Goal: Task Accomplishment & Management: Use online tool/utility

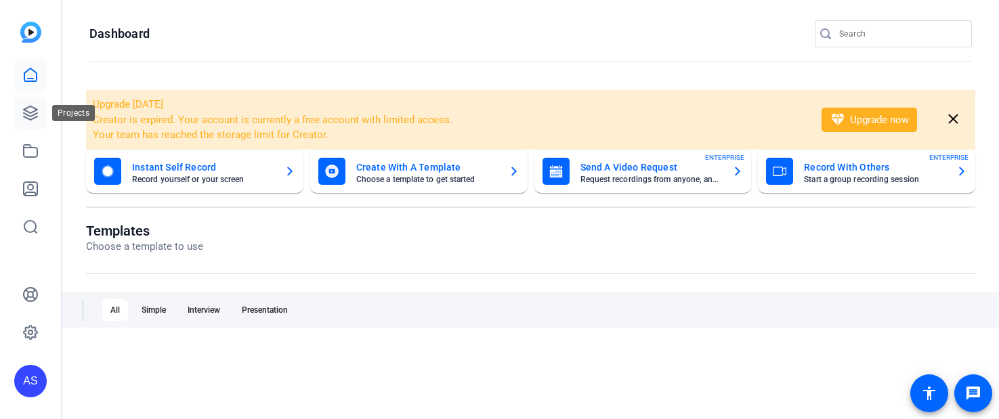
click at [26, 110] on icon at bounding box center [31, 113] width 14 height 14
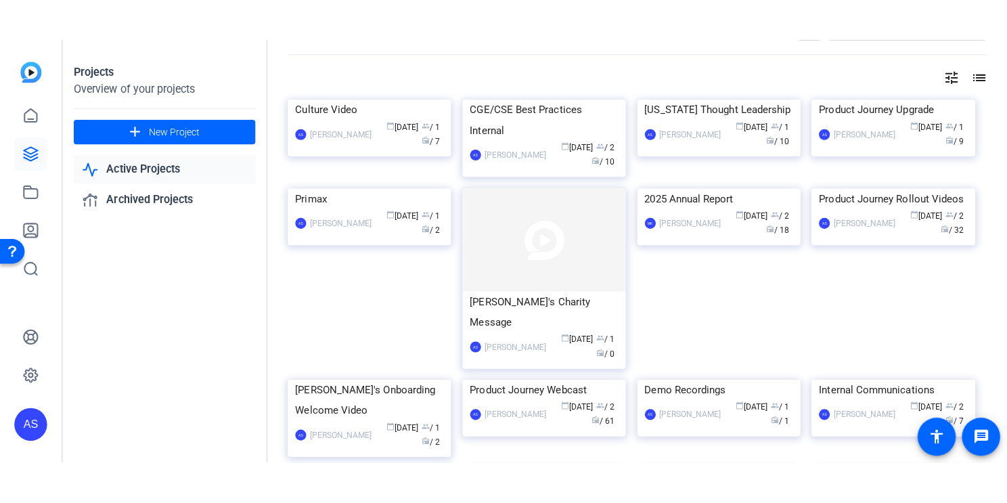
scroll to position [56, 0]
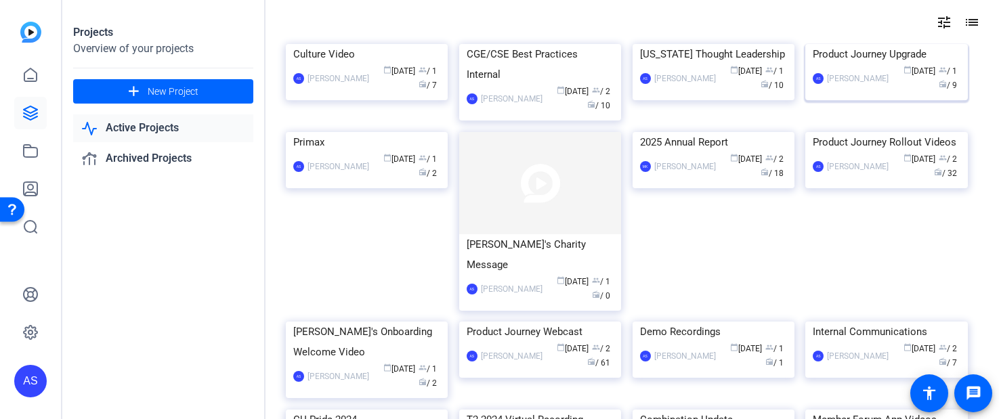
click at [889, 44] on img at bounding box center [886, 44] width 162 height 0
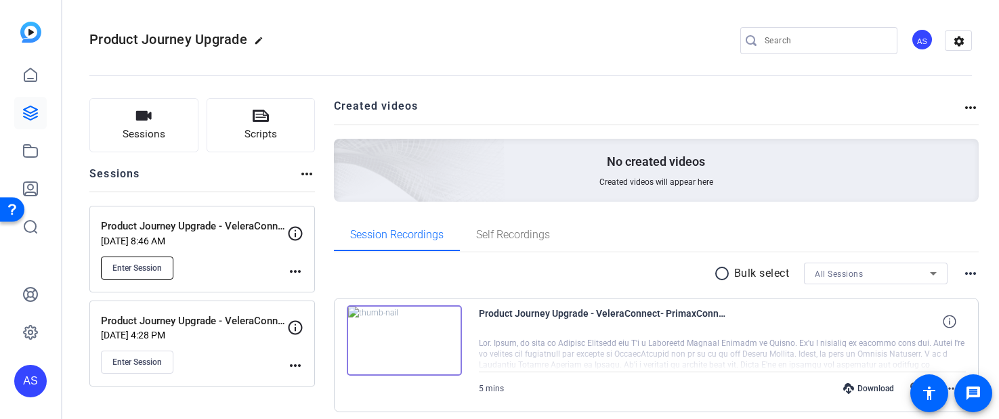
click at [136, 261] on button "Enter Session" at bounding box center [137, 268] width 72 height 23
click at [156, 265] on span "Enter Session" at bounding box center [136, 268] width 49 height 11
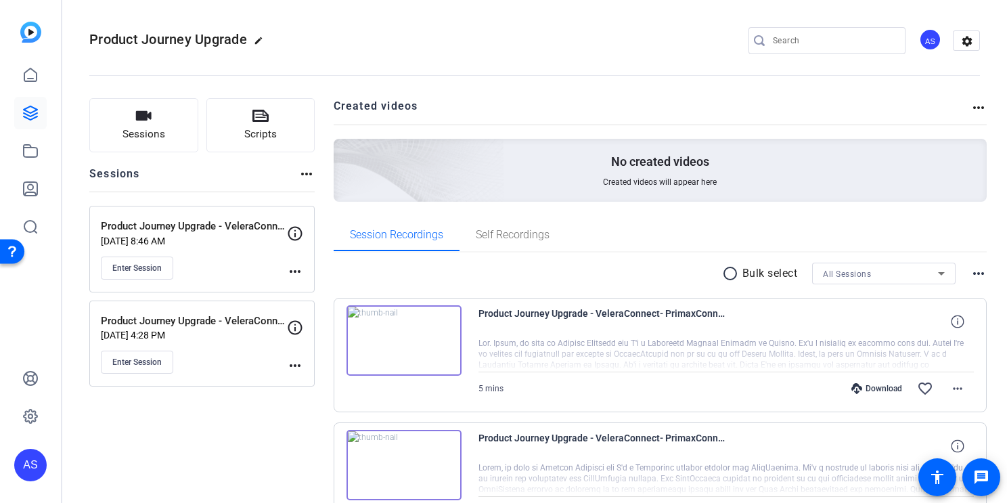
click at [293, 271] on mat-icon "more_horiz" at bounding box center [295, 271] width 16 height 16
click at [324, 158] on div at bounding box center [503, 251] width 1007 height 503
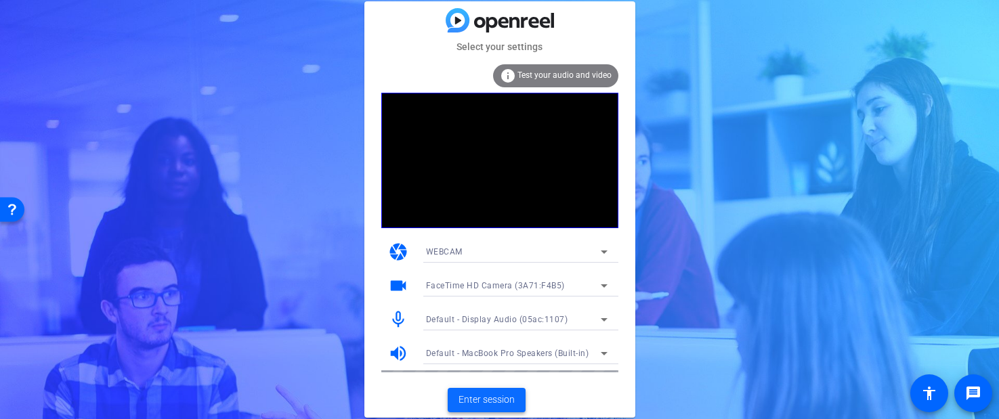
click at [473, 401] on span "Enter session" at bounding box center [486, 400] width 56 height 14
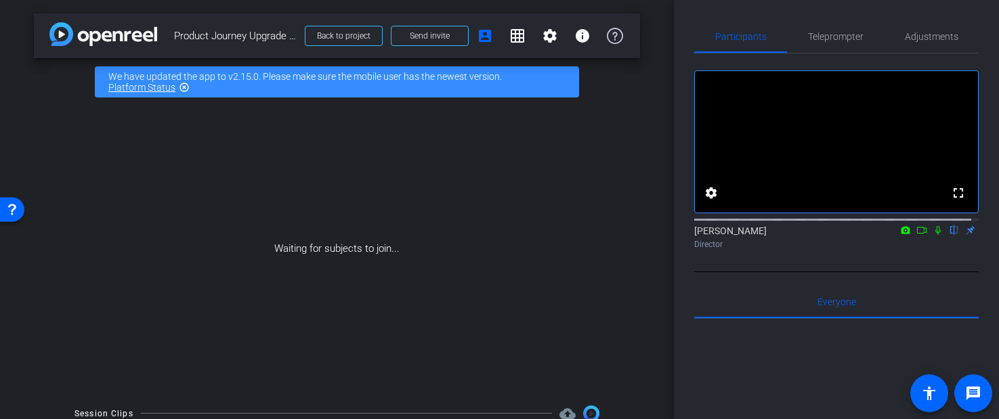
drag, startPoint x: 913, startPoint y: 243, endPoint x: 928, endPoint y: 244, distance: 14.9
click at [916, 235] on icon at bounding box center [921, 229] width 11 height 9
click at [932, 235] on icon at bounding box center [937, 229] width 11 height 9
click at [917, 235] on icon at bounding box center [921, 229] width 11 height 9
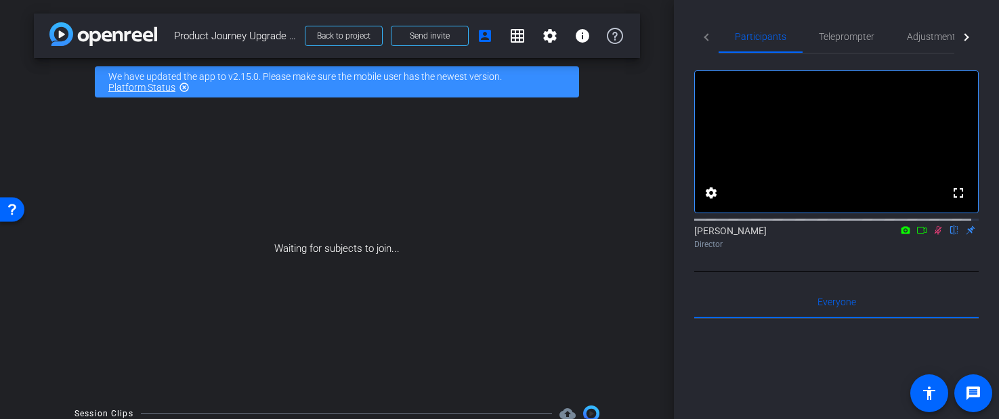
click at [917, 234] on icon at bounding box center [921, 230] width 9 height 7
click at [916, 235] on icon at bounding box center [921, 229] width 11 height 9
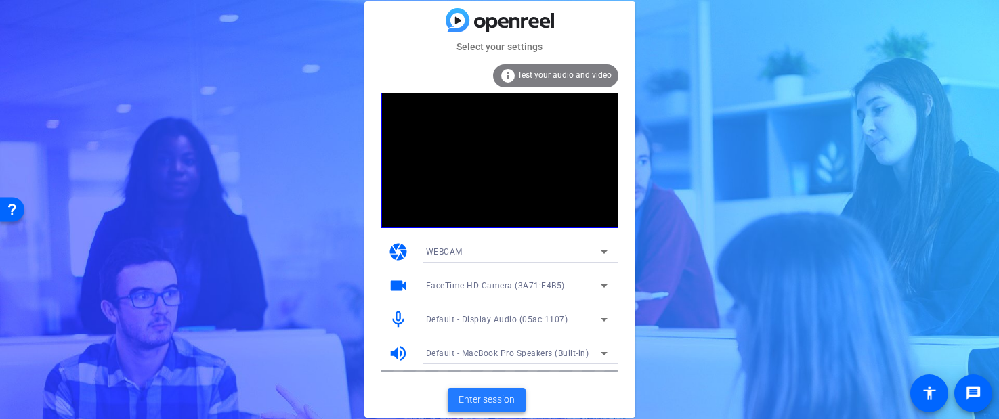
click at [507, 400] on span "Enter session" at bounding box center [486, 400] width 56 height 14
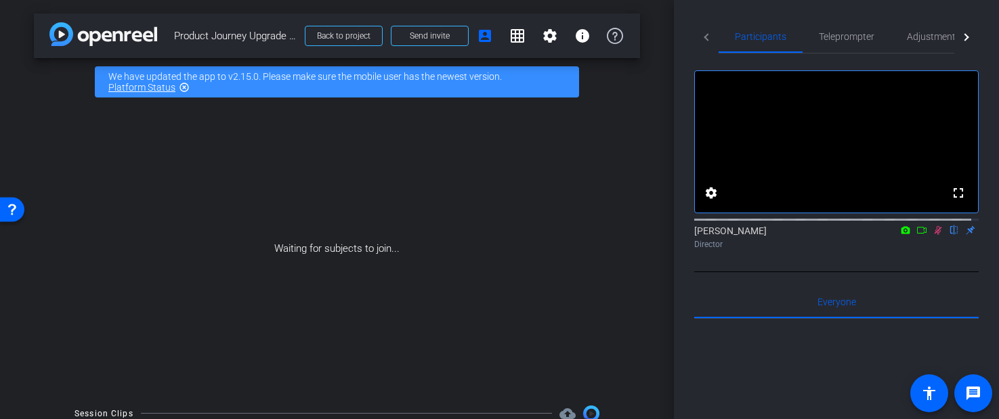
click at [932, 235] on icon at bounding box center [937, 229] width 11 height 9
click at [916, 235] on icon at bounding box center [921, 229] width 11 height 9
click at [949, 235] on icon at bounding box center [954, 229] width 11 height 9
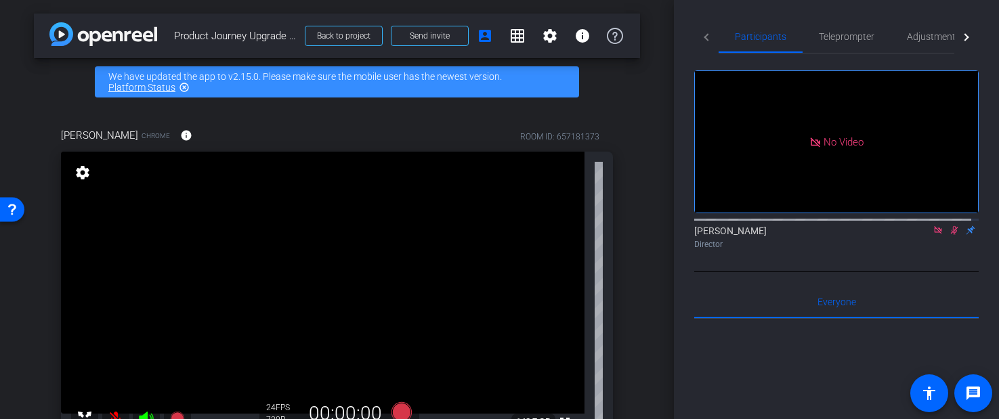
click at [949, 235] on icon at bounding box center [954, 229] width 11 height 9
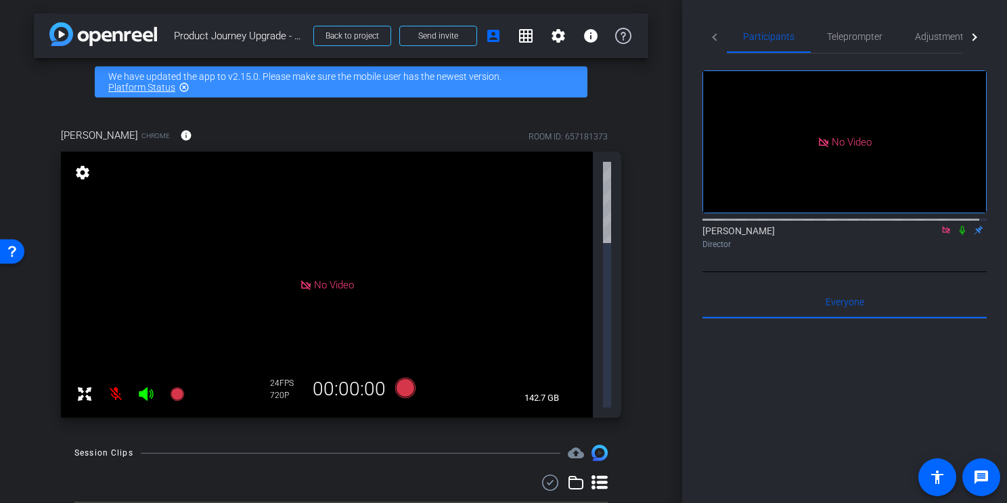
click at [654, 251] on div "arrow_back Product Journey Upgrade - VeleraConnect, PrimaxConnect, CardConnect …" at bounding box center [341, 251] width 682 height 503
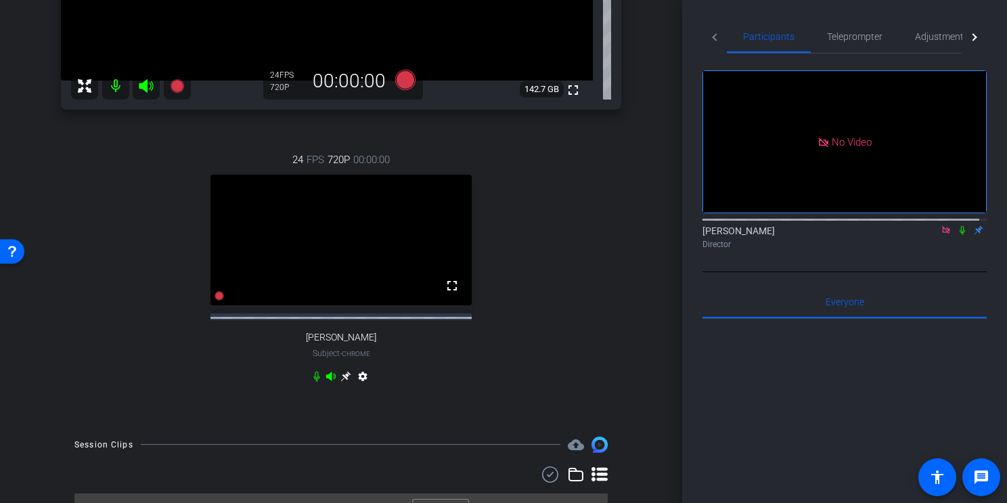
scroll to position [341, 0]
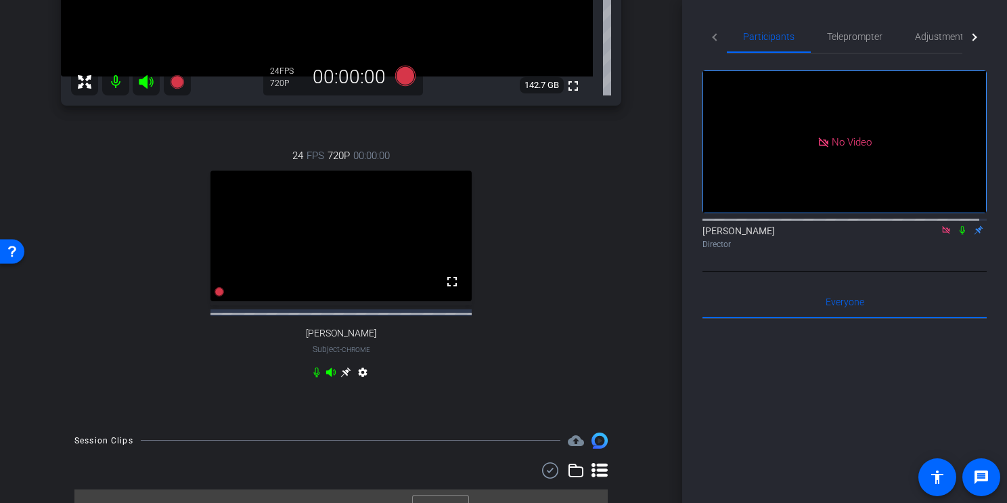
click at [941, 235] on icon at bounding box center [946, 229] width 11 height 9
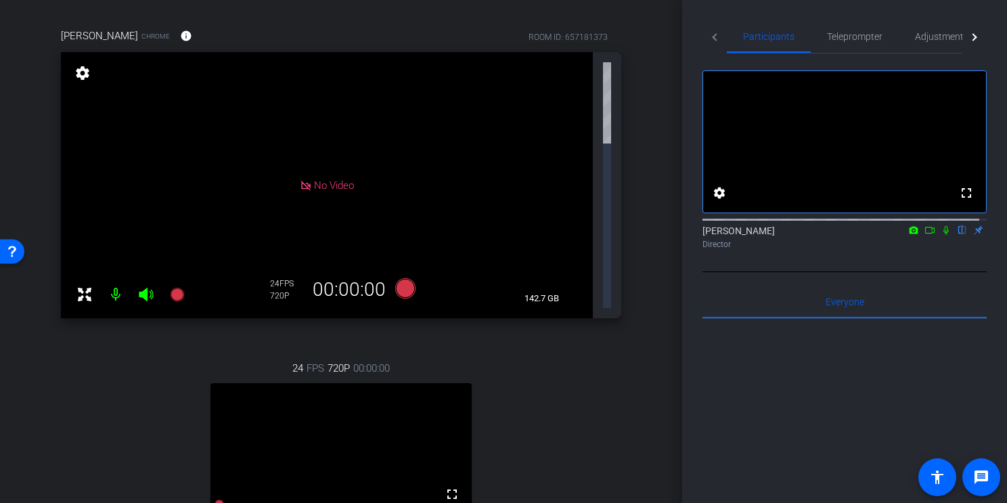
scroll to position [72, 0]
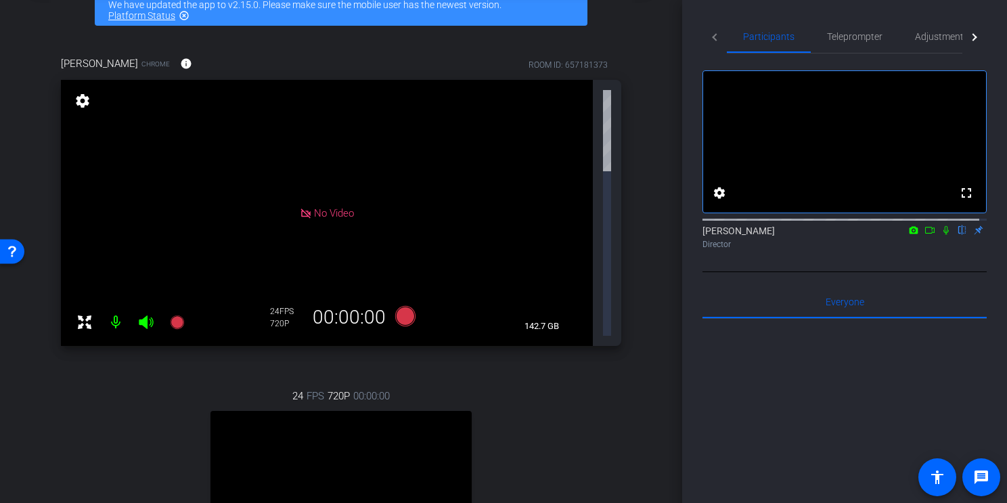
click at [443, 411] on video at bounding box center [341, 476] width 261 height 131
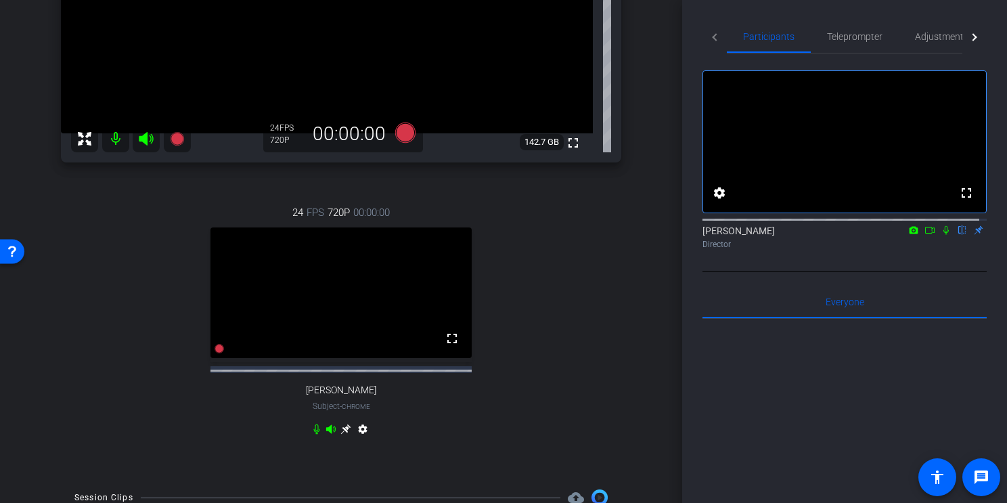
scroll to position [284, 0]
click at [344, 418] on icon at bounding box center [346, 430] width 10 height 10
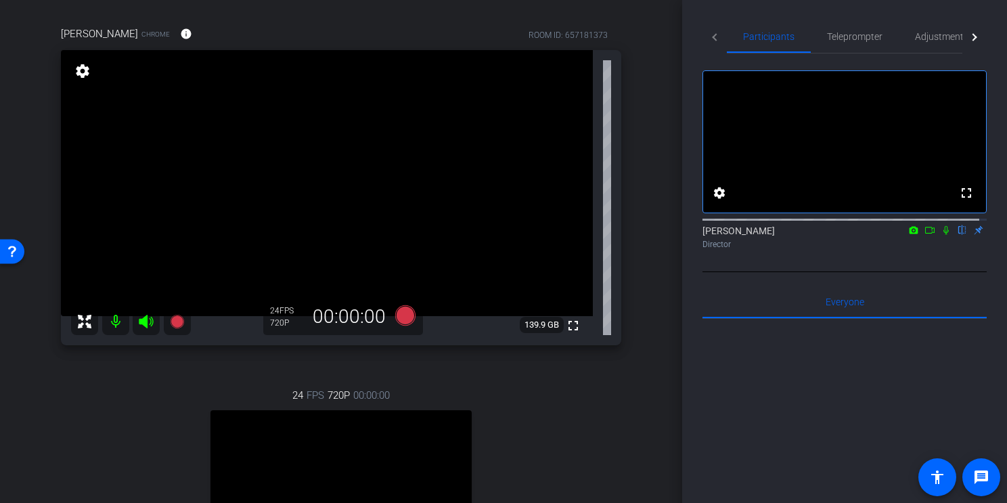
scroll to position [106, 0]
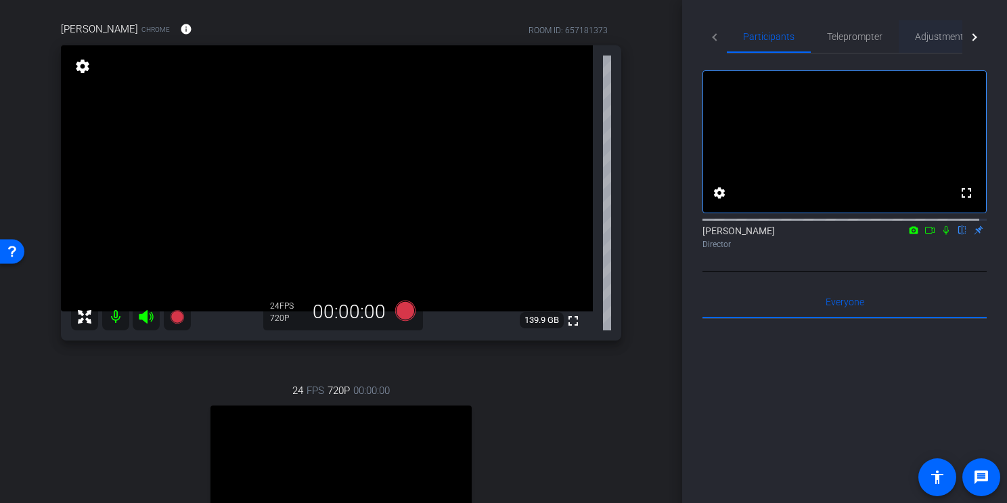
click at [936, 41] on span "Adjustments" at bounding box center [941, 36] width 53 height 9
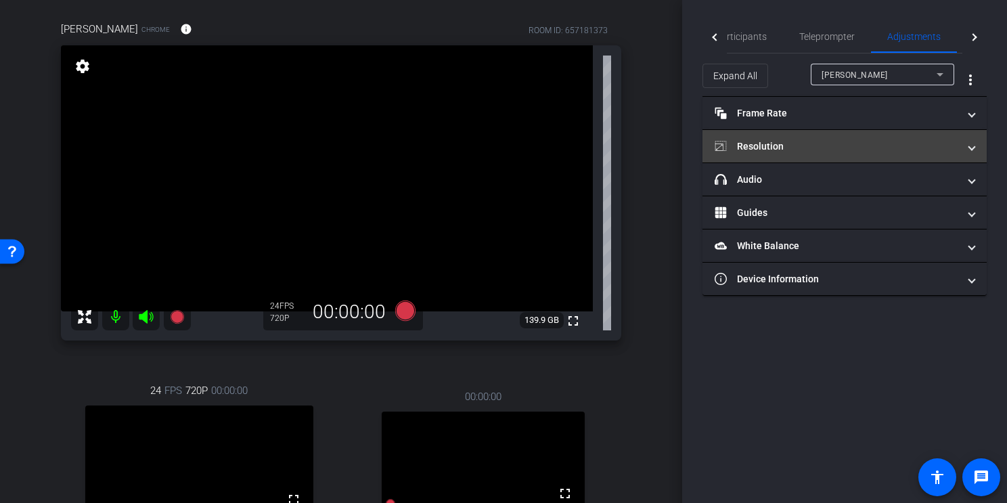
click at [767, 144] on mat-panel-title "Resolution" at bounding box center [837, 146] width 244 height 14
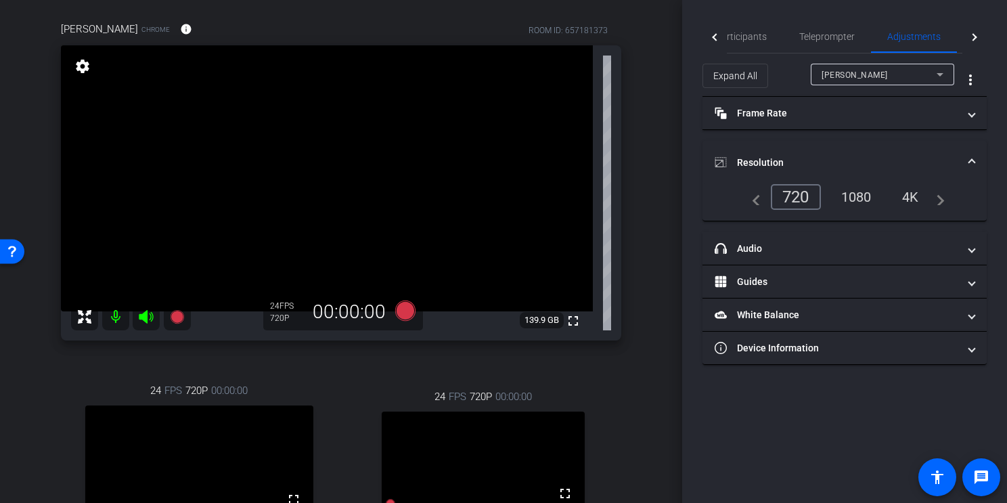
click at [871, 193] on div "1080" at bounding box center [856, 197] width 51 height 23
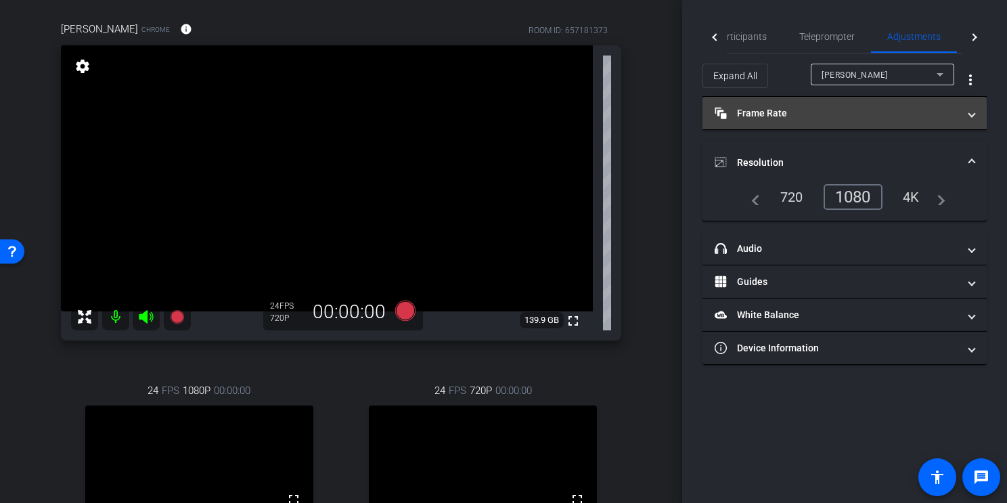
click at [809, 117] on mat-panel-title "Frame Rate Frame Rate" at bounding box center [837, 113] width 244 height 14
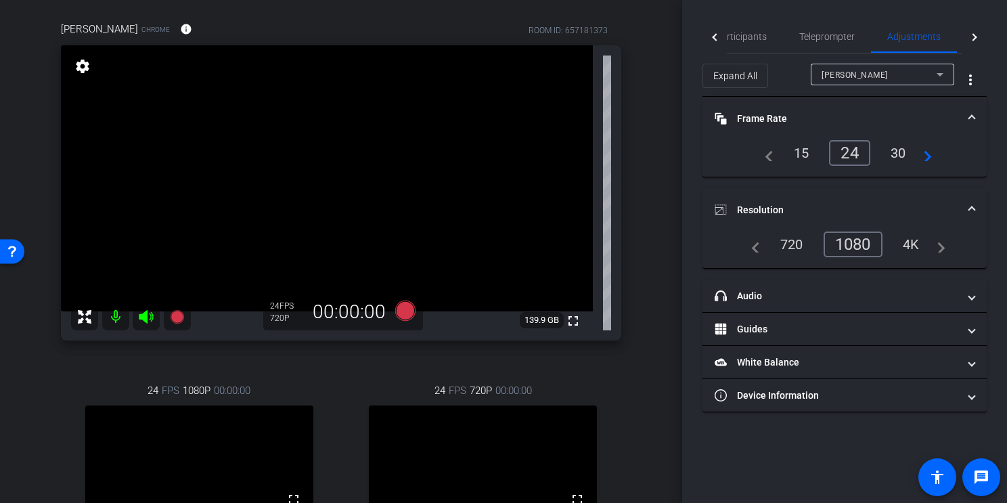
click at [891, 154] on div "30" at bounding box center [899, 153] width 36 height 23
click at [893, 69] on div "[PERSON_NAME]" at bounding box center [879, 74] width 115 height 17
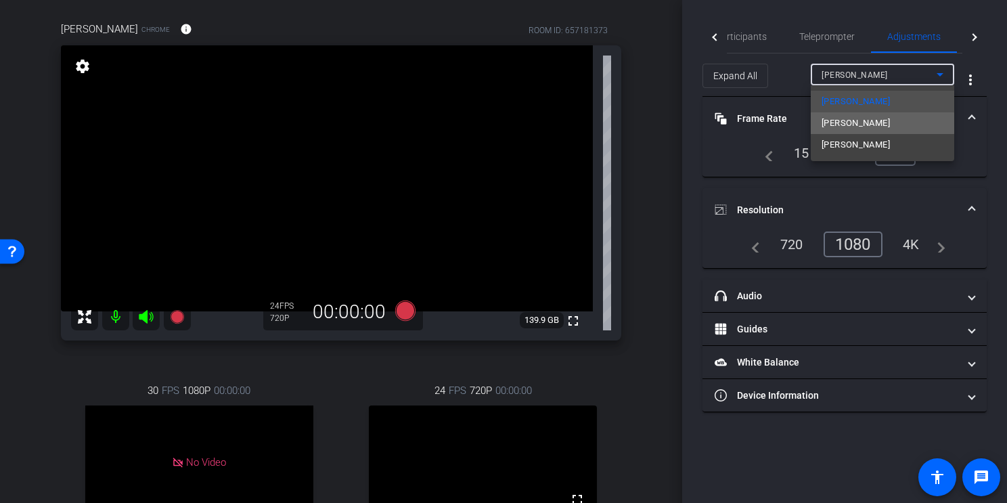
click at [881, 123] on mat-option "[PERSON_NAME]" at bounding box center [883, 123] width 144 height 22
click at [881, 123] on mat-panel-title "Frame Rate Frame Rate" at bounding box center [837, 119] width 244 height 14
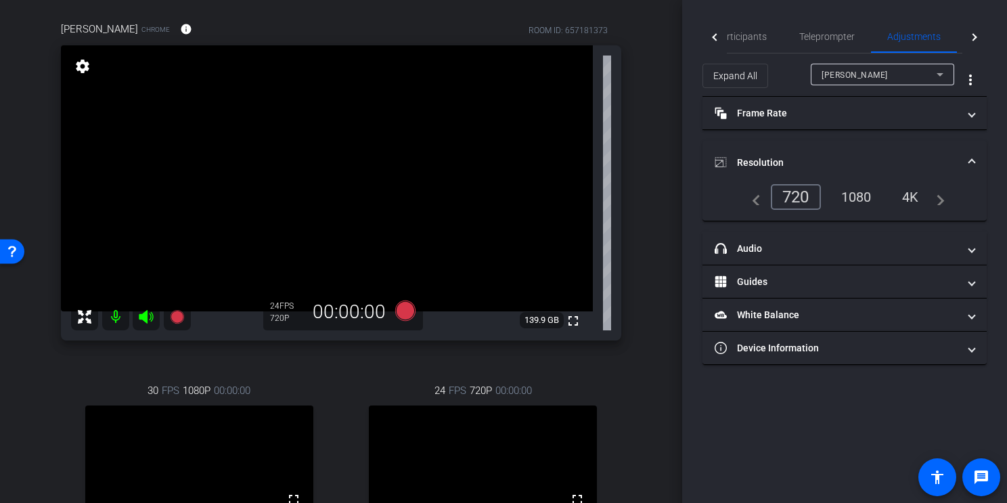
click at [890, 71] on div "[PERSON_NAME]" at bounding box center [879, 74] width 115 height 17
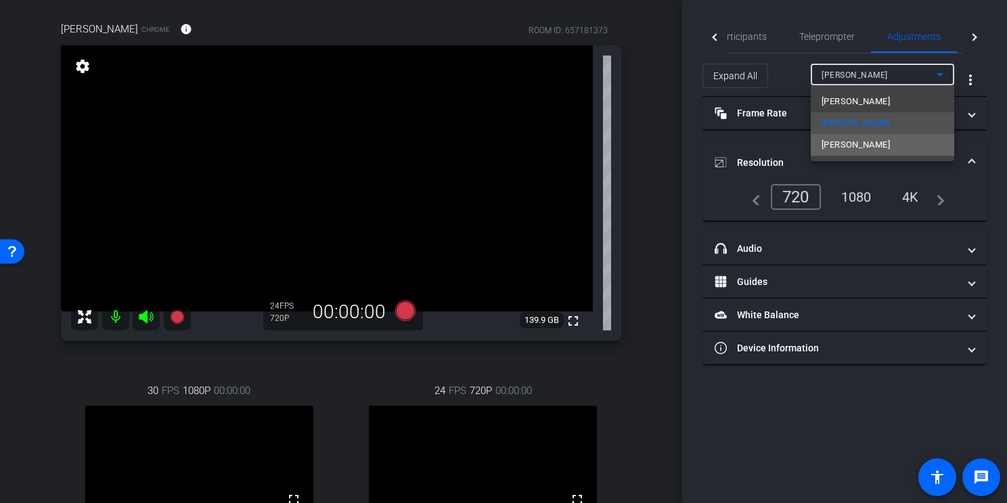
click at [888, 147] on mat-option "[PERSON_NAME]" at bounding box center [883, 145] width 144 height 22
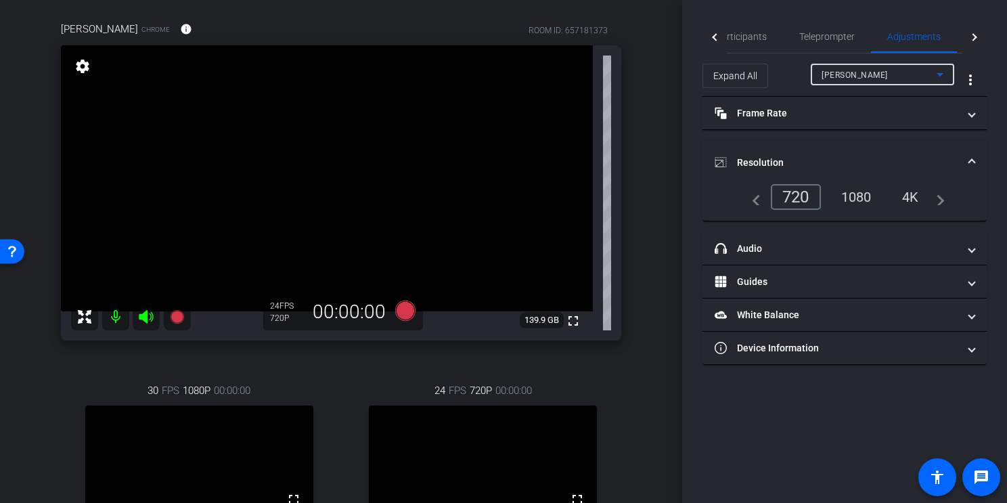
click at [867, 196] on div "1080" at bounding box center [856, 197] width 51 height 23
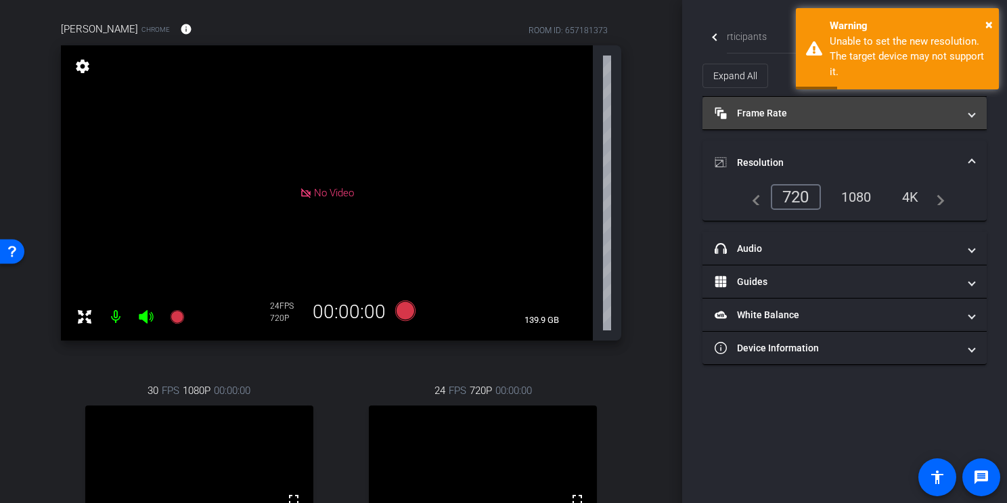
click at [840, 115] on mat-panel-title "Frame Rate Frame Rate" at bounding box center [837, 113] width 244 height 14
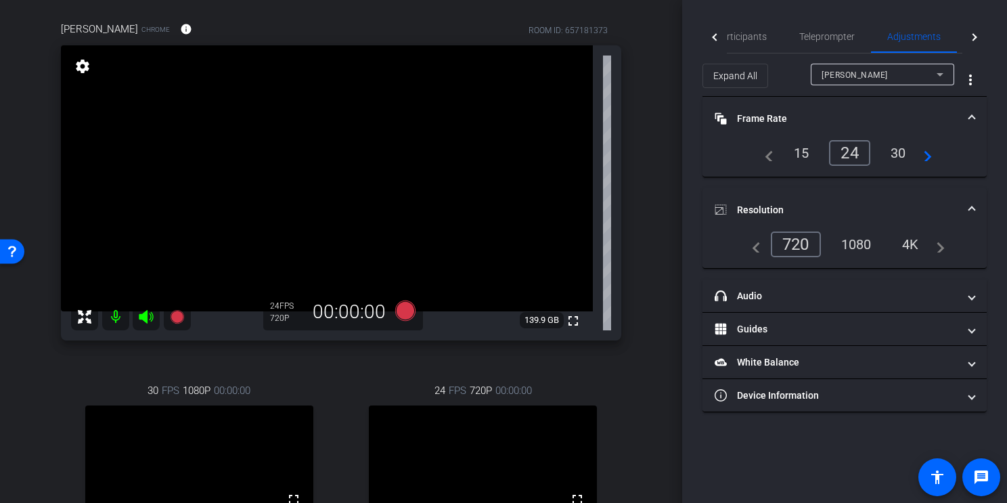
click at [898, 150] on div "30" at bounding box center [899, 153] width 36 height 23
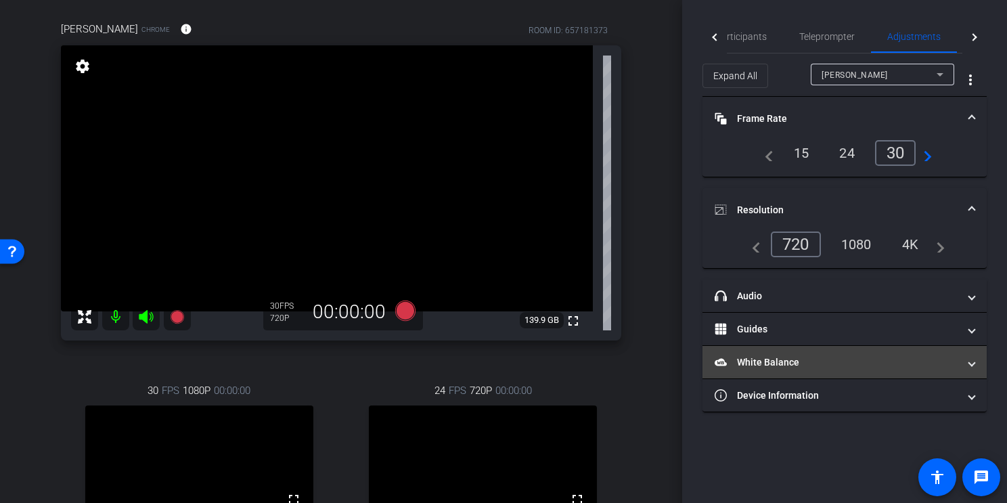
click at [787, 361] on mat-panel-title "White Balance White Balance" at bounding box center [837, 362] width 244 height 14
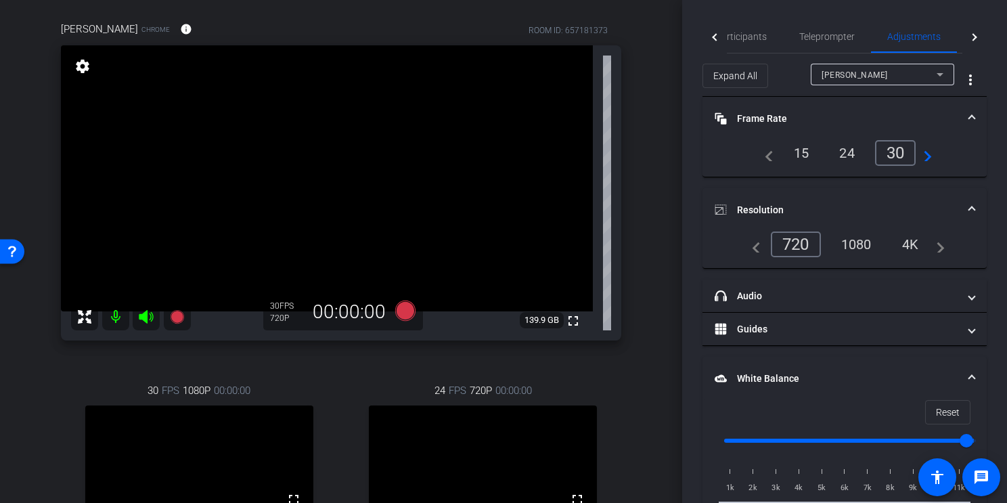
drag, startPoint x: 741, startPoint y: 26, endPoint x: 782, endPoint y: 60, distance: 53.3
click at [741, 26] on span "Participants" at bounding box center [741, 36] width 51 height 32
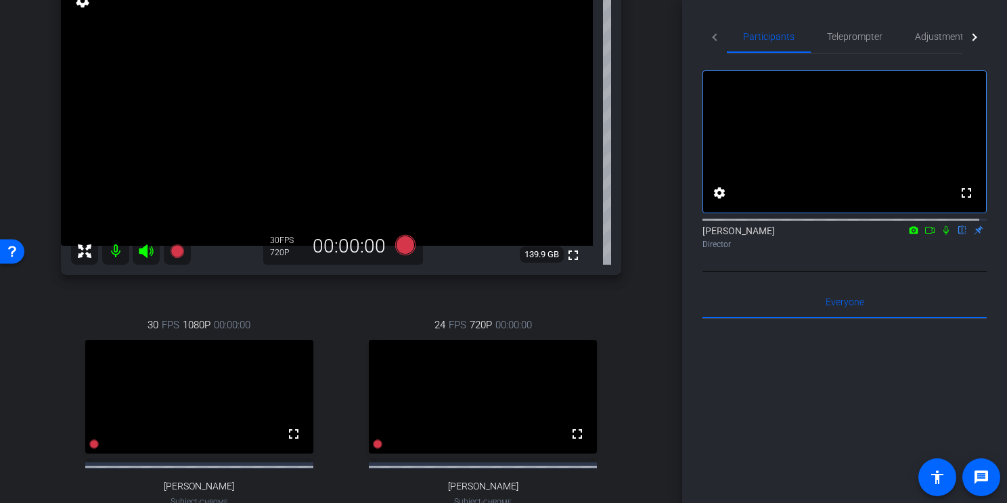
scroll to position [169, 0]
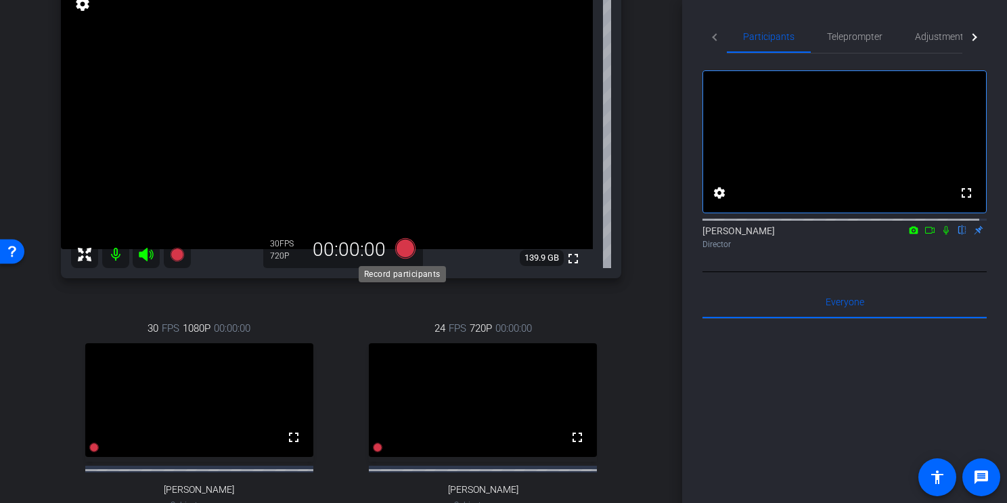
click at [402, 247] on icon at bounding box center [405, 248] width 20 height 20
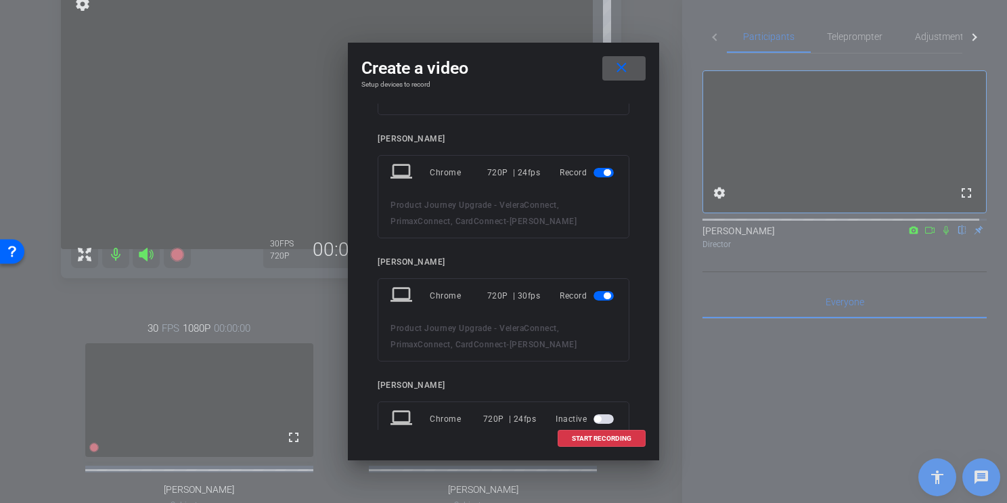
scroll to position [108, 0]
click at [604, 169] on span "button" at bounding box center [607, 170] width 7 height 7
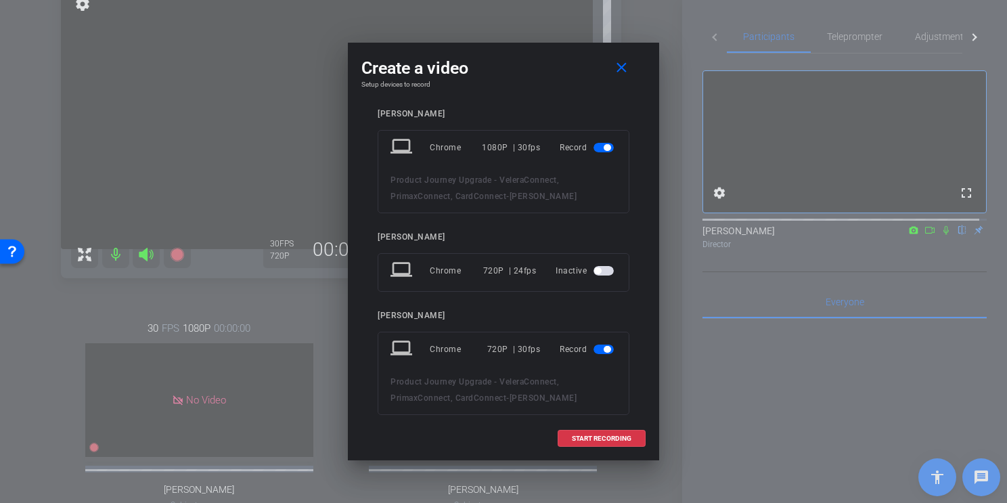
scroll to position [0, 0]
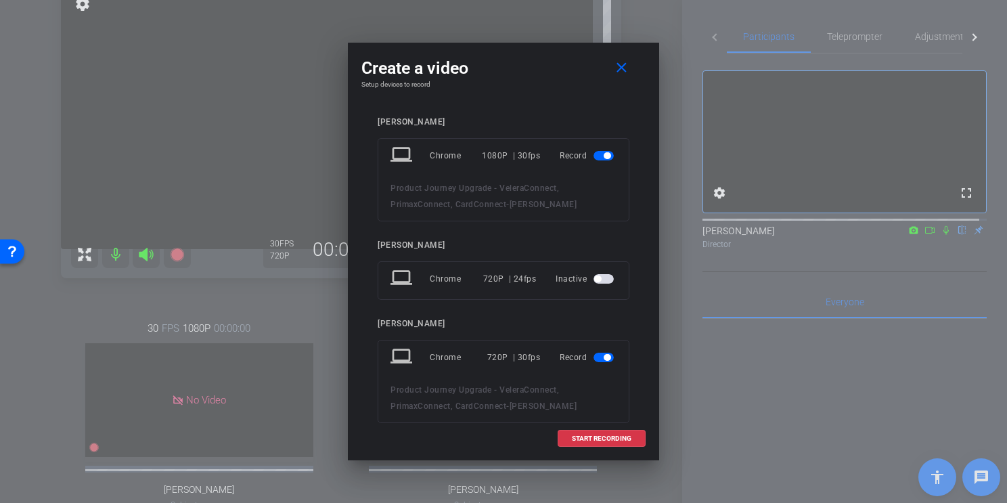
click at [604, 154] on span "button" at bounding box center [607, 155] width 7 height 7
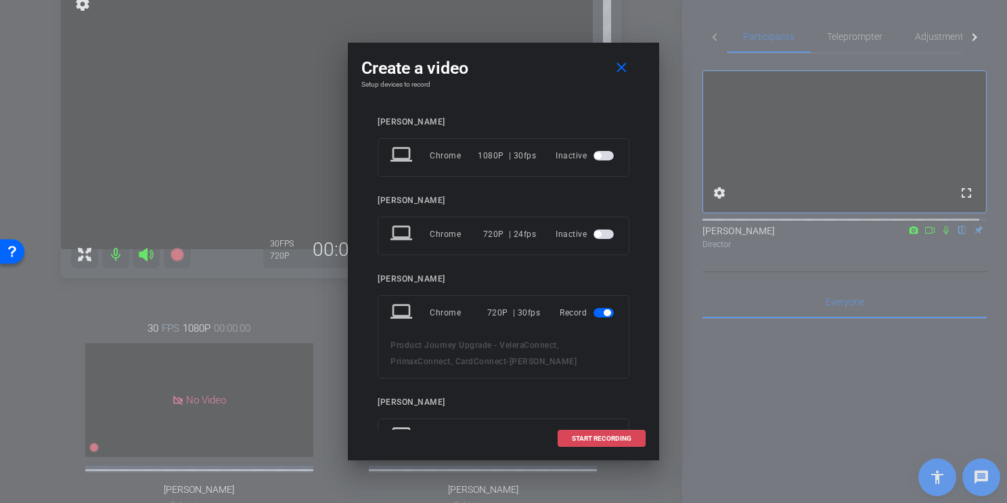
click at [598, 418] on span "START RECORDING" at bounding box center [602, 438] width 60 height 7
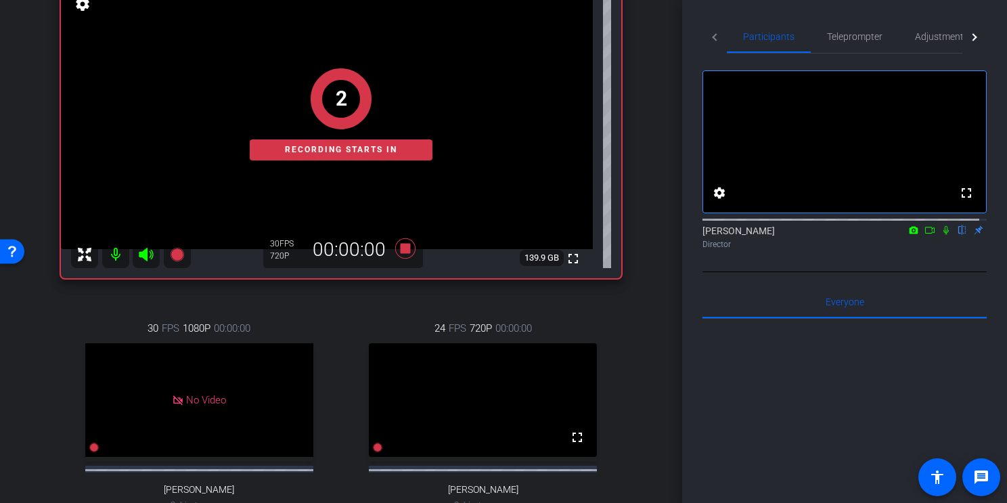
click at [925, 235] on icon at bounding box center [930, 229] width 11 height 9
click at [960, 235] on icon at bounding box center [962, 230] width 5 height 9
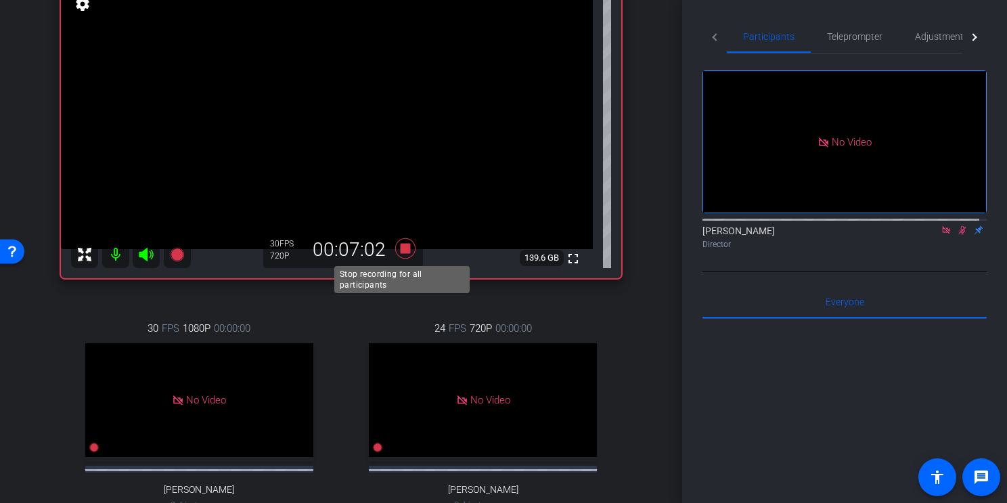
click at [402, 248] on icon at bounding box center [405, 248] width 20 height 20
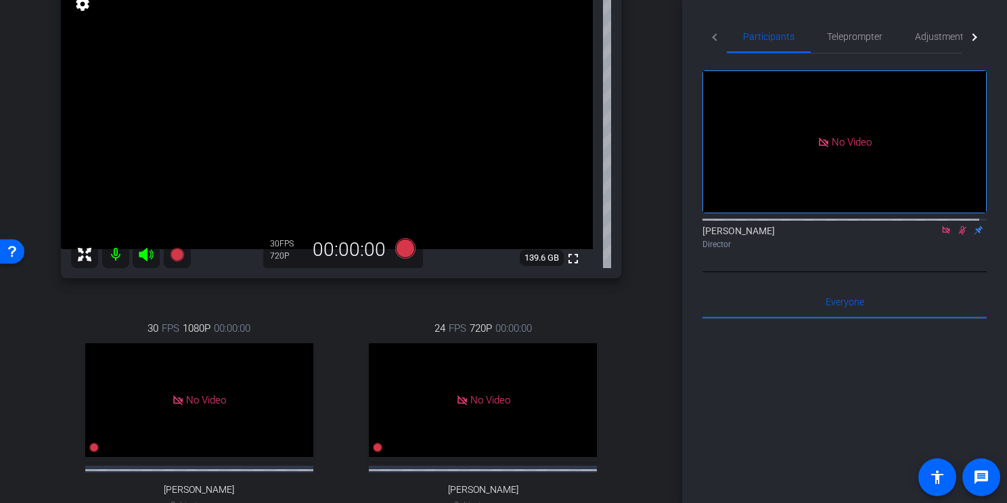
click at [941, 235] on icon at bounding box center [946, 229] width 11 height 9
click at [943, 235] on icon at bounding box center [946, 230] width 7 height 9
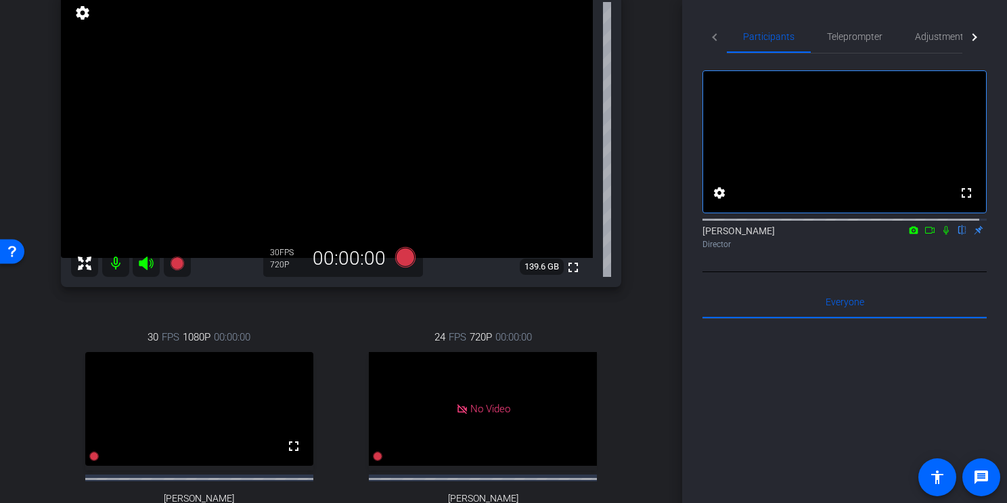
scroll to position [156, 0]
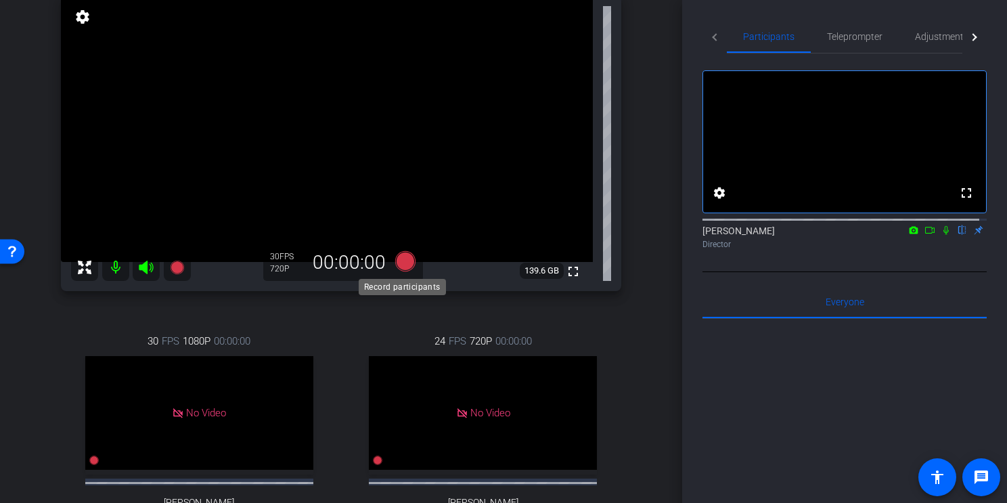
click at [401, 265] on icon at bounding box center [405, 261] width 20 height 20
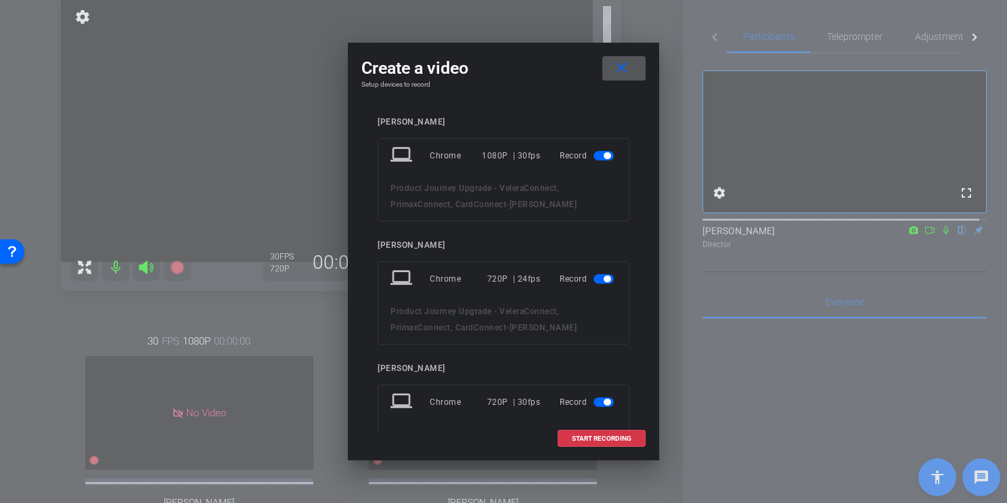
click at [604, 156] on span "button" at bounding box center [607, 155] width 7 height 7
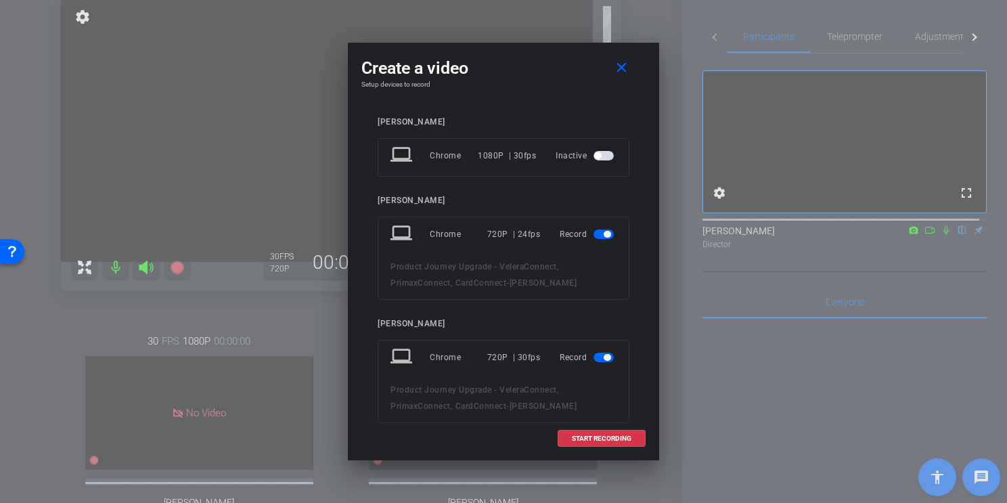
click at [604, 233] on span "button" at bounding box center [607, 234] width 7 height 7
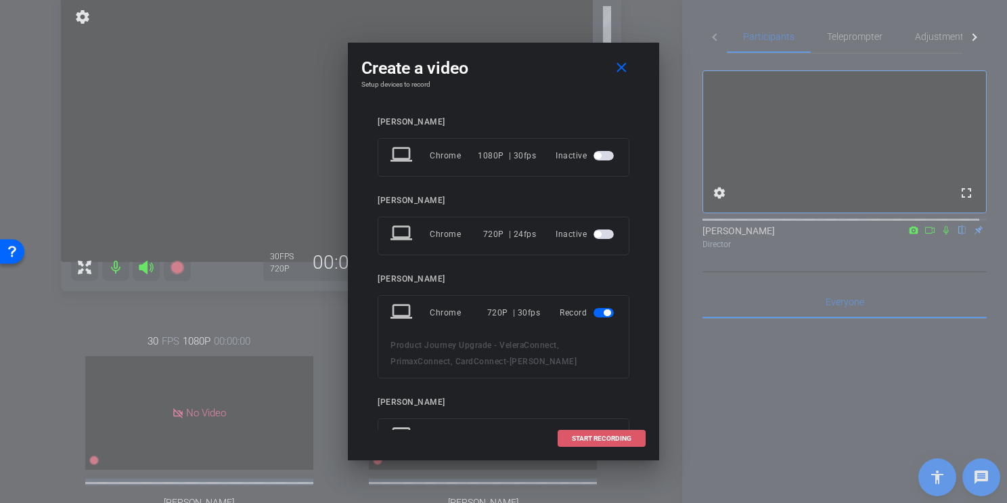
click at [609, 418] on span at bounding box center [602, 438] width 87 height 32
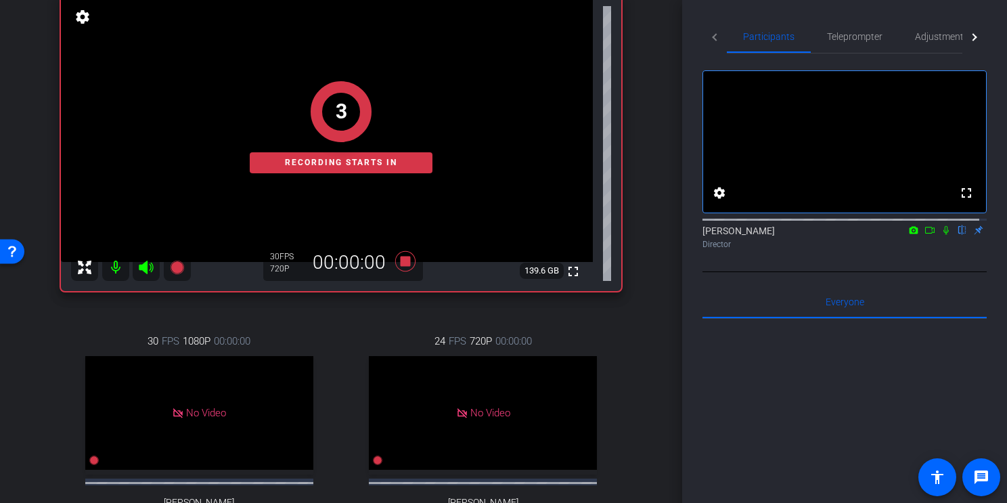
click at [925, 235] on icon at bounding box center [930, 229] width 11 height 9
click at [957, 235] on icon at bounding box center [962, 229] width 11 height 9
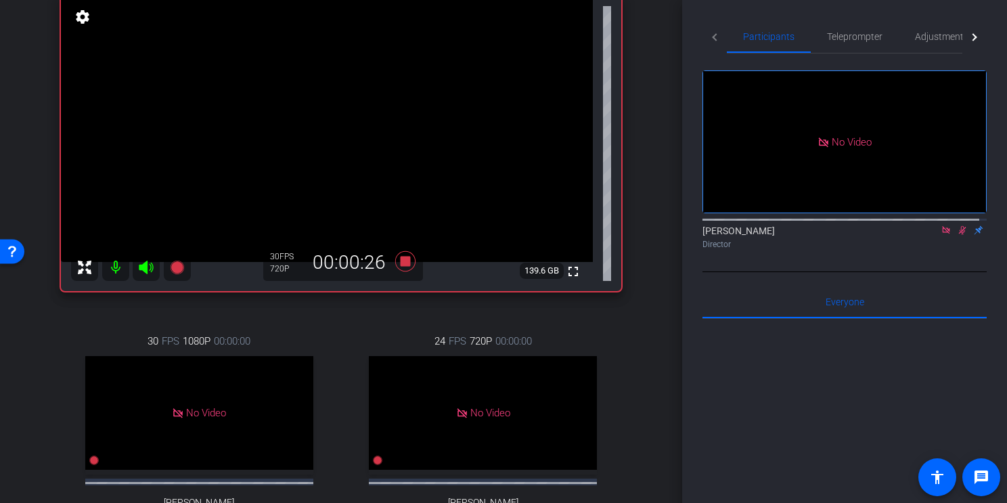
click at [959, 235] on icon at bounding box center [962, 229] width 11 height 9
click at [941, 235] on icon at bounding box center [946, 229] width 11 height 9
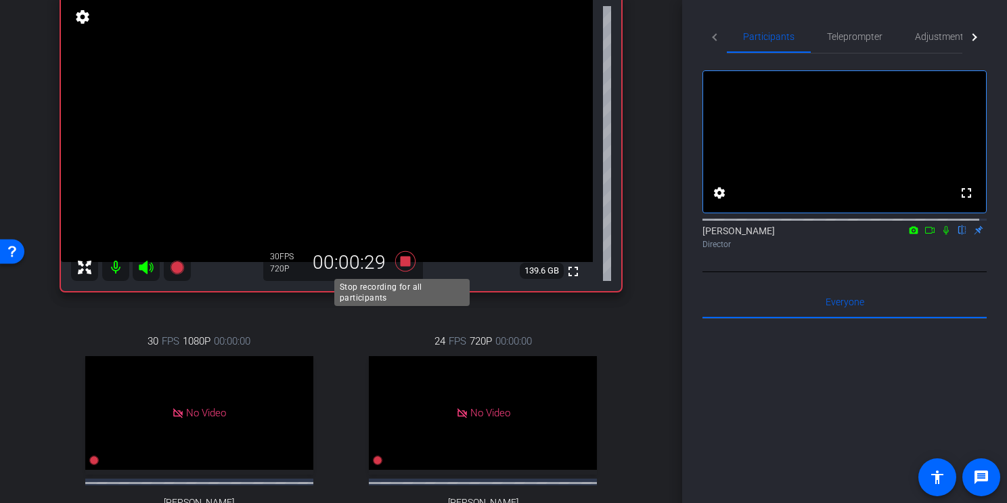
click at [400, 261] on icon at bounding box center [405, 261] width 20 height 20
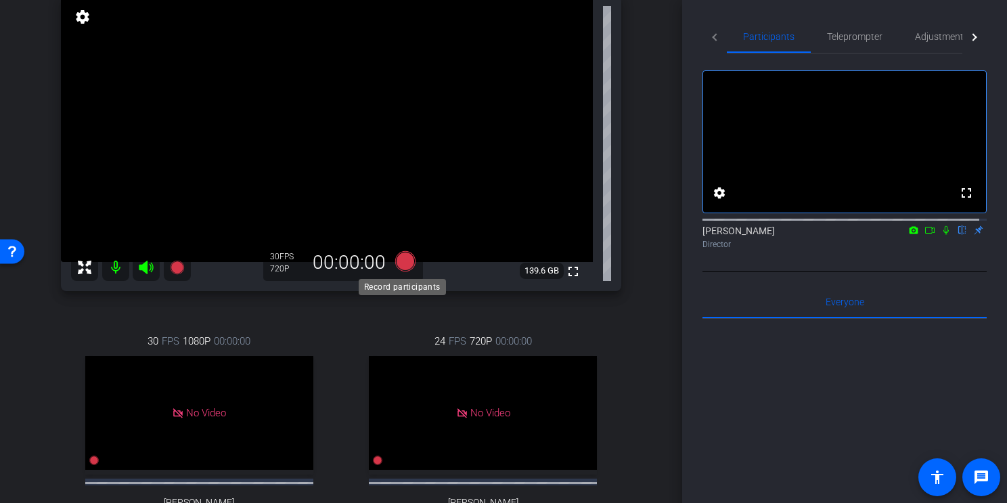
click at [402, 263] on icon at bounding box center [405, 261] width 20 height 20
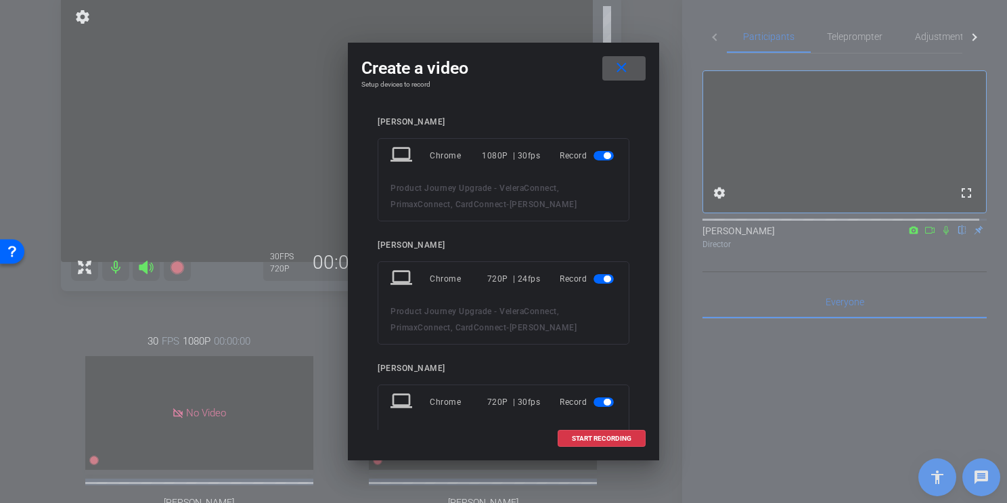
click at [604, 154] on span "button" at bounding box center [607, 155] width 7 height 7
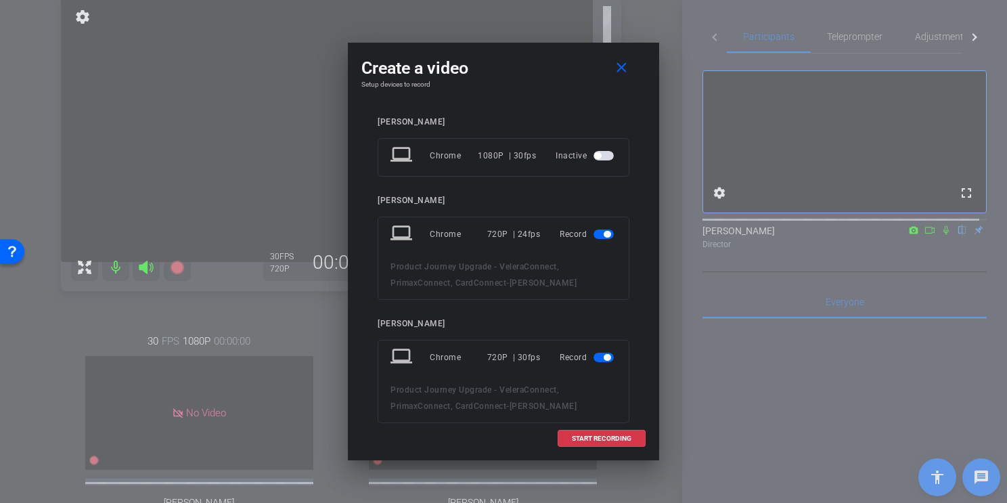
click at [604, 231] on span "button" at bounding box center [607, 234] width 7 height 7
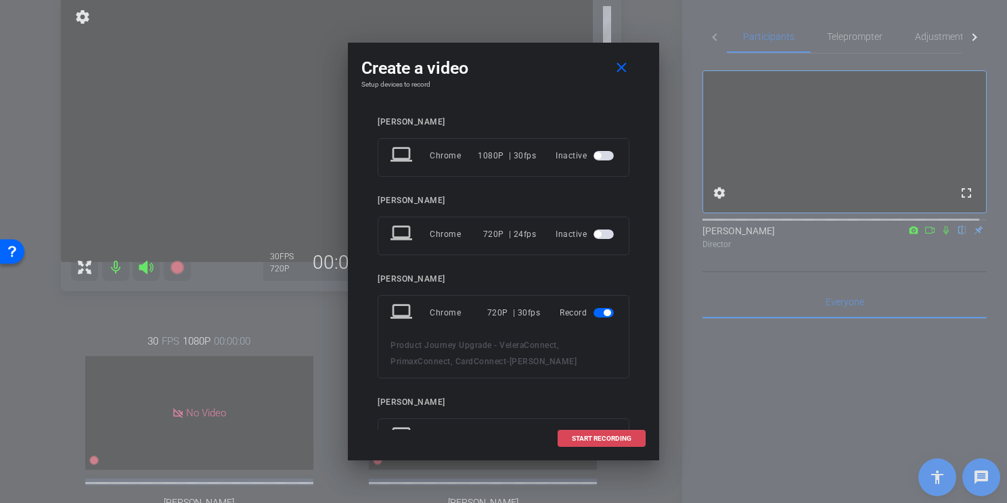
click at [612, 418] on span "START RECORDING" at bounding box center [602, 438] width 60 height 7
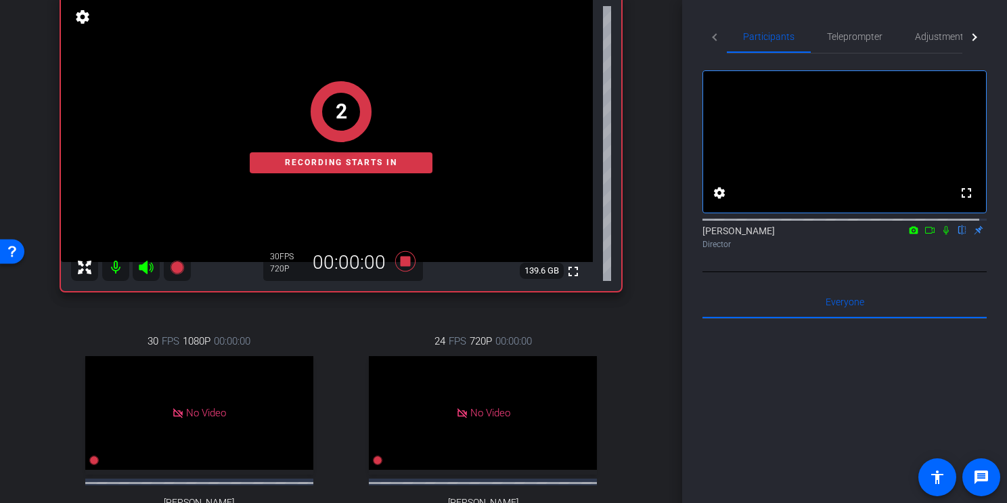
click at [925, 235] on icon at bounding box center [930, 229] width 11 height 9
click at [957, 235] on icon at bounding box center [962, 229] width 11 height 9
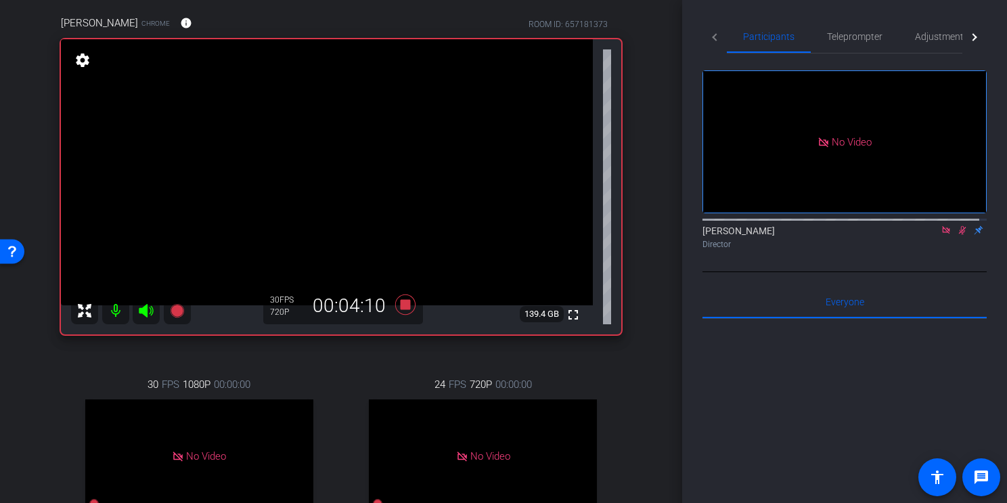
scroll to position [117, 0]
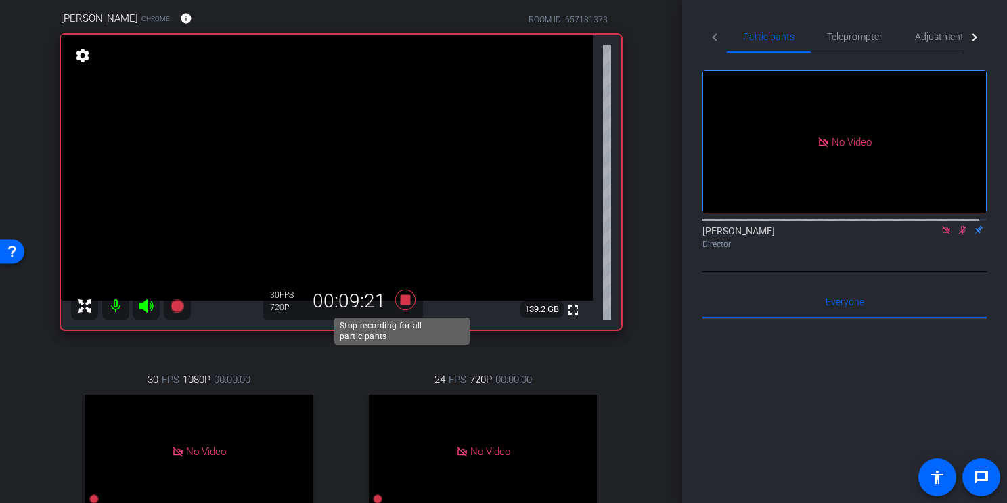
click at [402, 303] on icon at bounding box center [405, 300] width 20 height 20
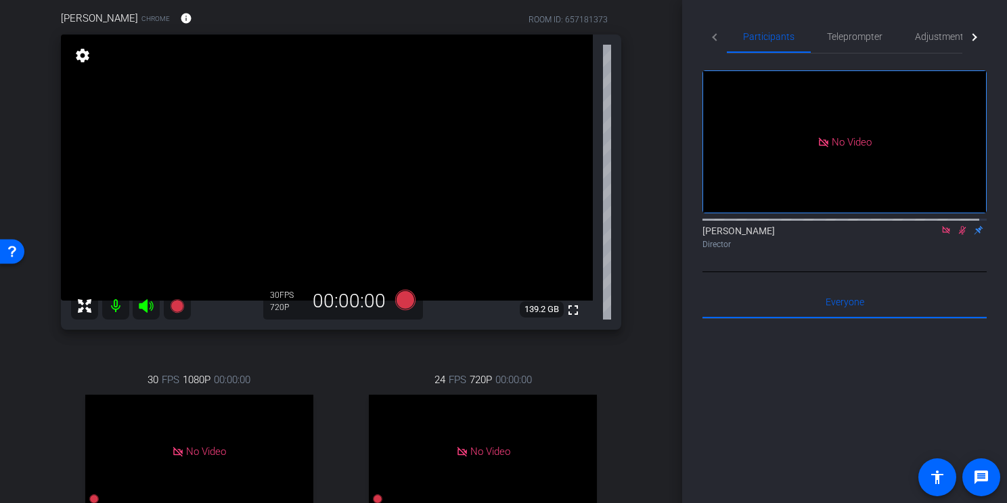
click at [957, 235] on icon at bounding box center [962, 229] width 11 height 9
click at [941, 235] on icon at bounding box center [946, 229] width 11 height 9
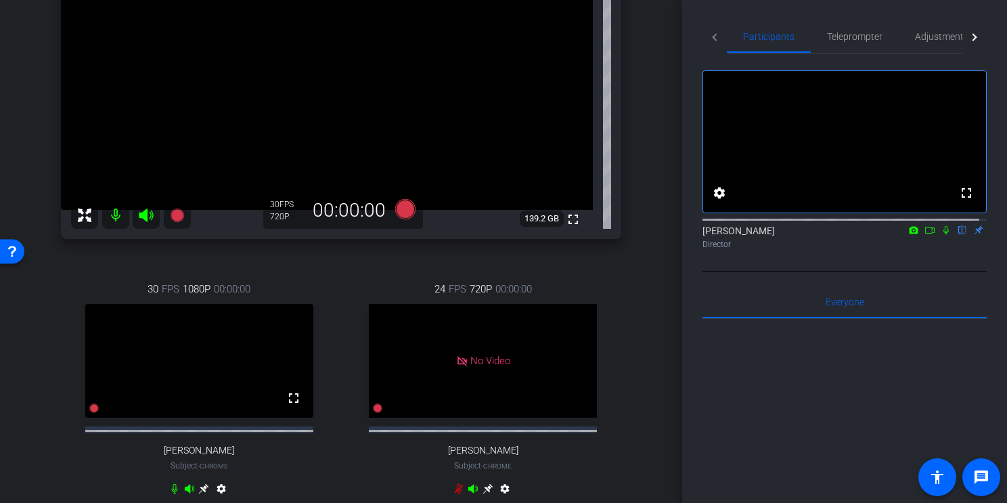
scroll to position [218, 0]
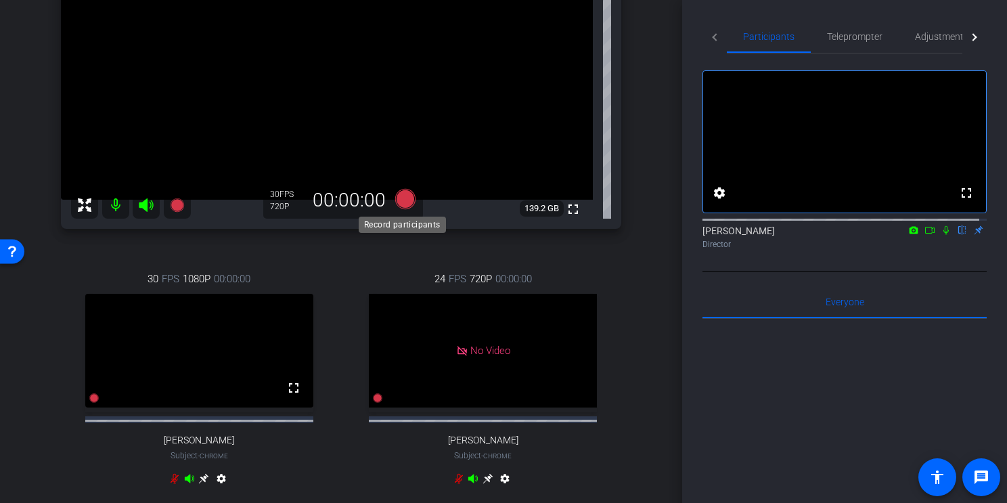
click at [404, 199] on icon at bounding box center [405, 199] width 20 height 20
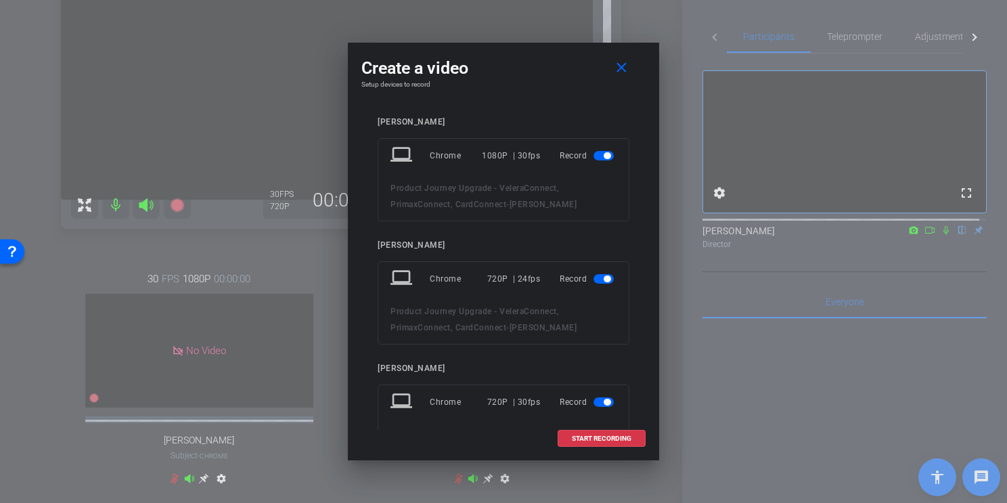
click at [604, 152] on span "button" at bounding box center [607, 155] width 7 height 7
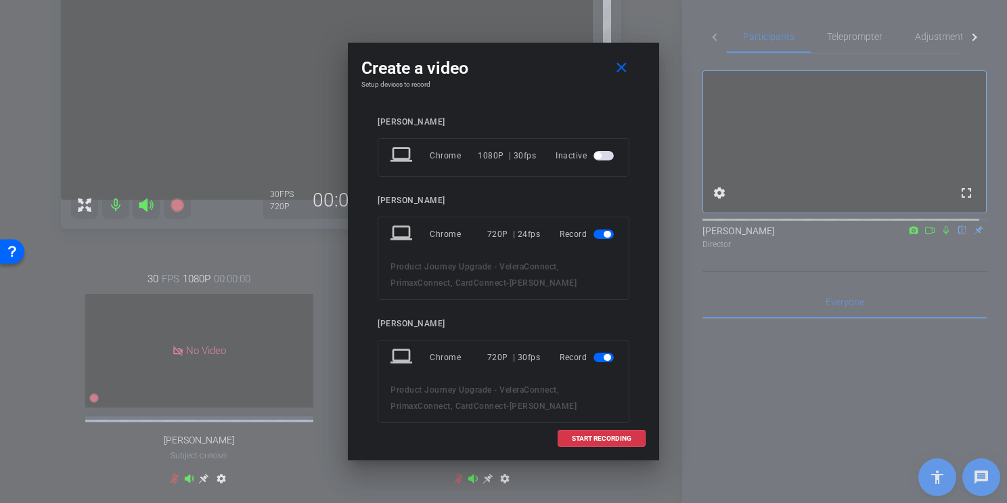
click at [604, 231] on span "button" at bounding box center [607, 234] width 7 height 7
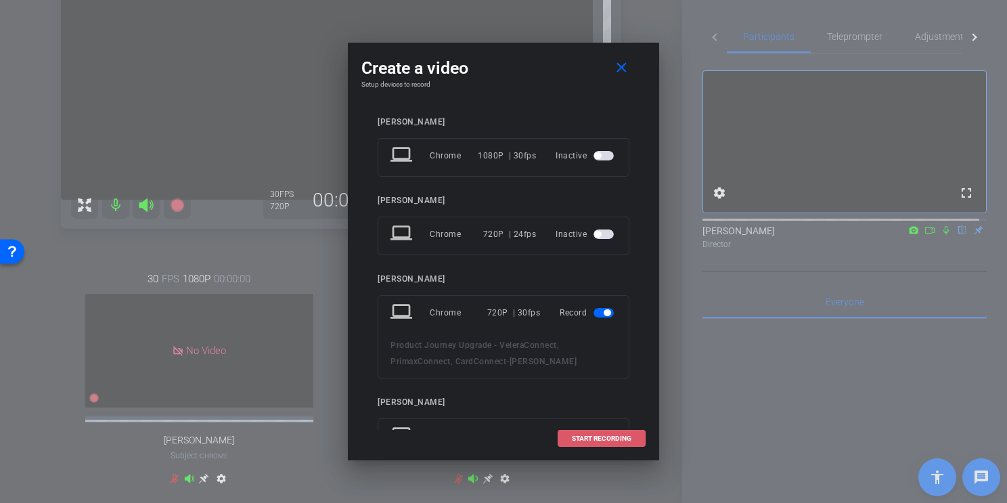
click at [594, 418] on span "START RECORDING" at bounding box center [602, 438] width 60 height 7
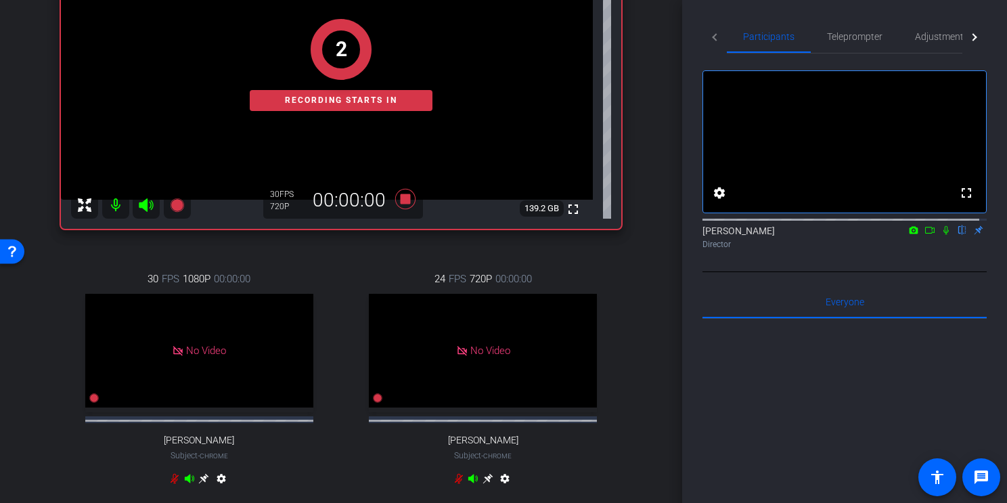
click at [925, 235] on icon at bounding box center [930, 229] width 11 height 9
click at [960, 235] on icon at bounding box center [962, 230] width 5 height 9
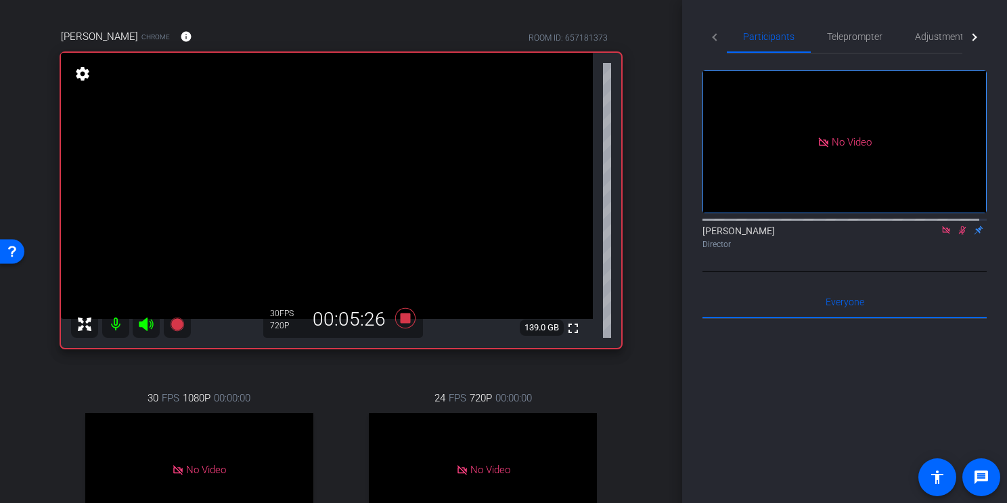
scroll to position [123, 0]
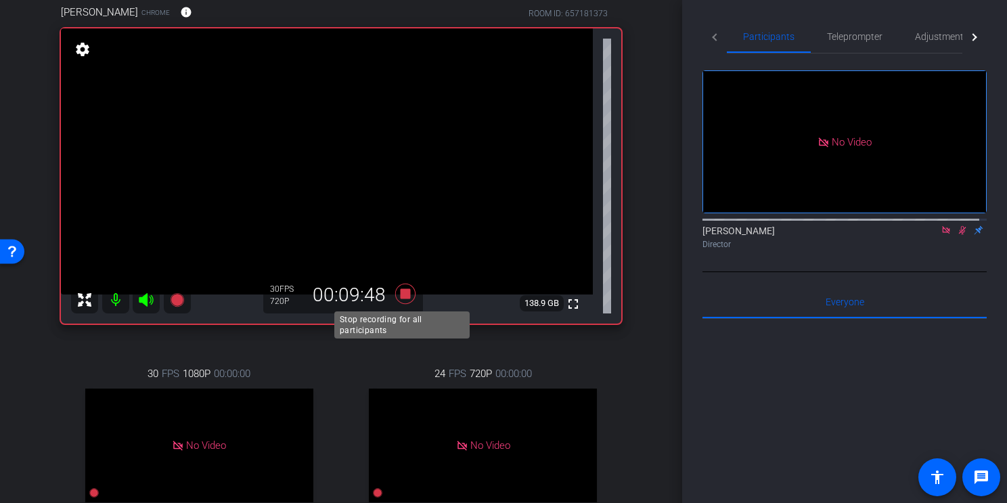
click at [402, 297] on icon at bounding box center [405, 294] width 20 height 20
click at [942, 234] on icon at bounding box center [945, 229] width 7 height 7
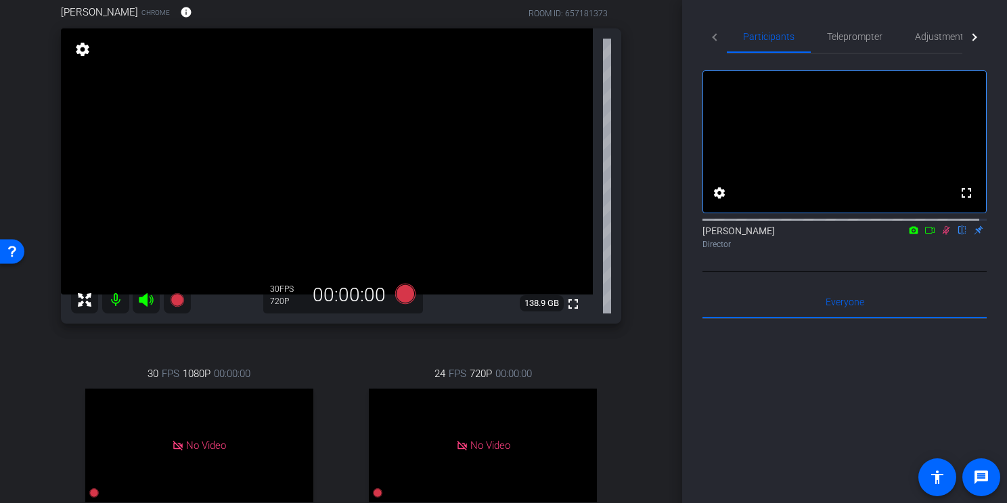
click at [941, 235] on icon at bounding box center [946, 229] width 11 height 9
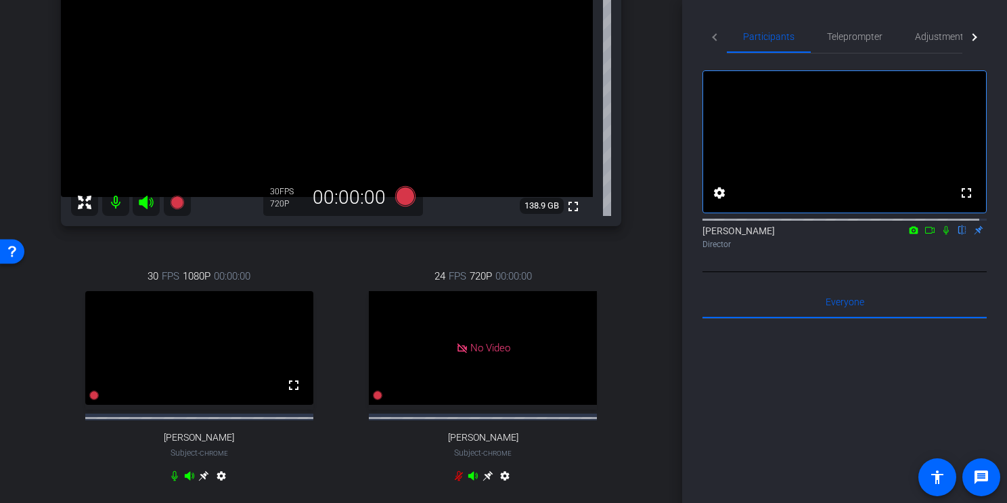
scroll to position [207, 0]
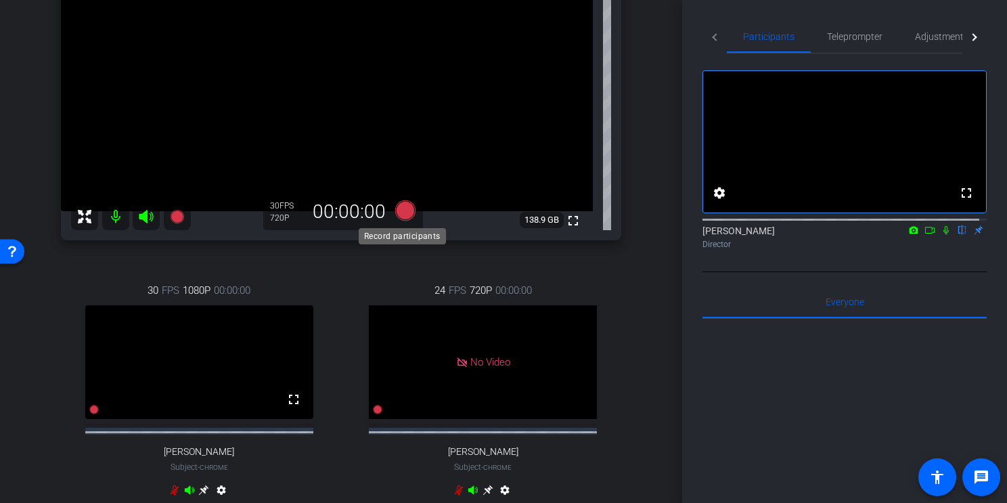
click at [404, 209] on icon at bounding box center [405, 210] width 20 height 20
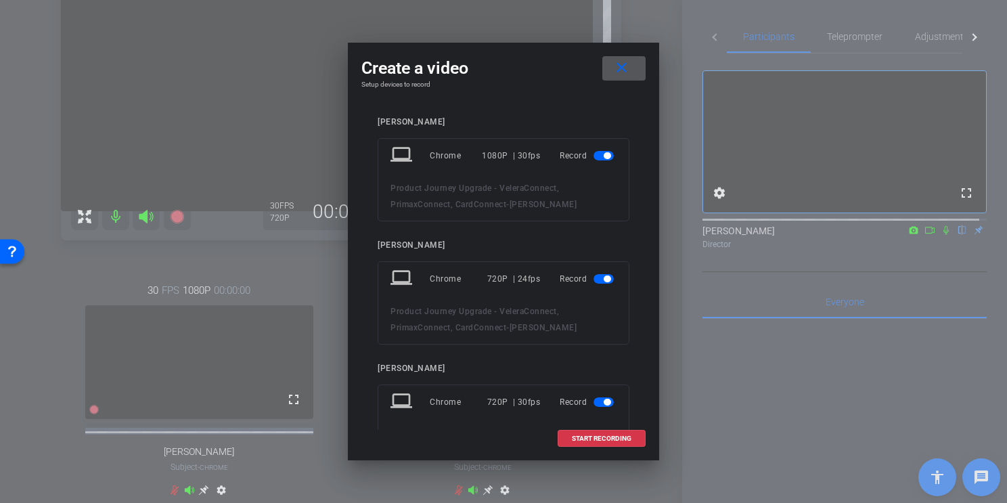
click at [604, 155] on span "button" at bounding box center [607, 155] width 7 height 7
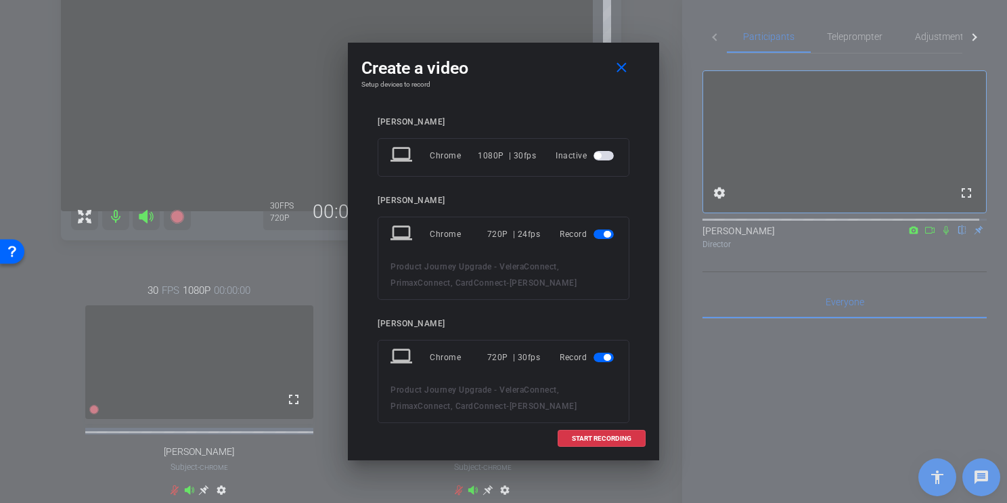
click at [604, 236] on span "button" at bounding box center [607, 234] width 7 height 7
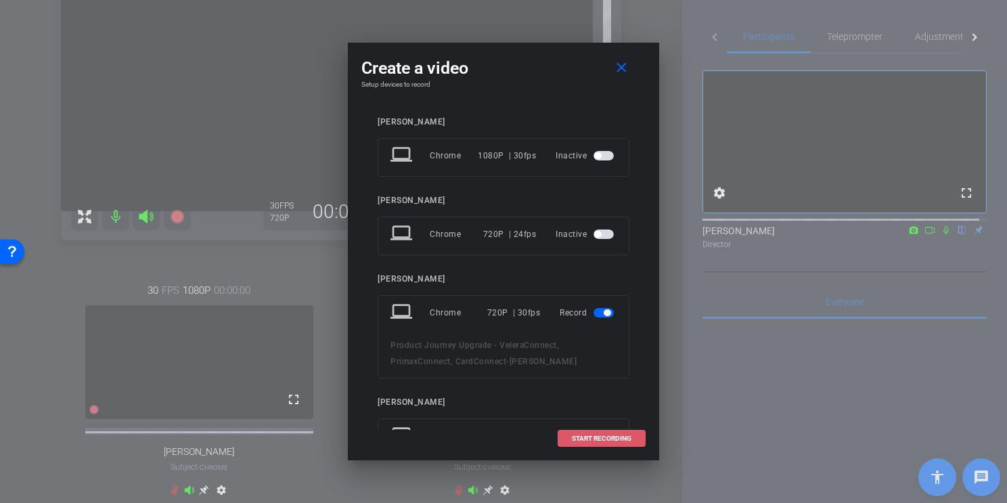
click at [606, 418] on span "START RECORDING" at bounding box center [602, 438] width 60 height 7
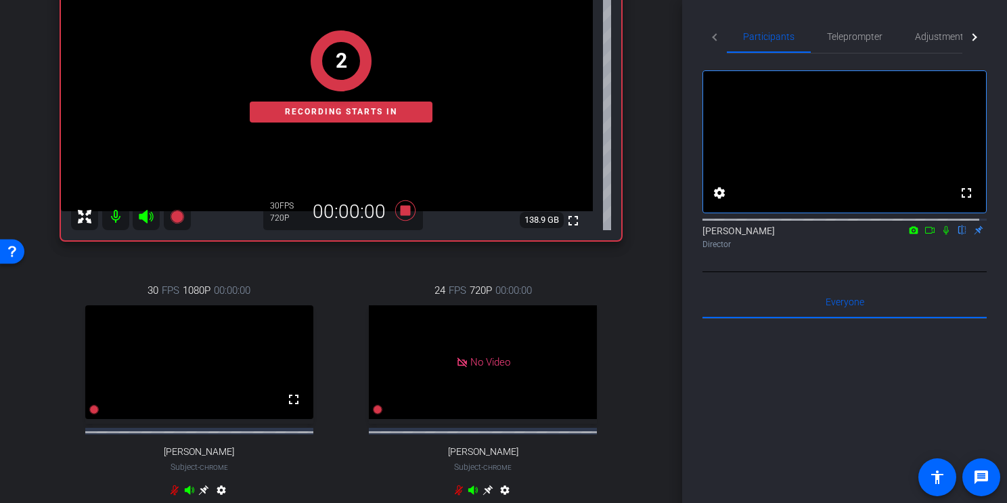
click at [925, 235] on icon at bounding box center [930, 229] width 11 height 9
click at [957, 235] on icon at bounding box center [962, 229] width 11 height 9
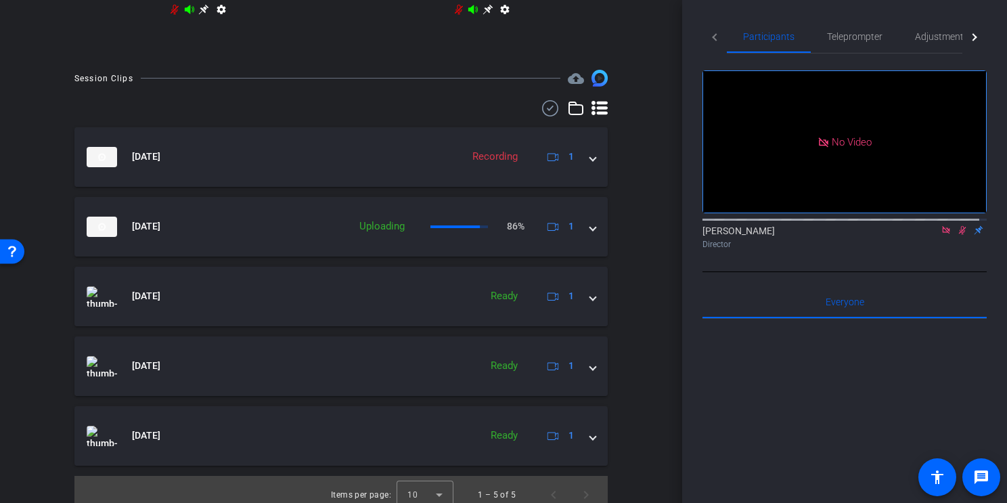
scroll to position [690, 0]
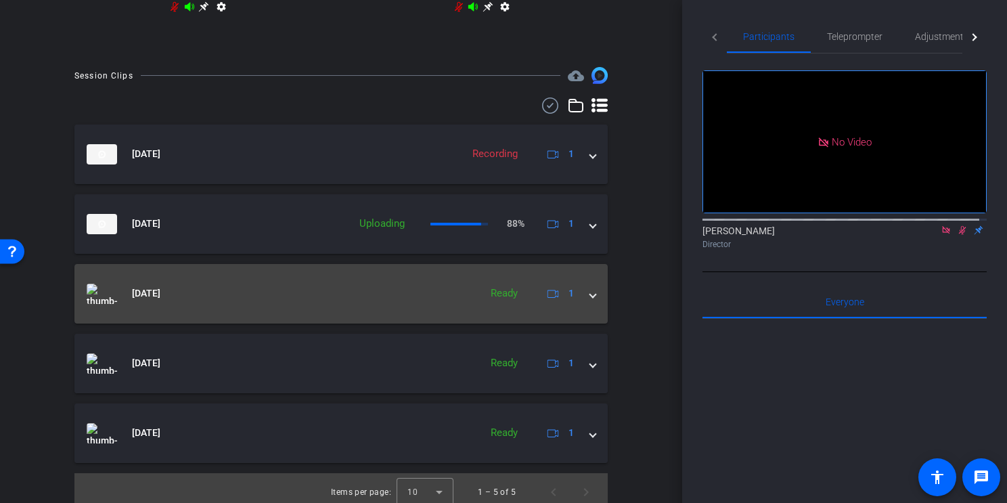
click at [108, 304] on img at bounding box center [102, 294] width 30 height 20
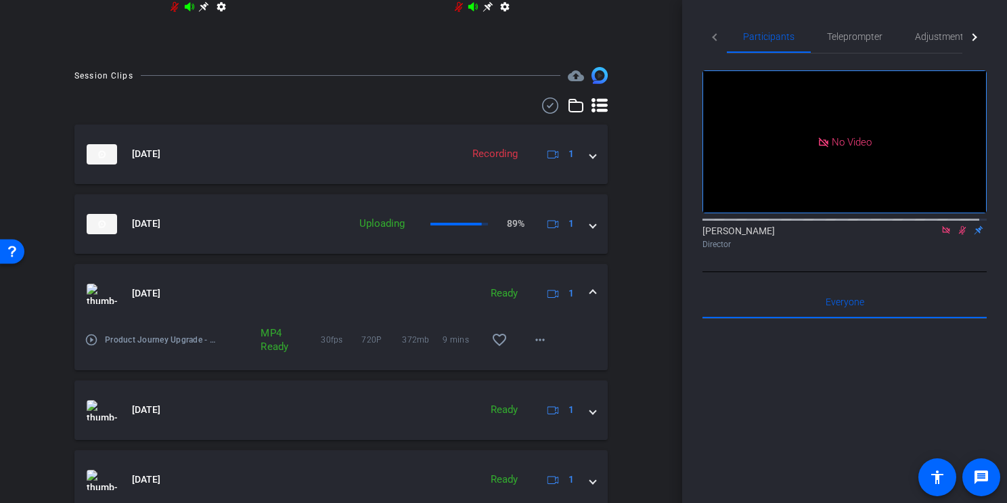
click at [93, 347] on mat-icon "play_circle_outline" at bounding box center [92, 340] width 14 height 14
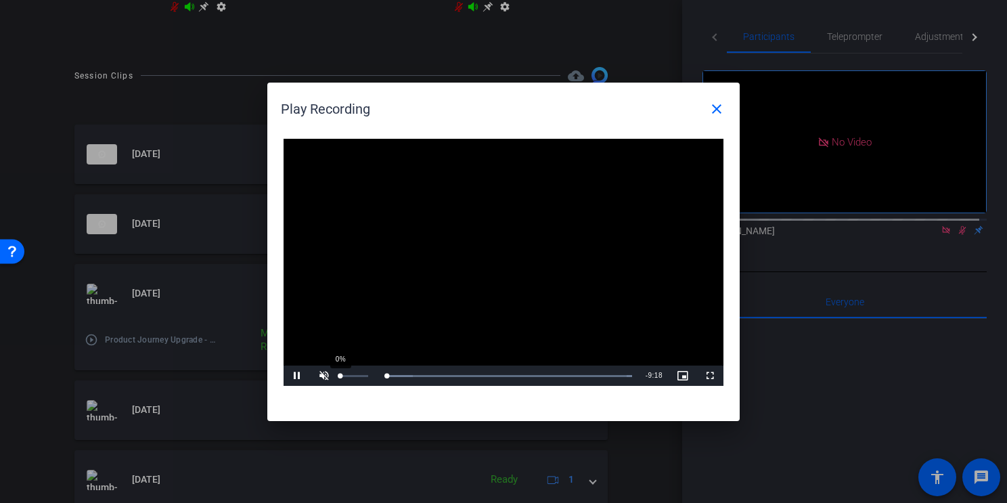
click at [340, 374] on div "0%" at bounding box center [354, 376] width 34 height 20
click at [351, 375] on div "0:13" at bounding box center [348, 375] width 7 height 3
click at [347, 374] on div "Loaded : 100.00% 0:06 0:20" at bounding box center [489, 375] width 288 height 3
click at [351, 376] on div "0:13" at bounding box center [348, 375] width 7 height 3
click at [298, 376] on span "Video Player" at bounding box center [297, 376] width 27 height 0
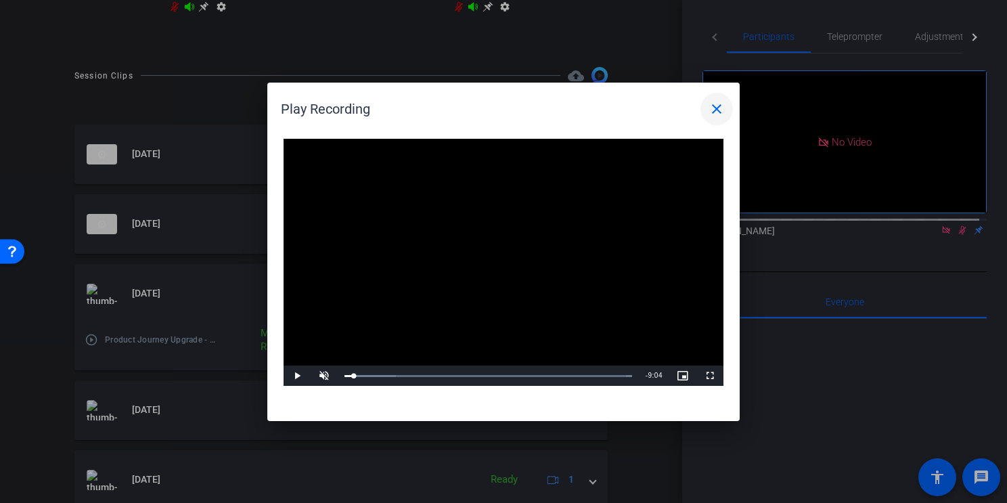
click at [716, 108] on mat-icon "close" at bounding box center [717, 109] width 16 height 16
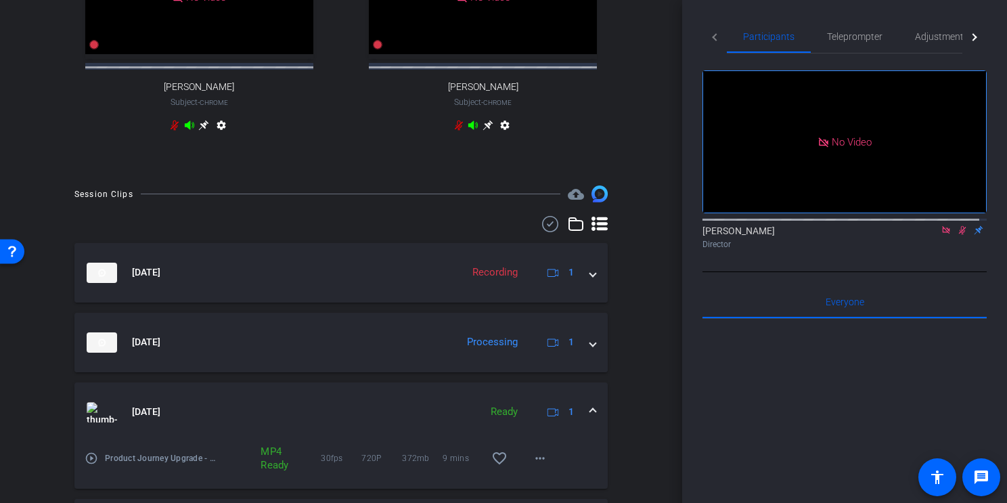
scroll to position [582, 0]
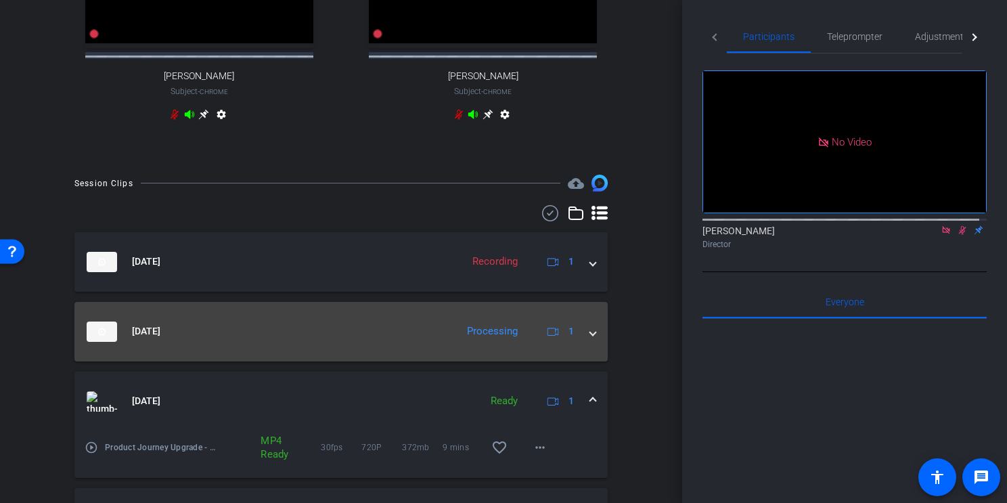
click at [156, 339] on span "[DATE]" at bounding box center [146, 331] width 28 height 14
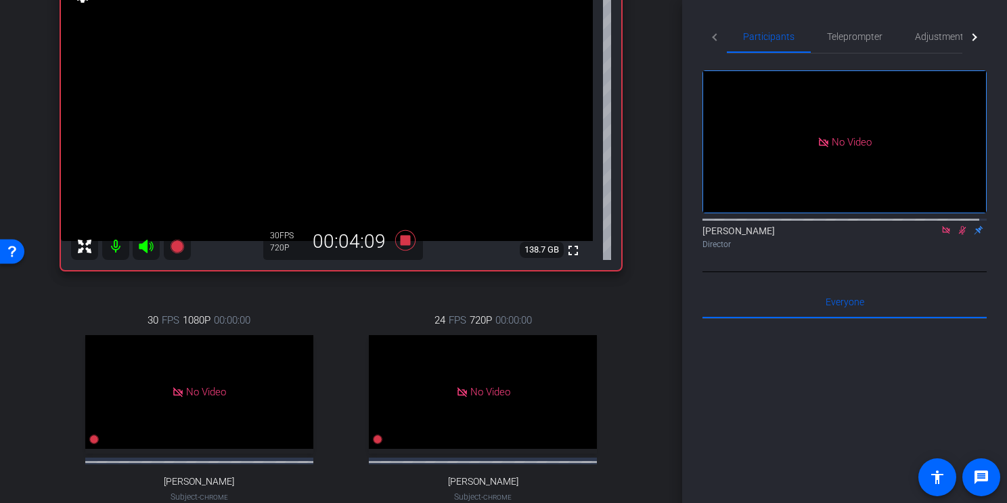
scroll to position [176, 0]
click at [402, 239] on icon at bounding box center [405, 241] width 20 height 20
click at [941, 235] on icon at bounding box center [946, 229] width 11 height 9
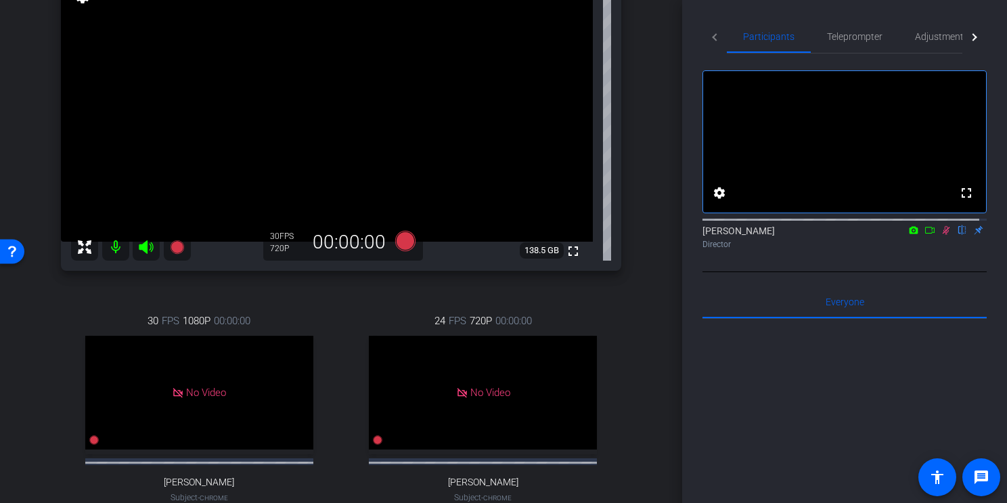
click at [941, 235] on icon at bounding box center [946, 229] width 11 height 9
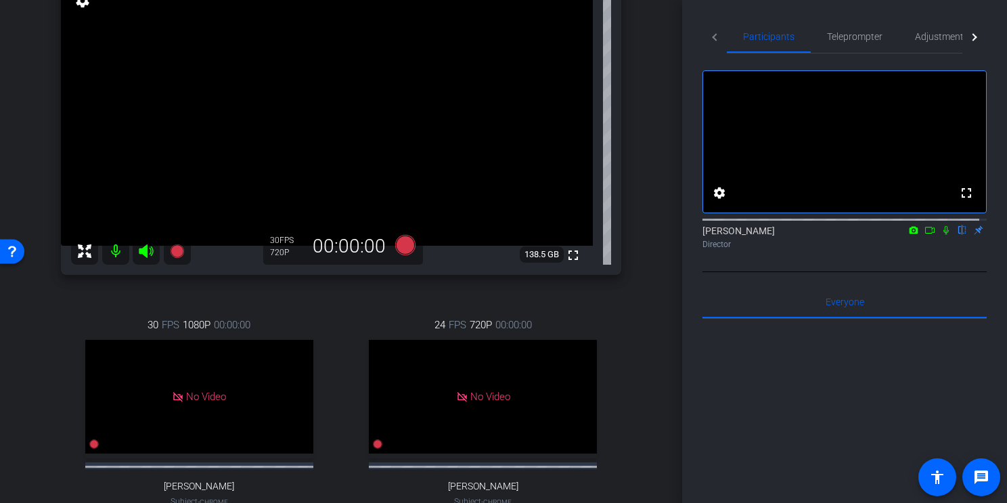
scroll to position [180, 0]
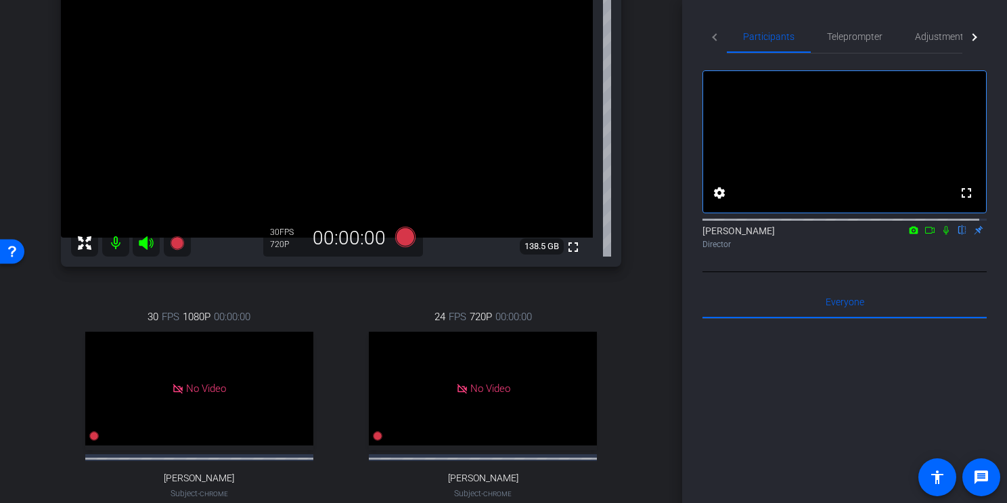
click at [941, 235] on icon at bounding box center [946, 229] width 11 height 9
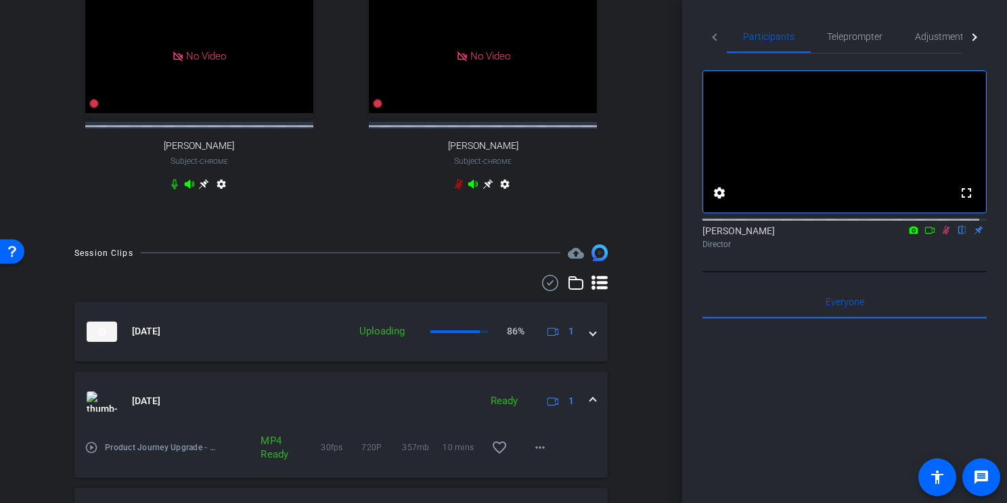
scroll to position [513, 0]
click at [938, 236] on mat-icon at bounding box center [946, 230] width 16 height 12
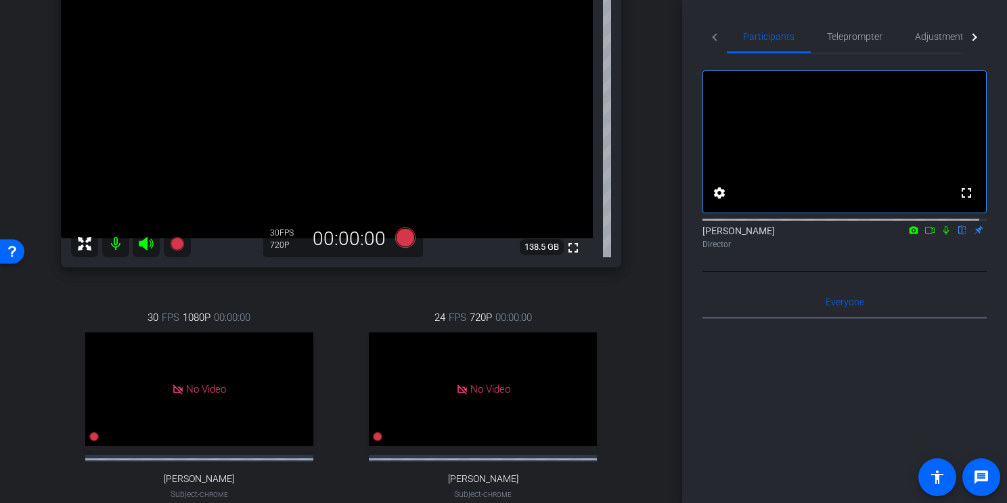
scroll to position [169, 0]
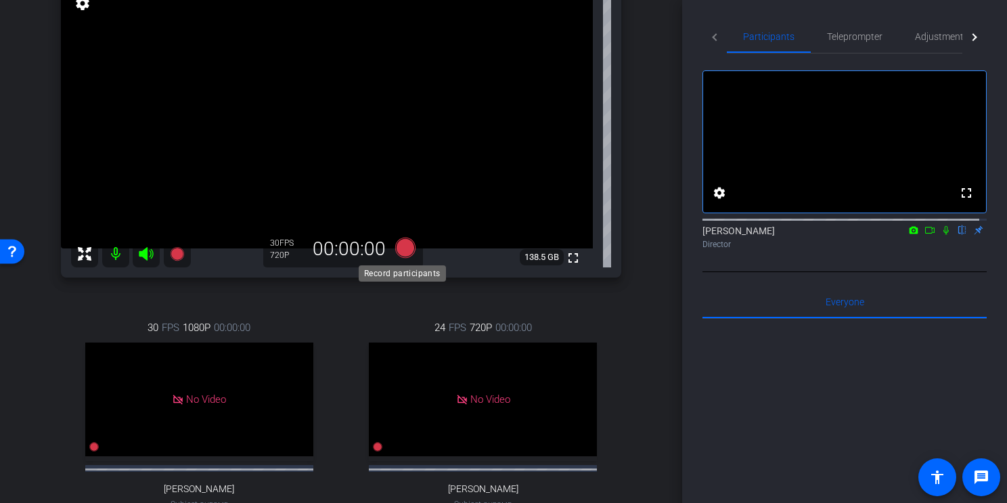
click at [405, 244] on icon at bounding box center [405, 248] width 20 height 20
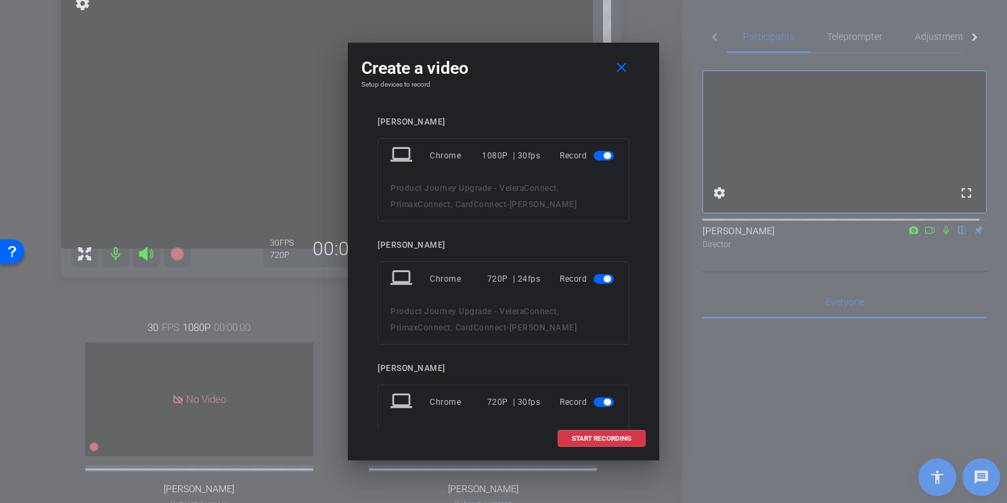
click at [604, 155] on span "button" at bounding box center [607, 155] width 7 height 7
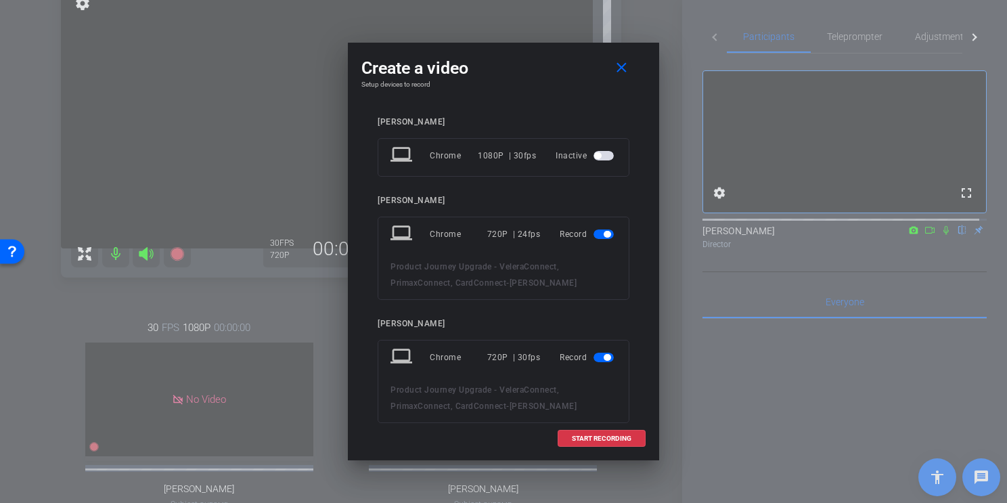
click at [596, 224] on div "Record" at bounding box center [588, 234] width 57 height 24
click at [604, 236] on span "button" at bounding box center [607, 234] width 7 height 7
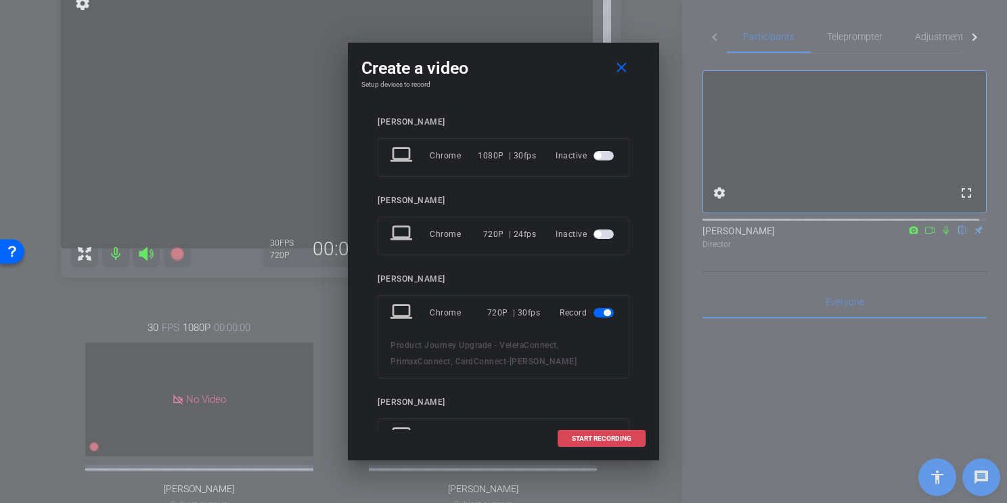
click at [600, 418] on span "START RECORDING" at bounding box center [602, 438] width 60 height 7
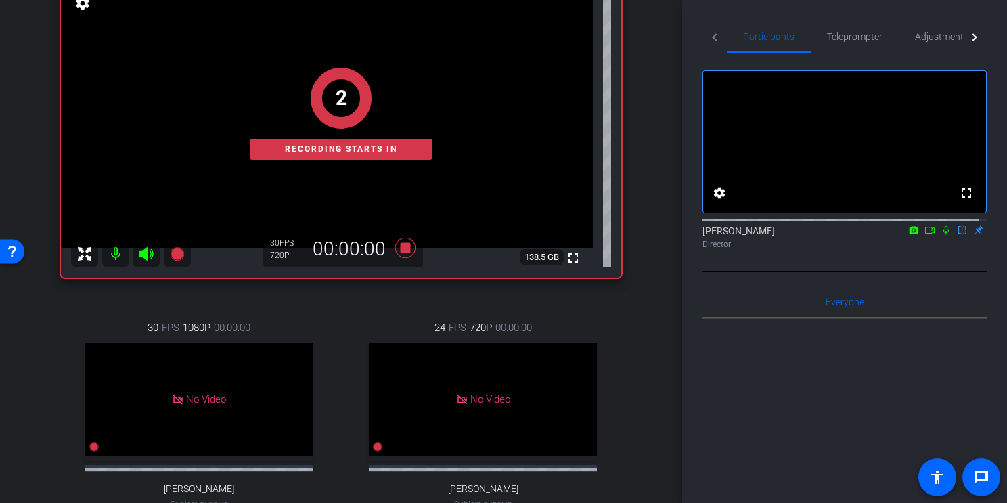
click at [925, 235] on icon at bounding box center [930, 229] width 11 height 9
click at [958, 235] on icon at bounding box center [962, 229] width 11 height 9
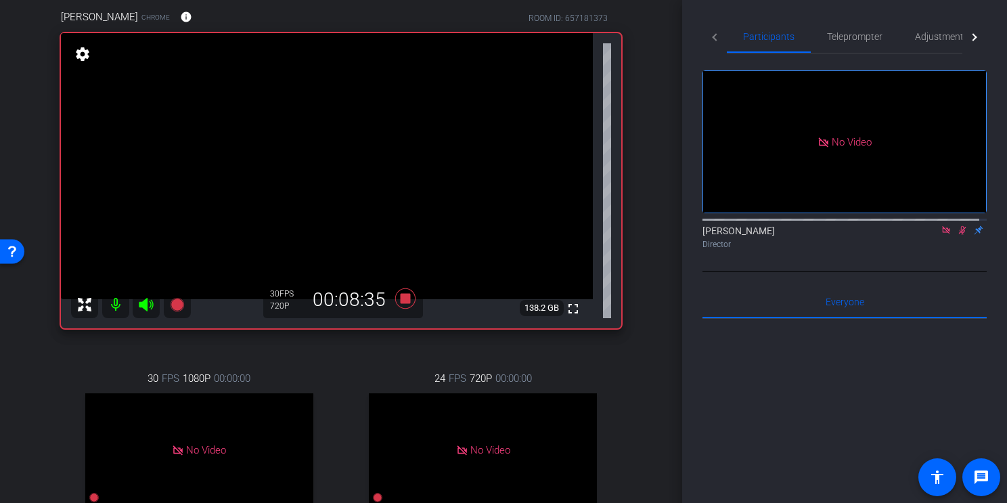
scroll to position [112, 0]
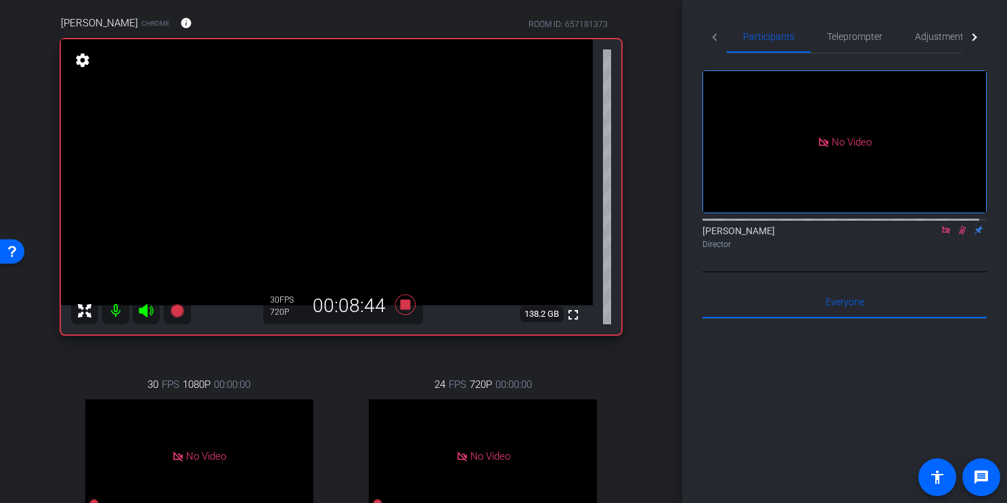
click at [958, 235] on icon at bounding box center [962, 229] width 11 height 9
click at [957, 235] on icon at bounding box center [962, 229] width 11 height 9
click at [959, 235] on icon at bounding box center [962, 230] width 7 height 9
click at [400, 302] on icon at bounding box center [405, 305] width 20 height 20
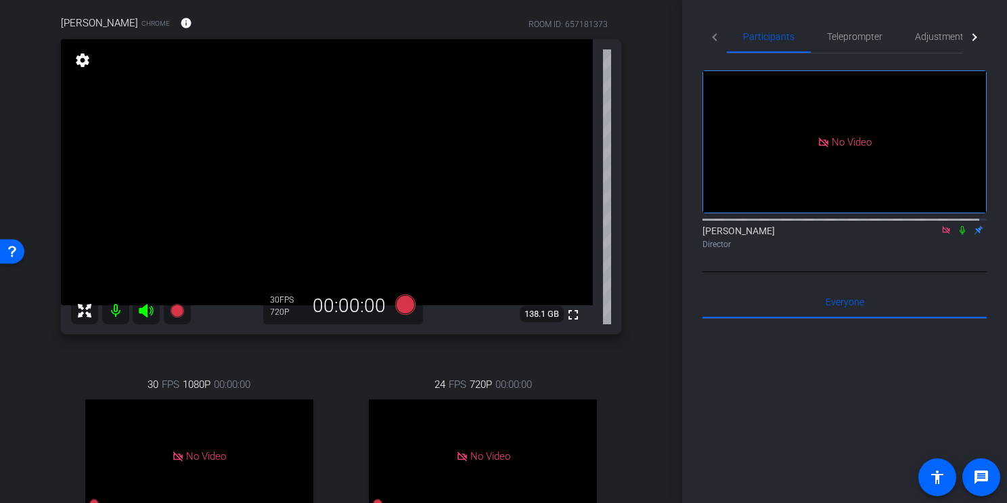
click at [941, 235] on icon at bounding box center [946, 229] width 11 height 9
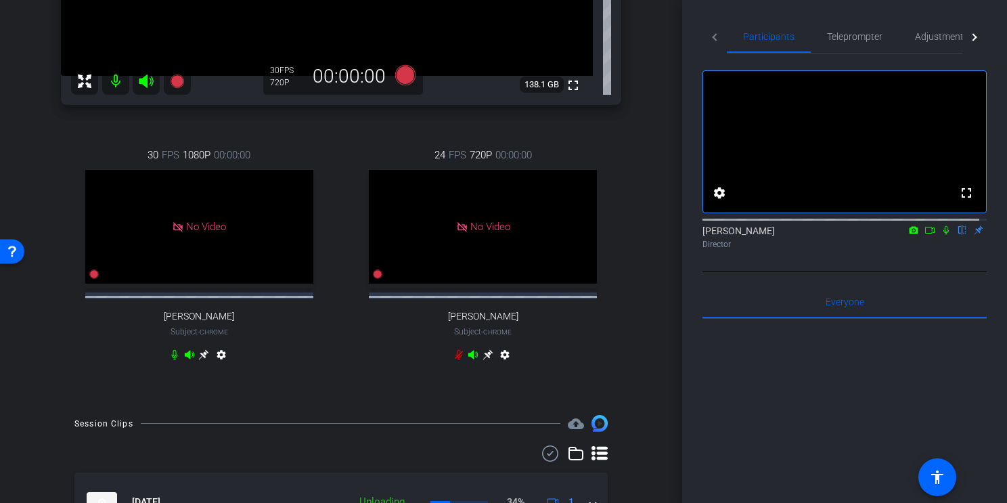
scroll to position [125, 0]
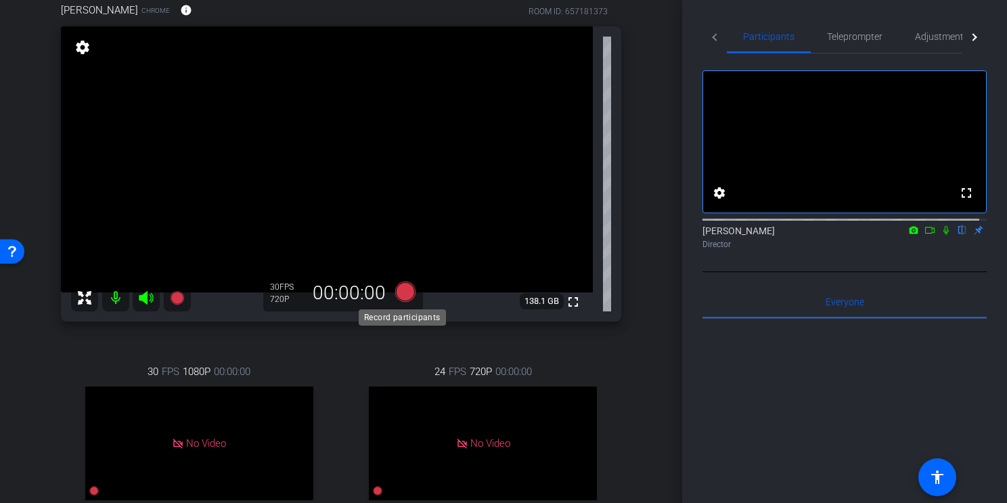
click at [402, 292] on icon at bounding box center [405, 292] width 20 height 20
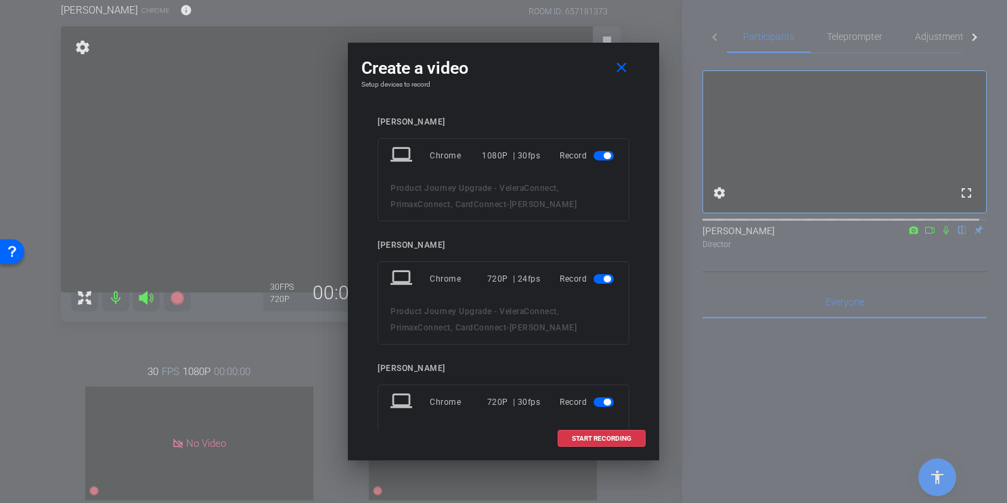
click at [604, 156] on span "button" at bounding box center [607, 155] width 7 height 7
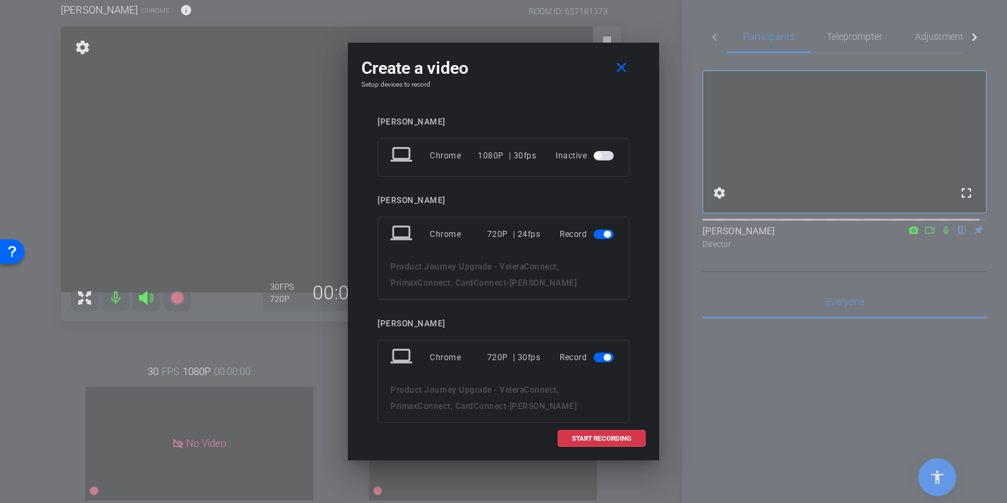
click at [604, 232] on span "button" at bounding box center [607, 234] width 7 height 7
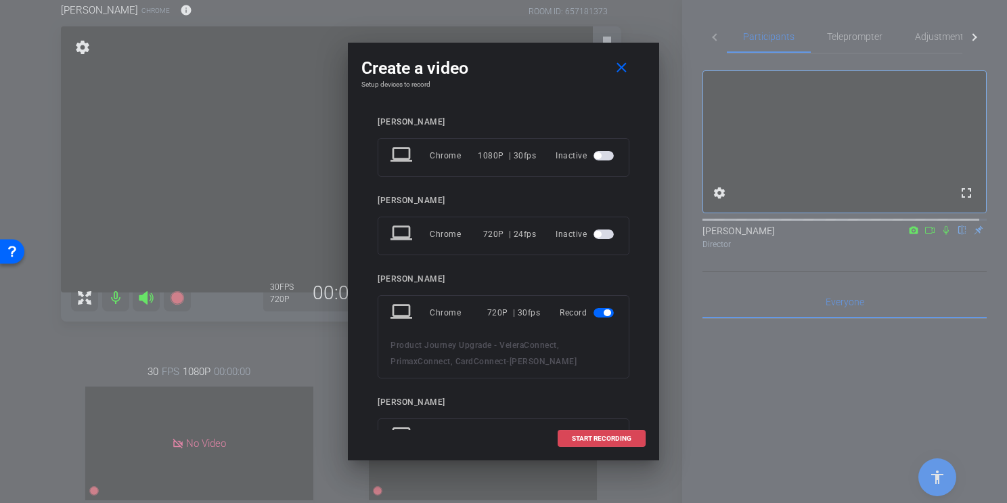
click at [596, 418] on span "START RECORDING" at bounding box center [602, 438] width 60 height 7
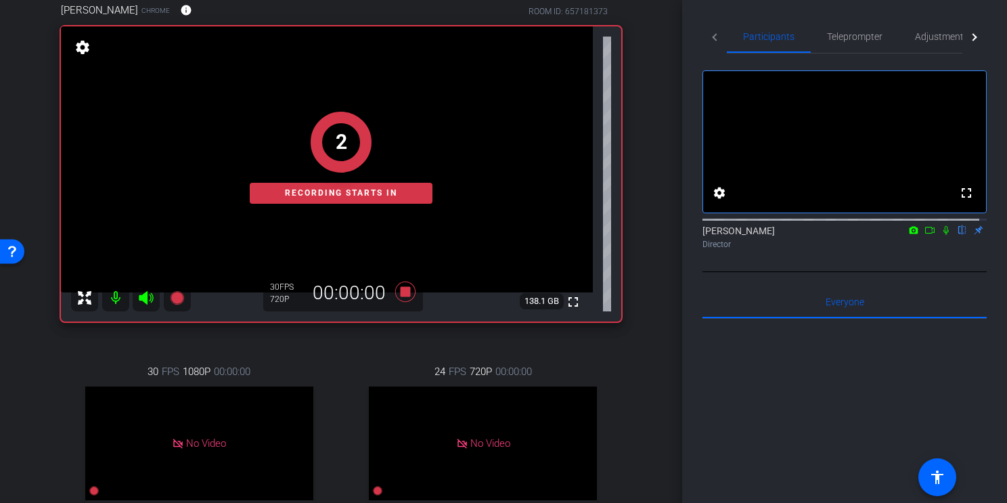
click at [925, 235] on icon at bounding box center [930, 229] width 11 height 9
click at [957, 235] on icon at bounding box center [962, 229] width 11 height 9
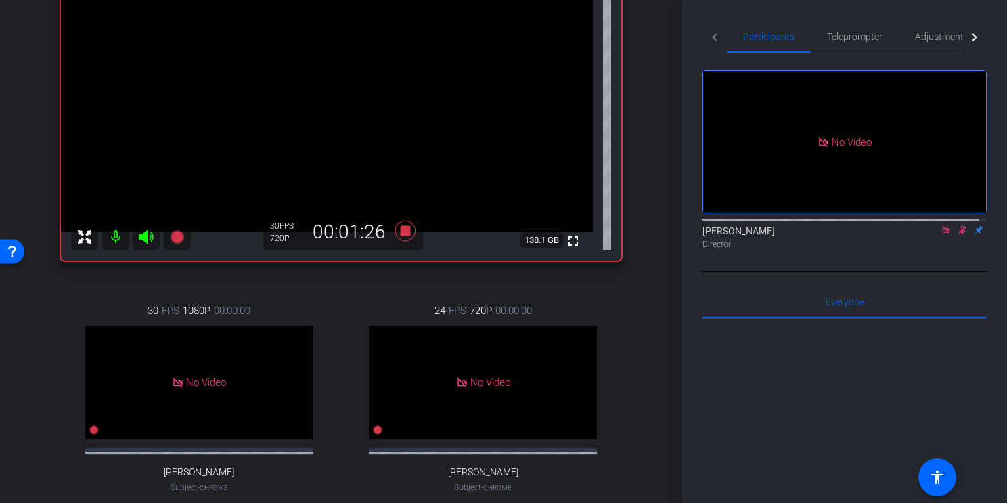
scroll to position [202, 0]
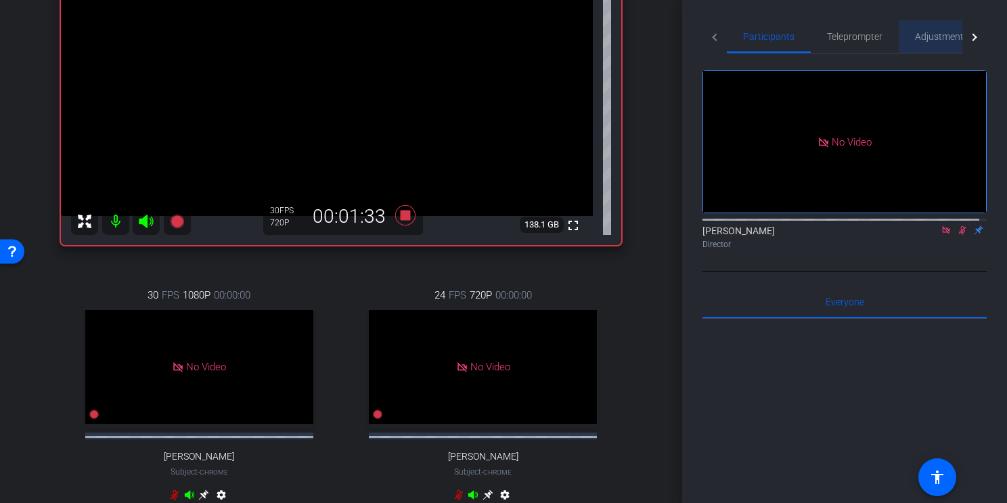
click at [936, 41] on span "Adjustments" at bounding box center [941, 36] width 53 height 9
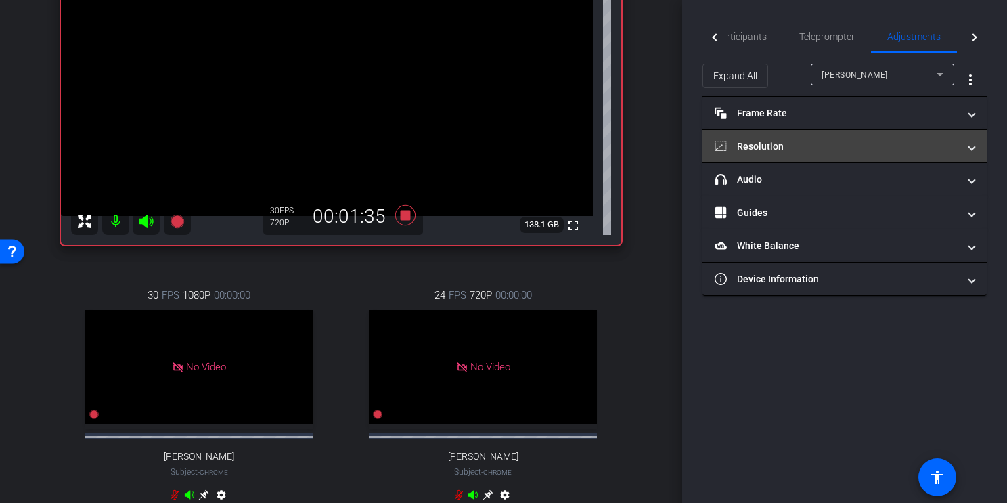
click at [823, 139] on mat-panel-title "Resolution" at bounding box center [837, 146] width 244 height 14
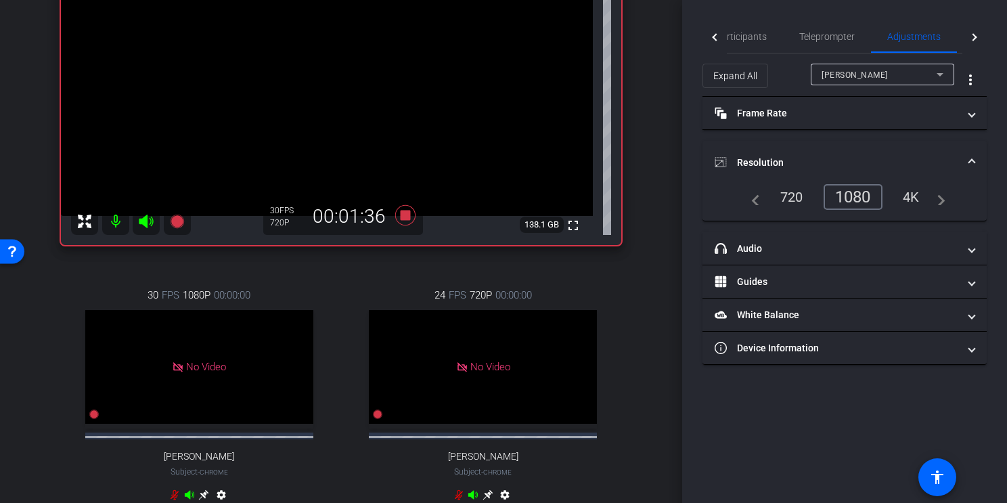
click at [781, 199] on div "720" at bounding box center [792, 197] width 43 height 23
click at [754, 37] on span "Participants" at bounding box center [741, 36] width 51 height 9
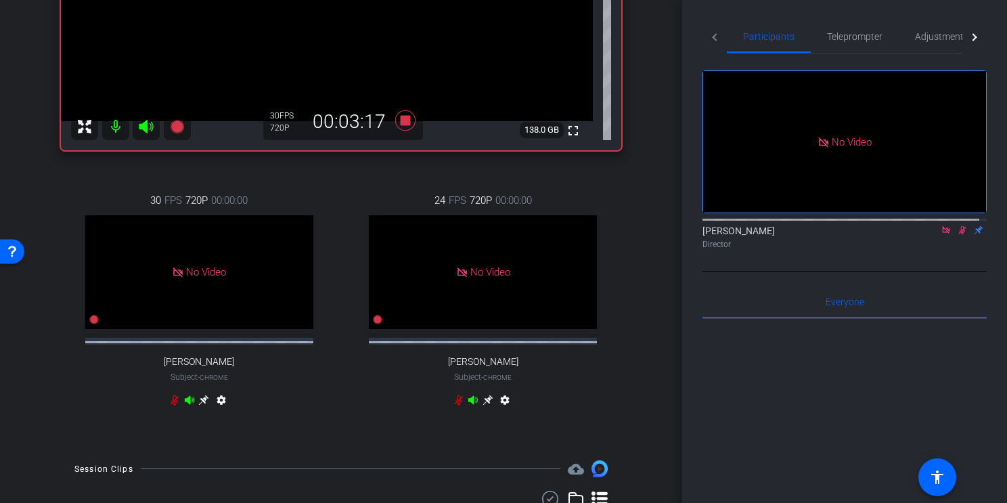
scroll to position [305, 0]
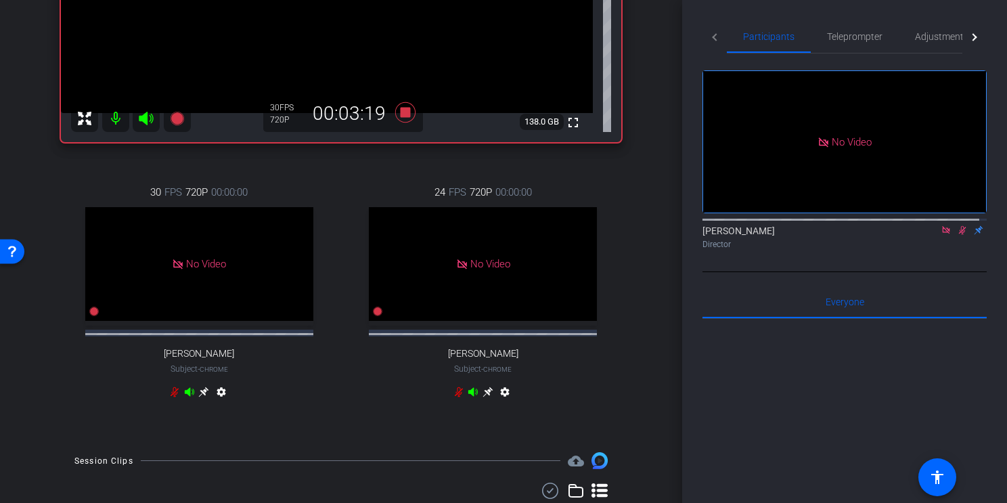
click at [184, 393] on icon at bounding box center [188, 392] width 9 height 9
click at [469, 397] on icon at bounding box center [473, 392] width 9 height 9
click at [468, 397] on icon at bounding box center [473, 392] width 11 height 11
click at [186, 391] on icon at bounding box center [188, 392] width 9 height 9
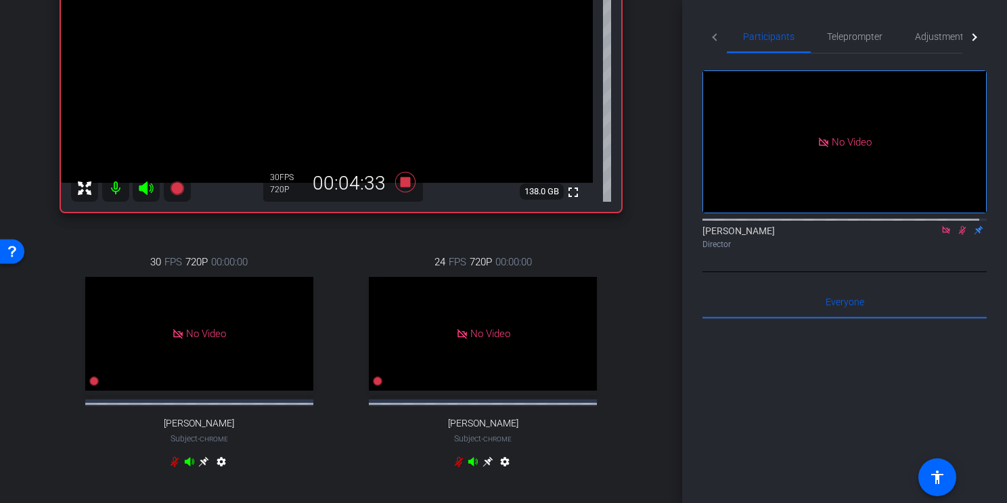
scroll to position [248, 0]
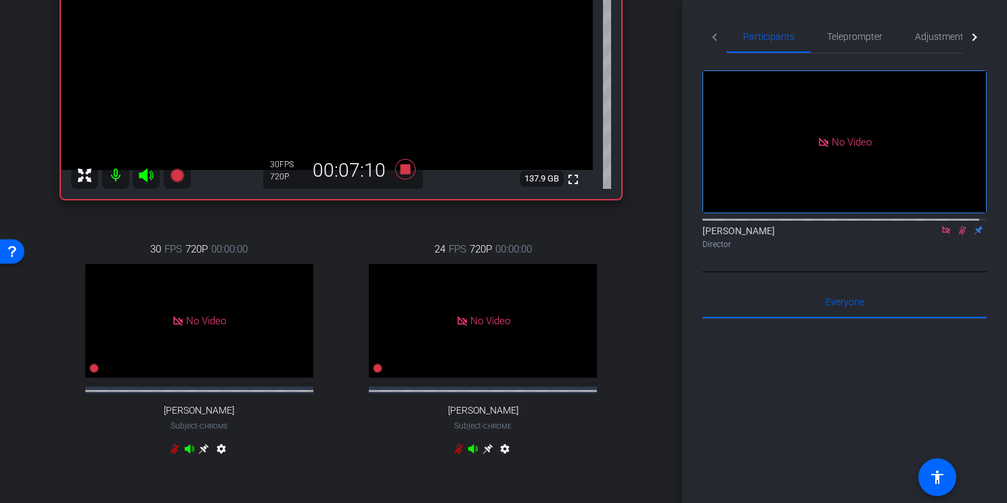
click at [942, 226] on icon at bounding box center [945, 229] width 7 height 7
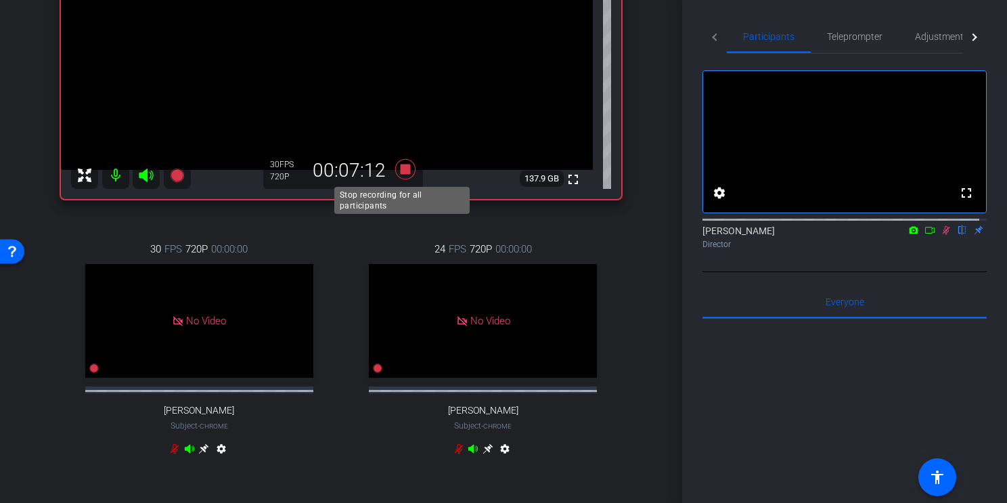
click at [400, 168] on icon at bounding box center [405, 169] width 20 height 20
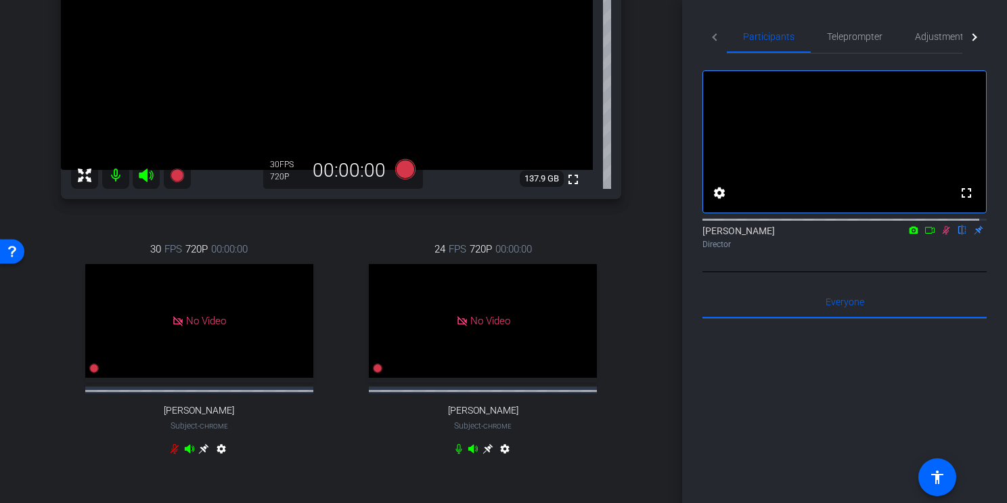
click at [941, 235] on icon at bounding box center [946, 229] width 11 height 9
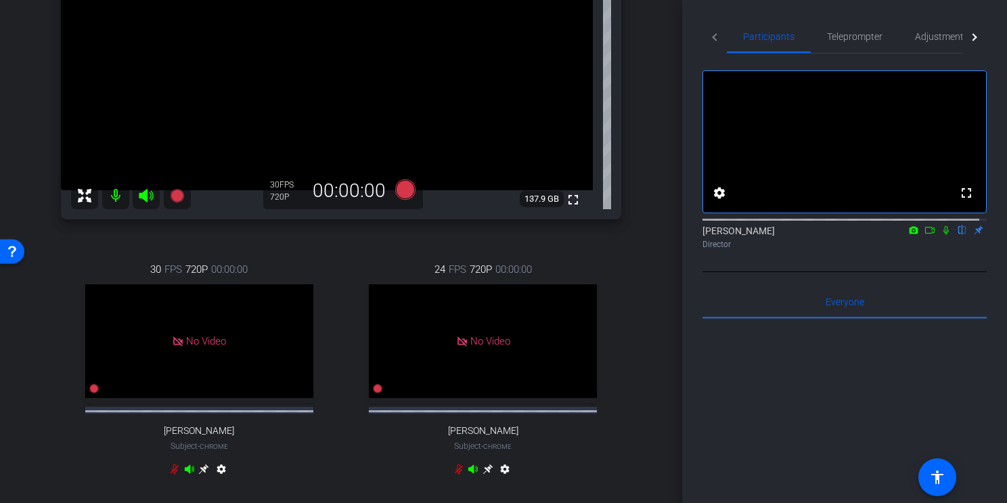
scroll to position [207, 0]
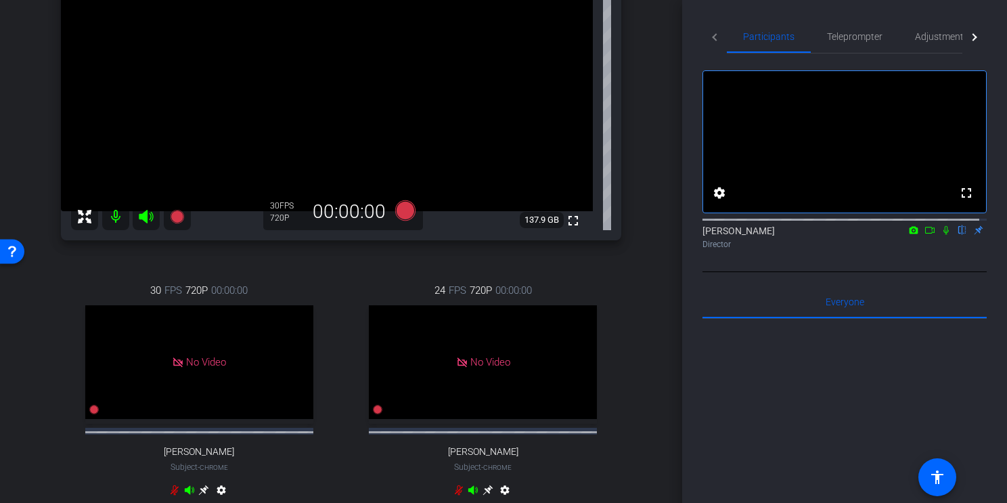
click at [926, 235] on icon at bounding box center [930, 229] width 11 height 9
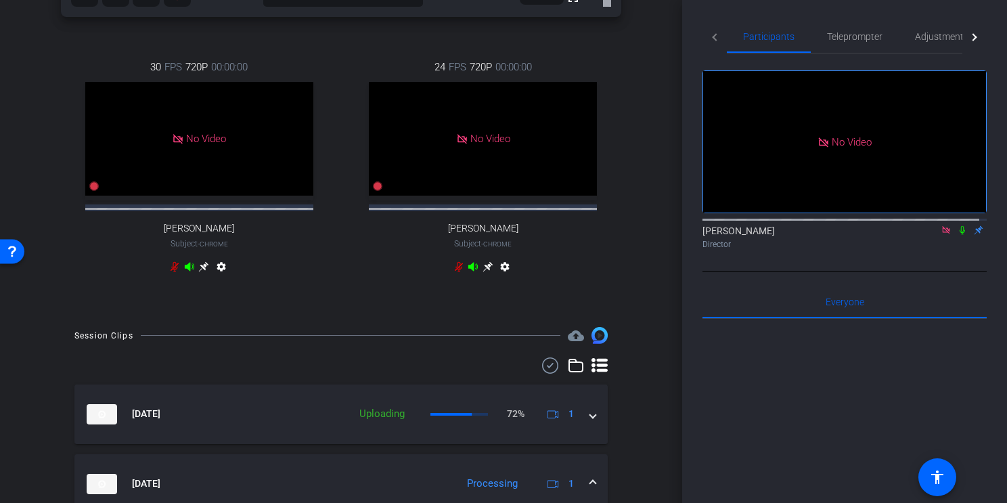
scroll to position [426, 0]
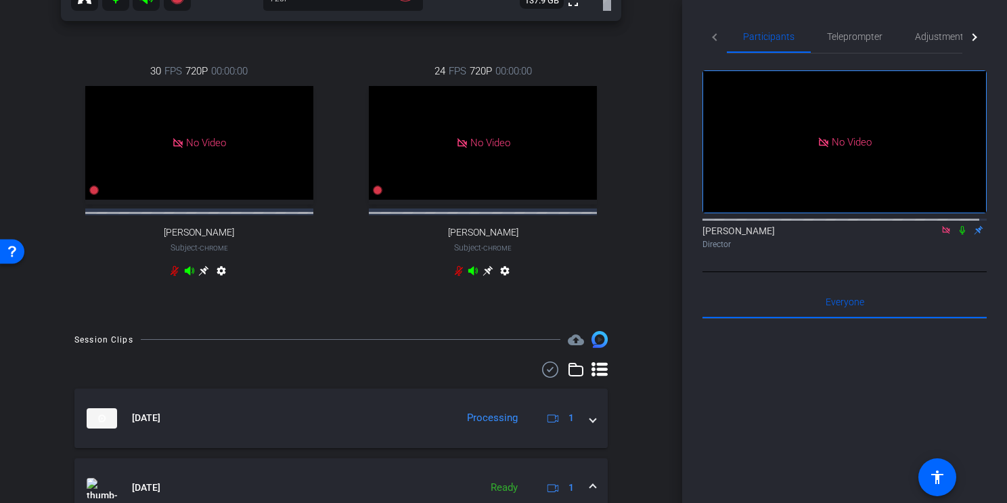
click at [941, 235] on icon at bounding box center [946, 229] width 11 height 9
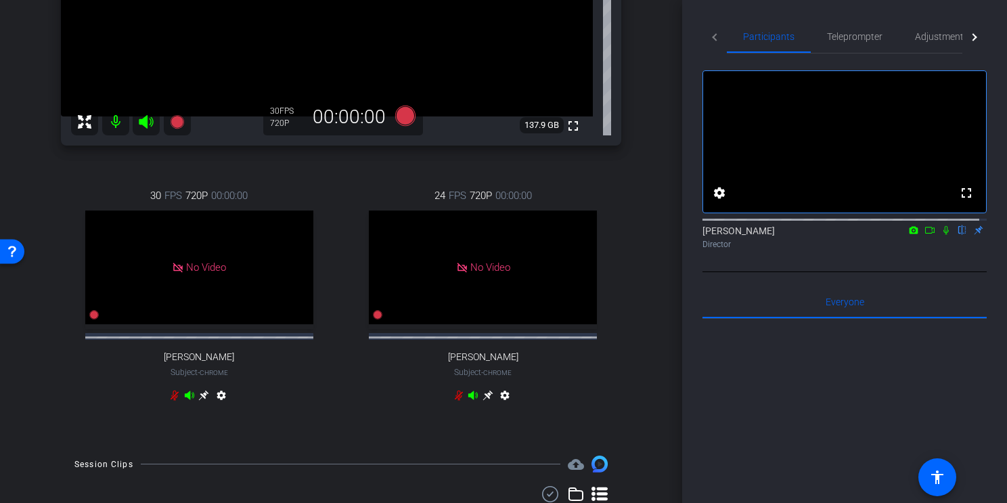
scroll to position [311, 0]
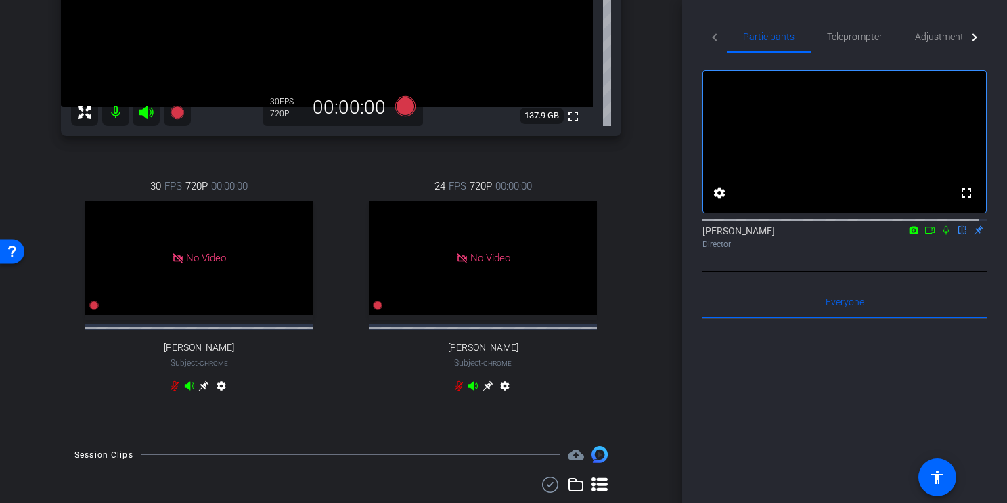
click at [174, 387] on icon at bounding box center [175, 386] width 8 height 10
click at [172, 385] on icon at bounding box center [174, 386] width 11 height 11
click at [454, 391] on icon at bounding box center [459, 386] width 11 height 11
click at [171, 389] on icon at bounding box center [175, 386] width 8 height 10
click at [173, 387] on icon at bounding box center [175, 386] width 6 height 10
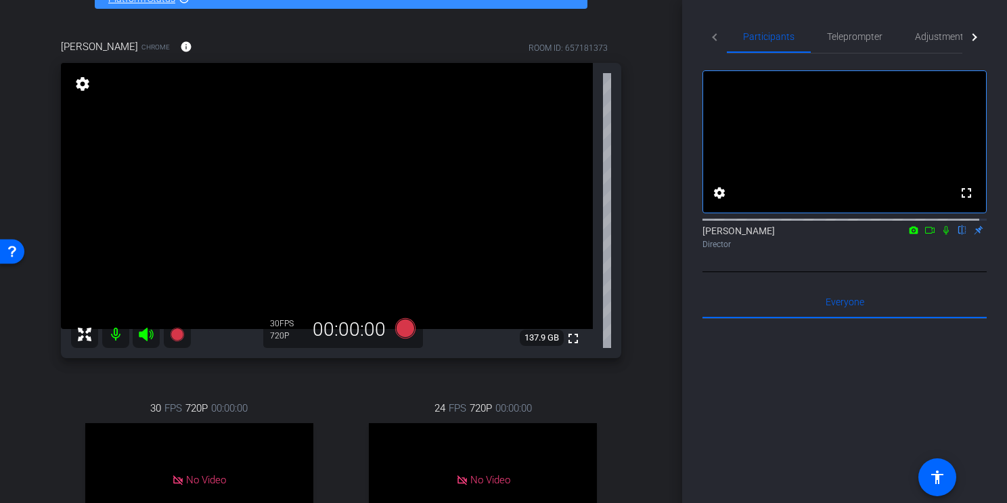
scroll to position [100, 0]
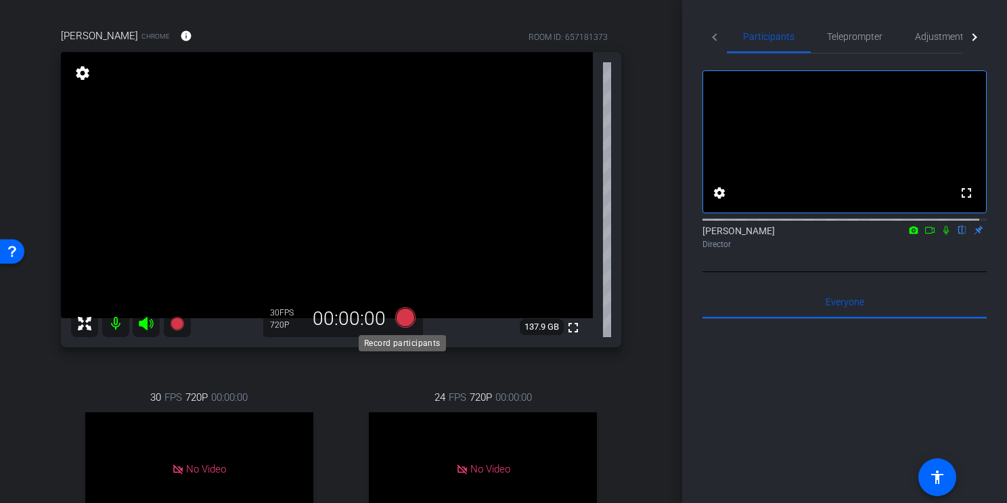
click at [407, 323] on icon at bounding box center [405, 317] width 20 height 20
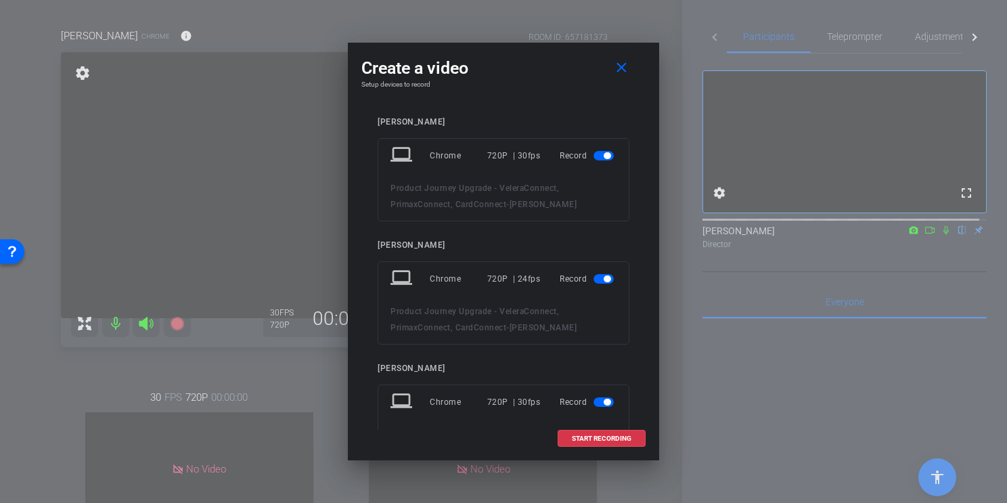
click at [604, 158] on span "button" at bounding box center [607, 155] width 7 height 7
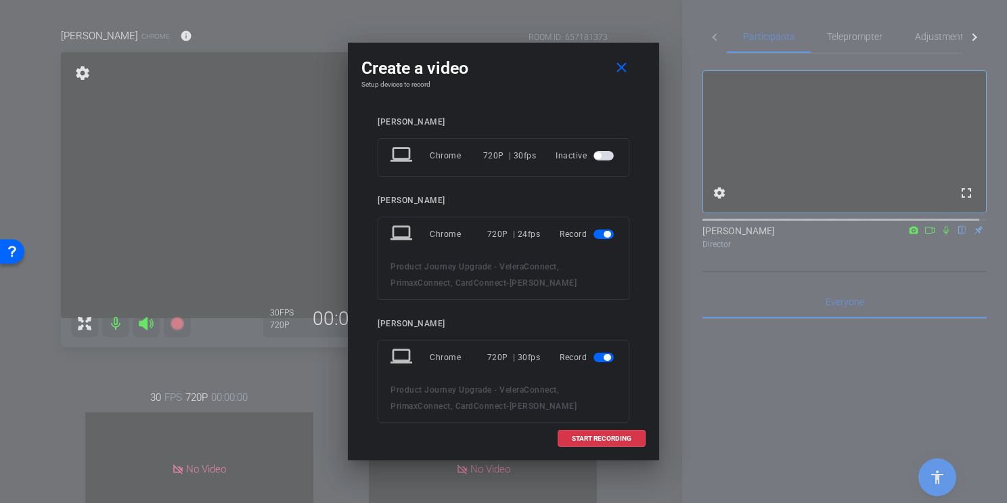
click at [604, 234] on span "button" at bounding box center [607, 234] width 7 height 7
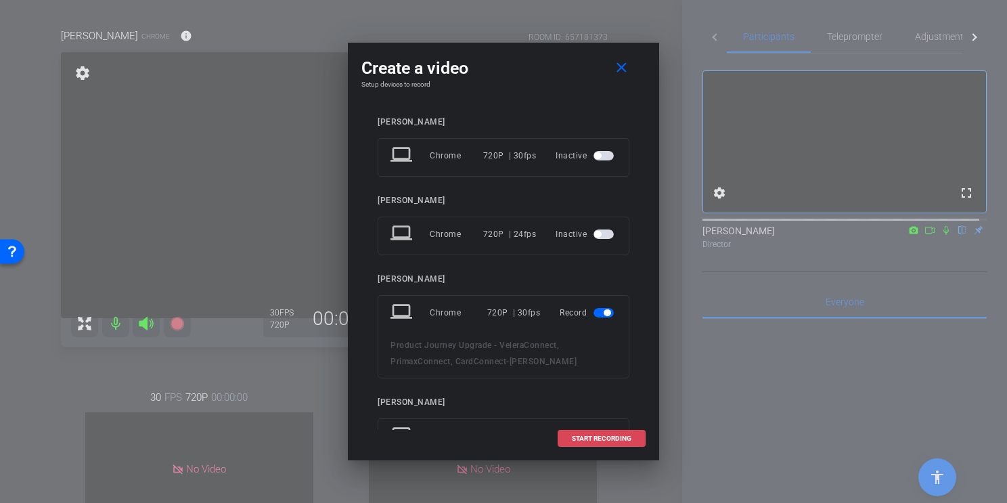
click at [603, 418] on span "START RECORDING" at bounding box center [602, 438] width 60 height 7
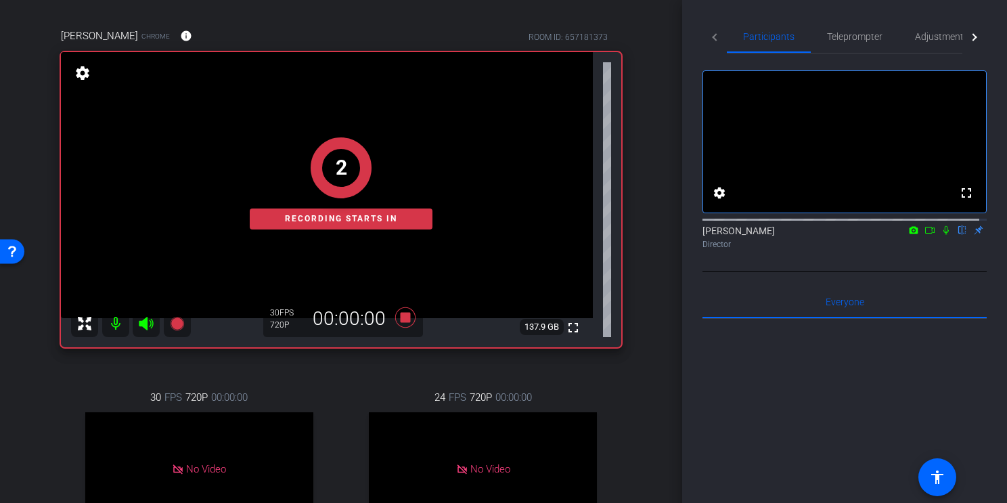
click at [925, 235] on icon at bounding box center [930, 229] width 11 height 9
click at [957, 235] on icon at bounding box center [962, 229] width 11 height 9
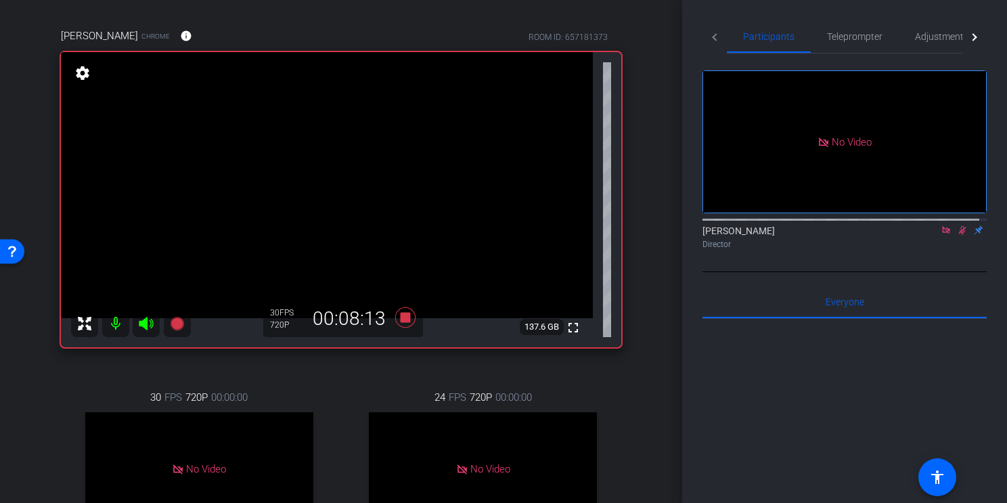
click at [940, 236] on mat-icon at bounding box center [946, 230] width 16 height 12
click at [941, 235] on icon at bounding box center [946, 229] width 11 height 9
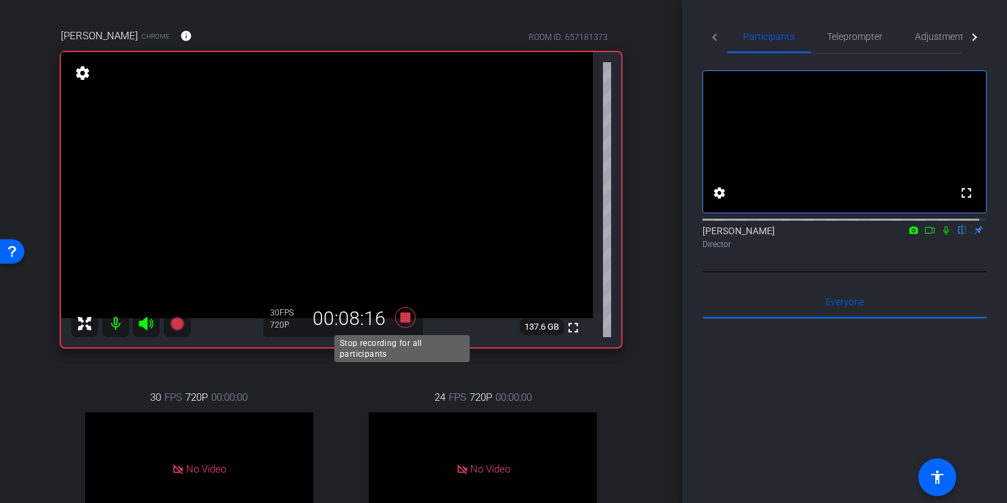
click at [404, 318] on icon at bounding box center [405, 317] width 20 height 20
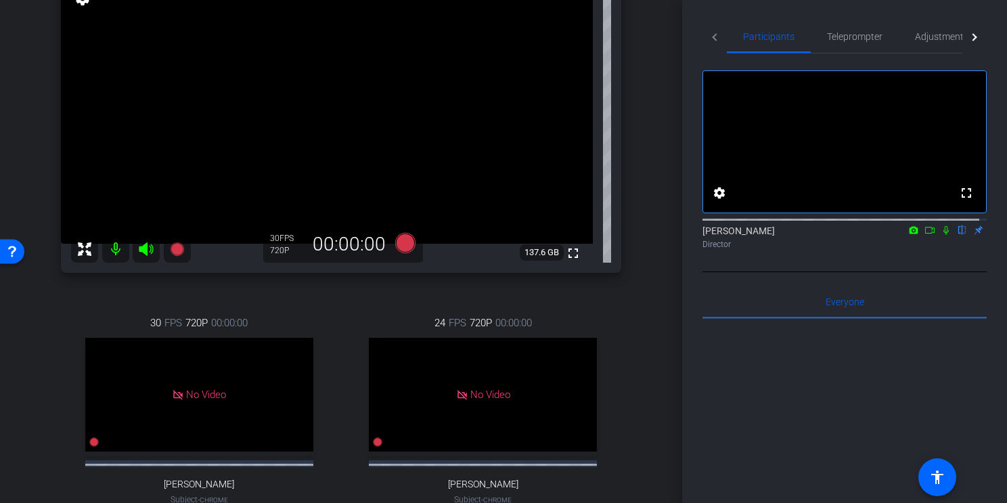
scroll to position [167, 0]
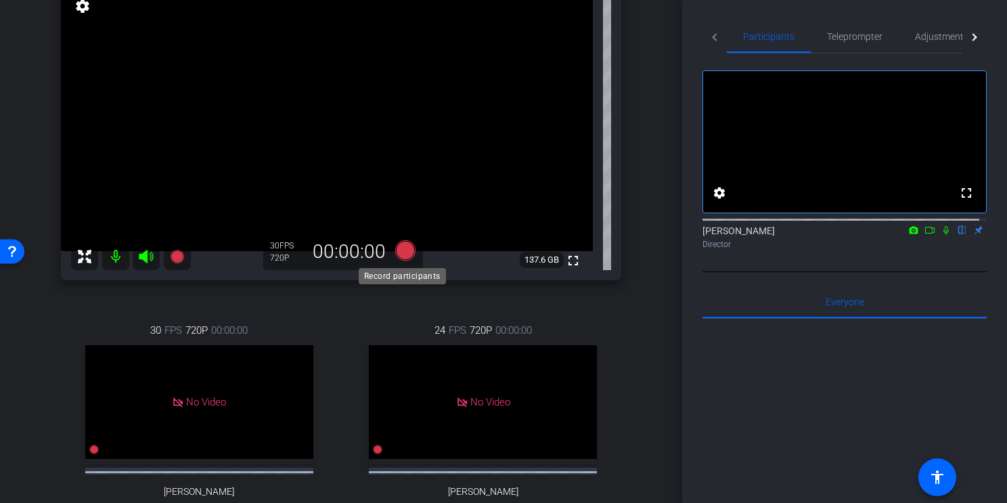
click at [399, 253] on icon at bounding box center [405, 250] width 20 height 20
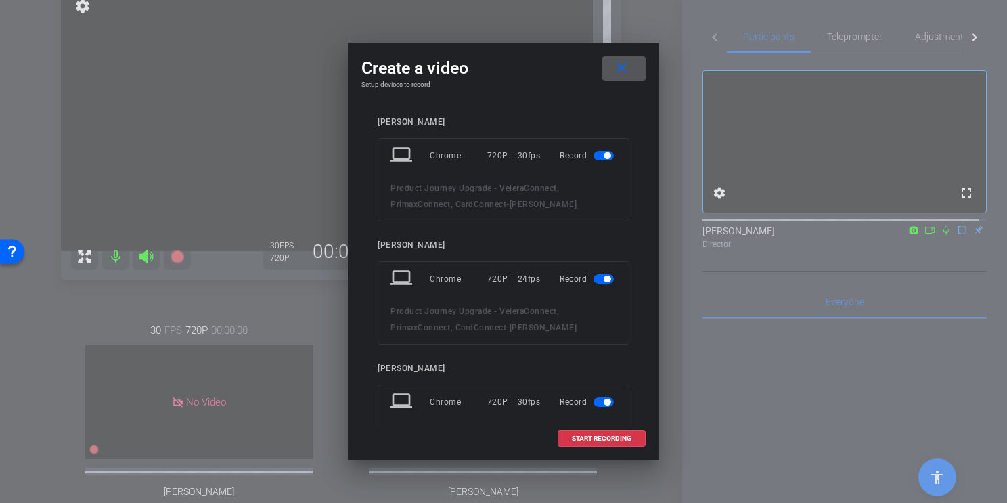
click at [604, 154] on span "button" at bounding box center [607, 155] width 7 height 7
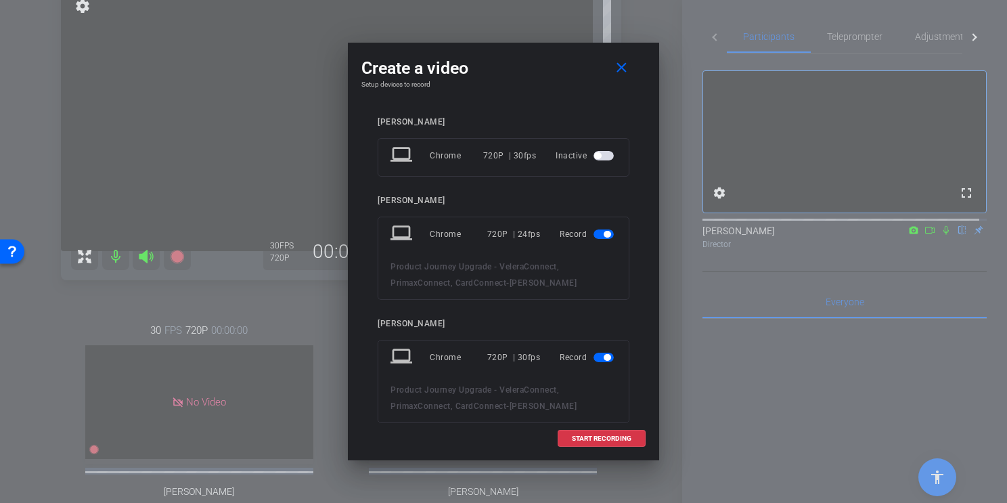
click at [604, 235] on span "button" at bounding box center [607, 234] width 7 height 7
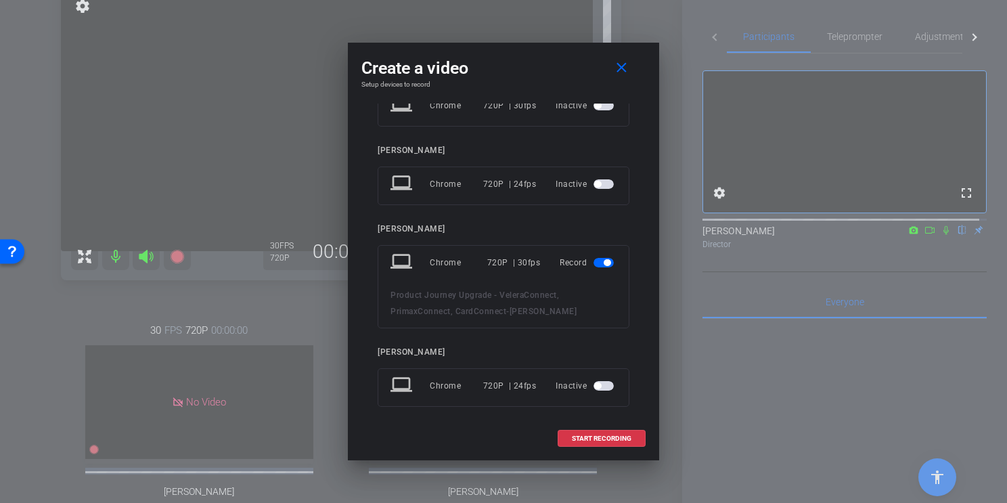
scroll to position [59, 0]
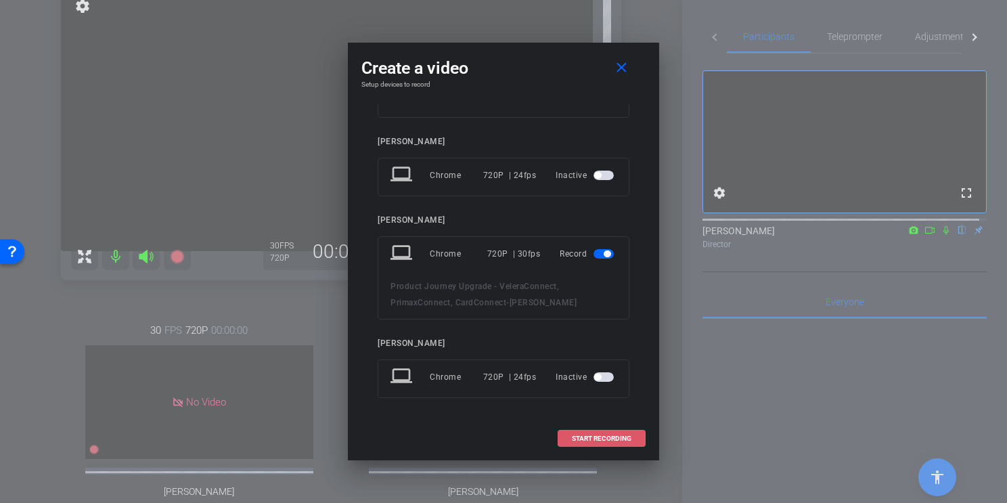
click at [597, 418] on span "START RECORDING" at bounding box center [602, 438] width 60 height 7
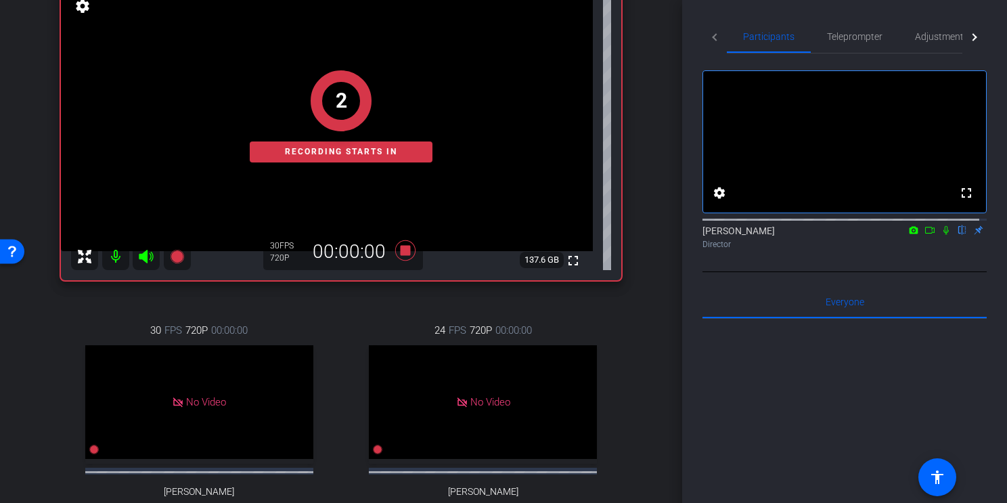
click at [925, 235] on icon at bounding box center [930, 229] width 11 height 9
click at [957, 235] on icon at bounding box center [962, 229] width 11 height 9
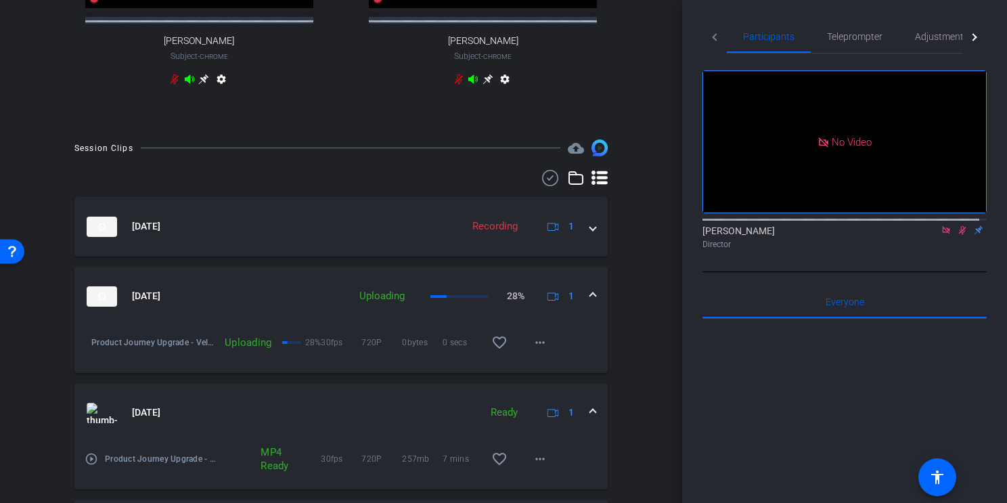
scroll to position [625, 0]
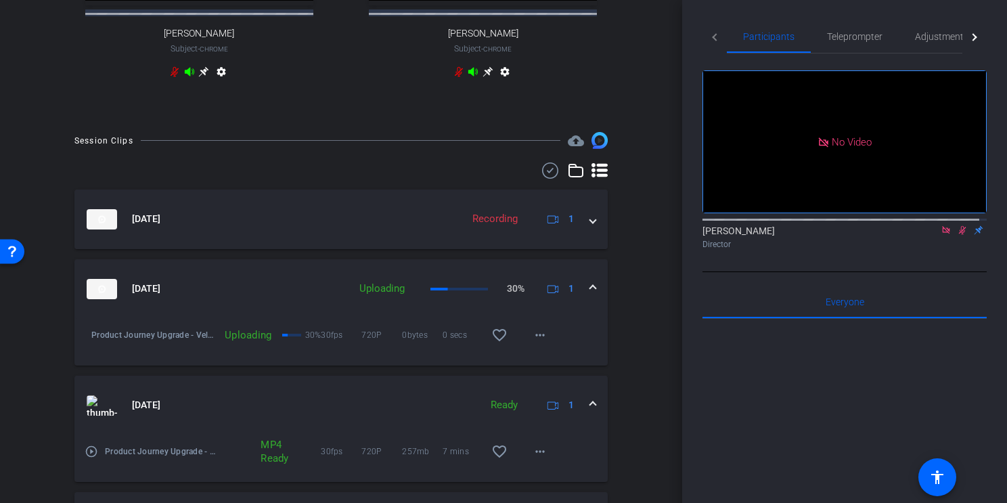
click at [376, 297] on div "Uploading" at bounding box center [382, 289] width 59 height 16
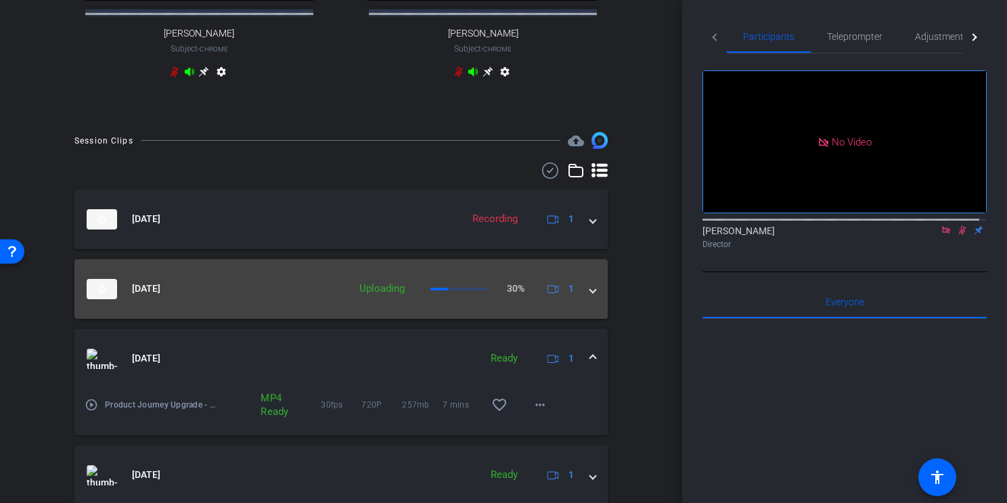
click at [376, 297] on div "Uploading" at bounding box center [382, 289] width 59 height 16
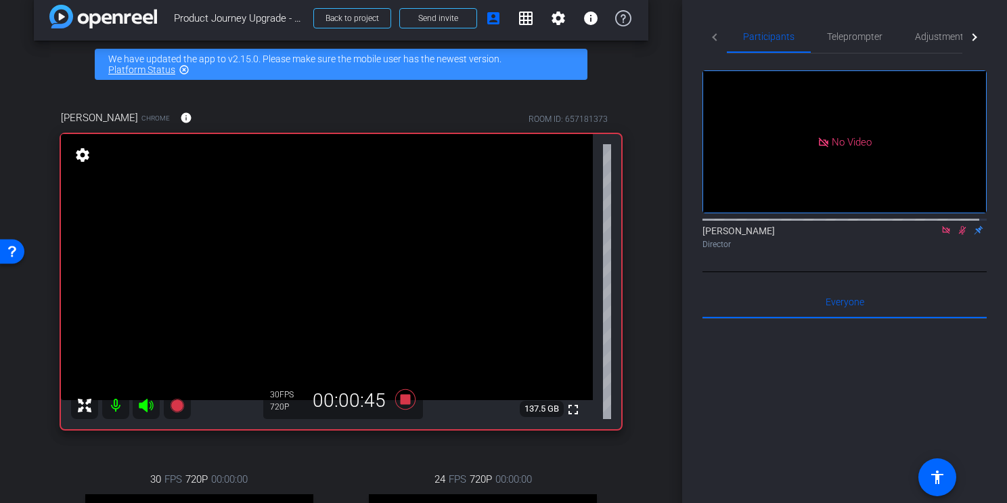
scroll to position [0, 0]
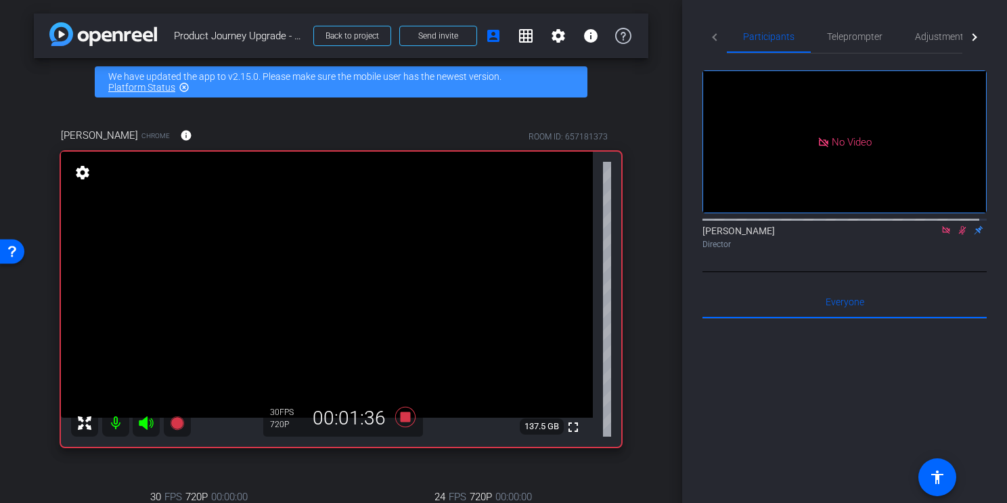
click at [958, 235] on icon at bounding box center [962, 229] width 11 height 9
click at [957, 235] on icon at bounding box center [962, 229] width 11 height 9
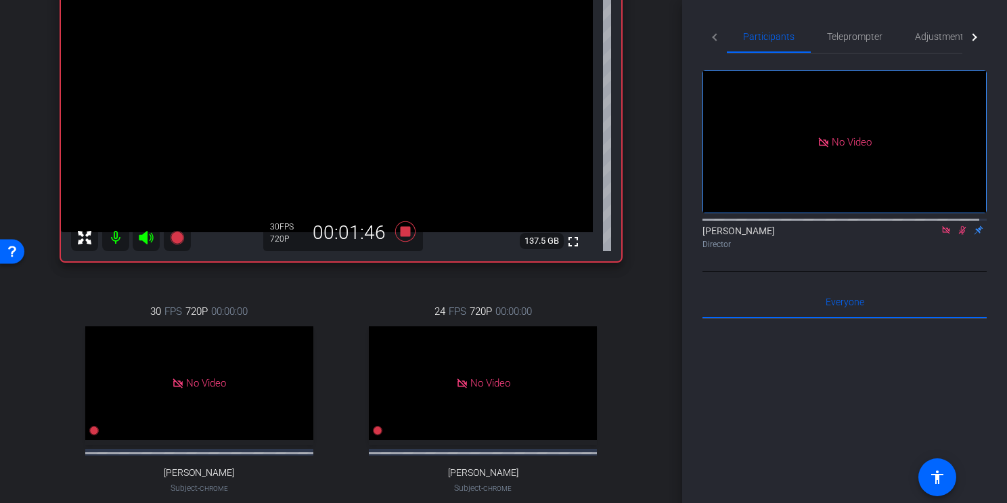
scroll to position [127, 0]
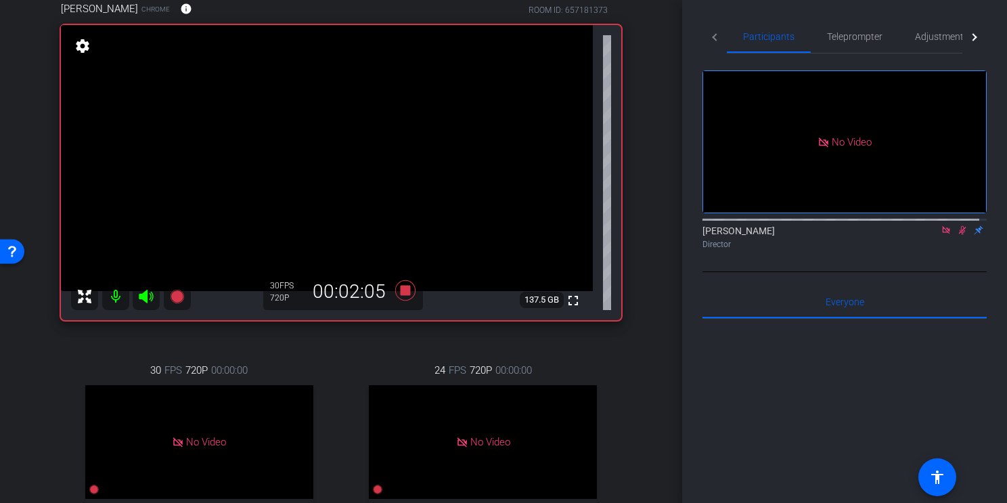
click at [959, 235] on icon at bounding box center [962, 230] width 7 height 9
click at [957, 235] on icon at bounding box center [962, 229] width 11 height 9
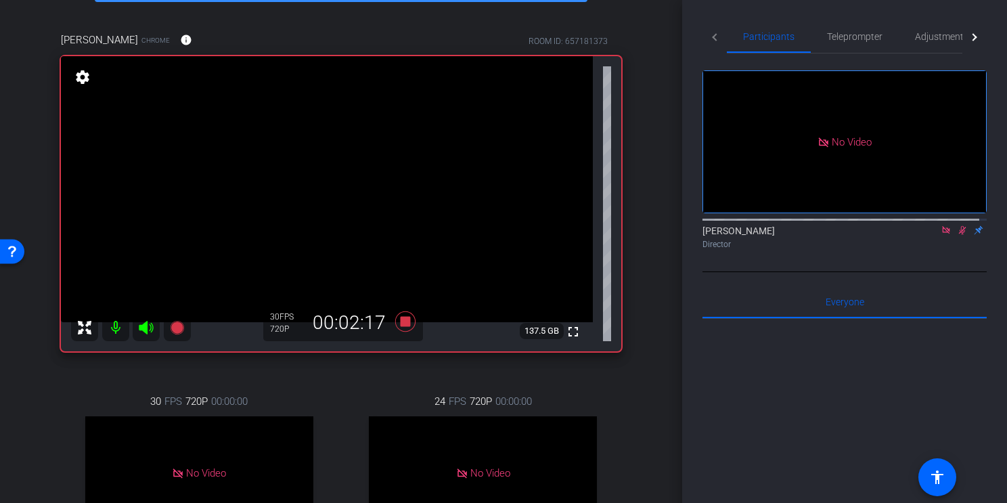
scroll to position [7, 0]
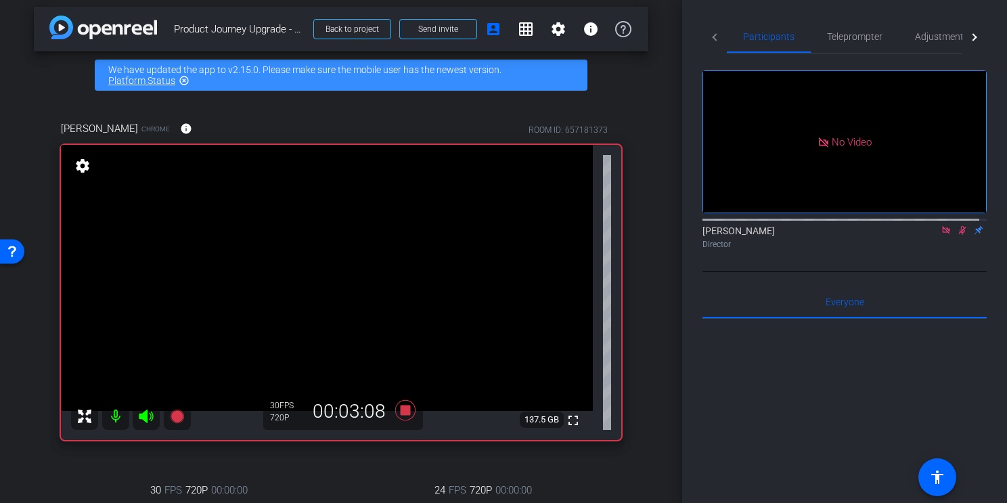
click at [959, 235] on icon at bounding box center [962, 230] width 7 height 9
click at [942, 234] on icon at bounding box center [945, 229] width 7 height 7
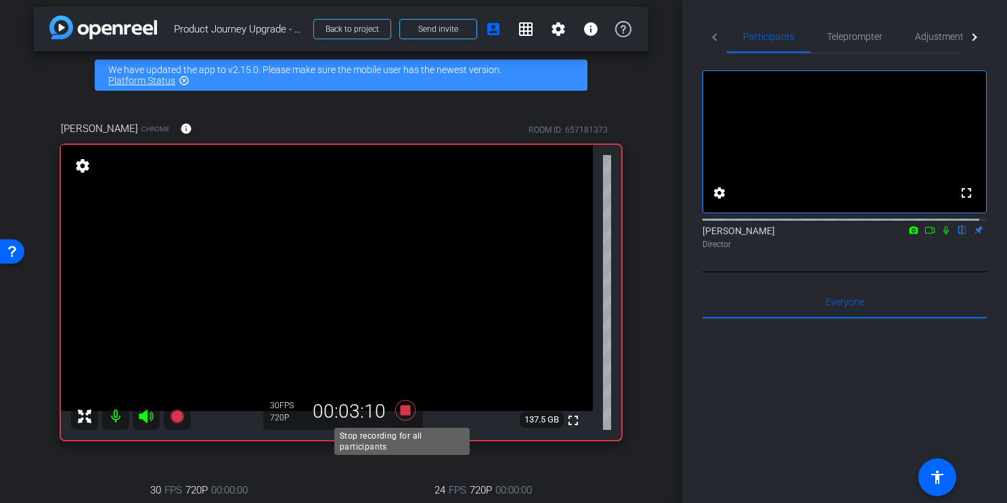
click at [404, 410] on icon at bounding box center [405, 410] width 20 height 20
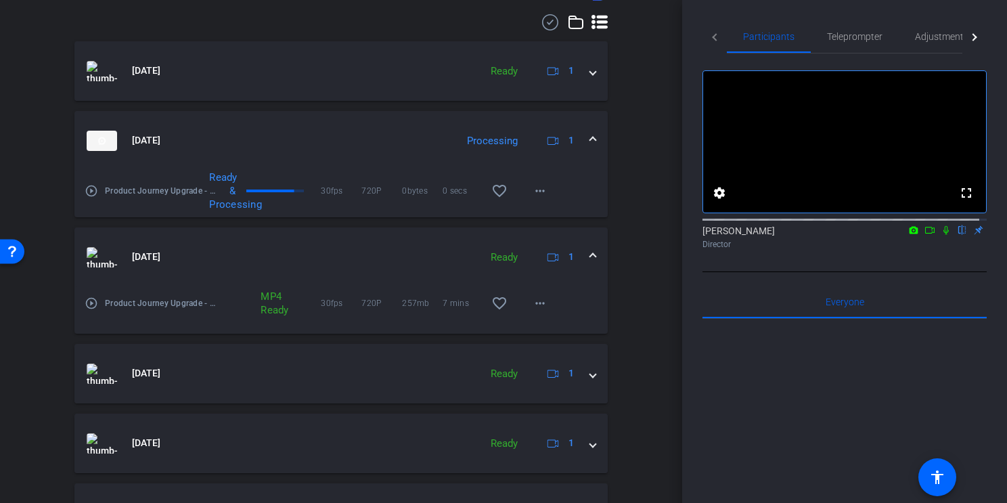
scroll to position [436, 0]
